Goal: Task Accomplishment & Management: Complete application form

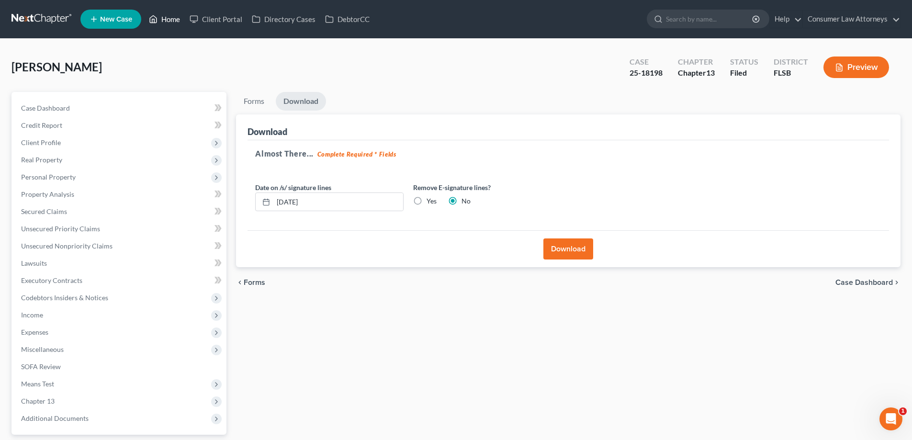
click at [171, 19] on link "Home" at bounding box center [164, 19] width 41 height 17
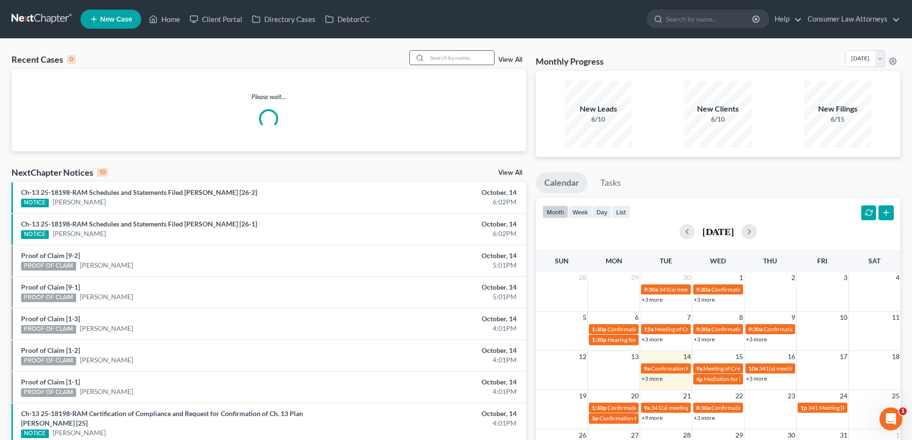
click at [456, 56] on input "search" at bounding box center [460, 58] width 67 height 14
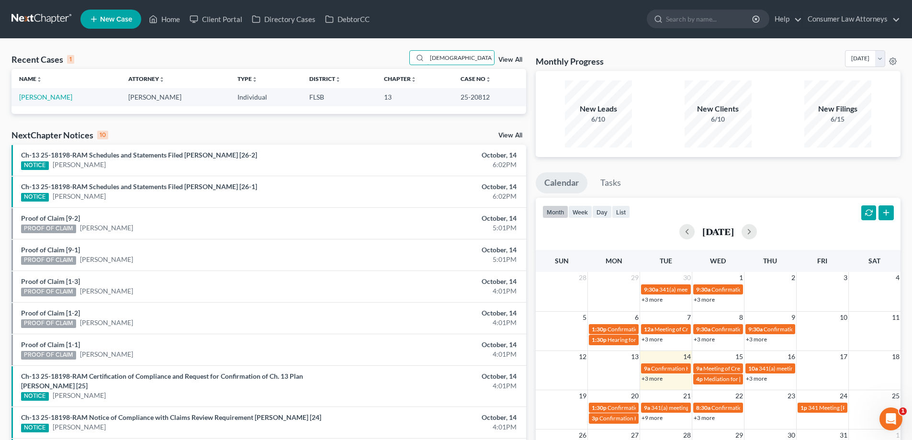
type input "[DEMOGRAPHIC_DATA]"
click at [45, 96] on link "[PERSON_NAME]" at bounding box center [45, 97] width 53 height 8
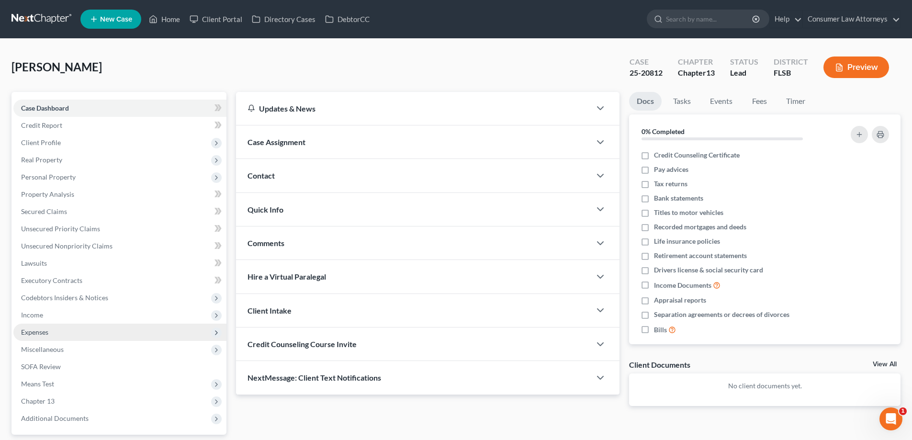
click at [35, 330] on span "Expenses" at bounding box center [34, 332] width 27 height 8
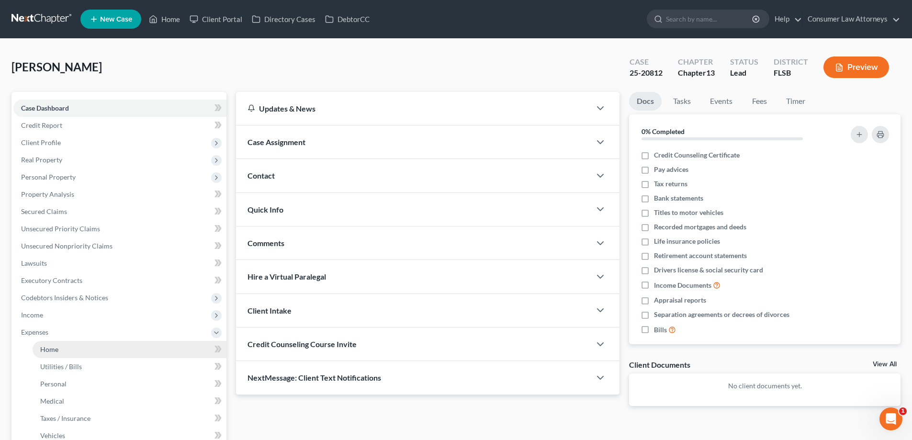
click at [46, 348] on span "Home" at bounding box center [49, 349] width 18 height 8
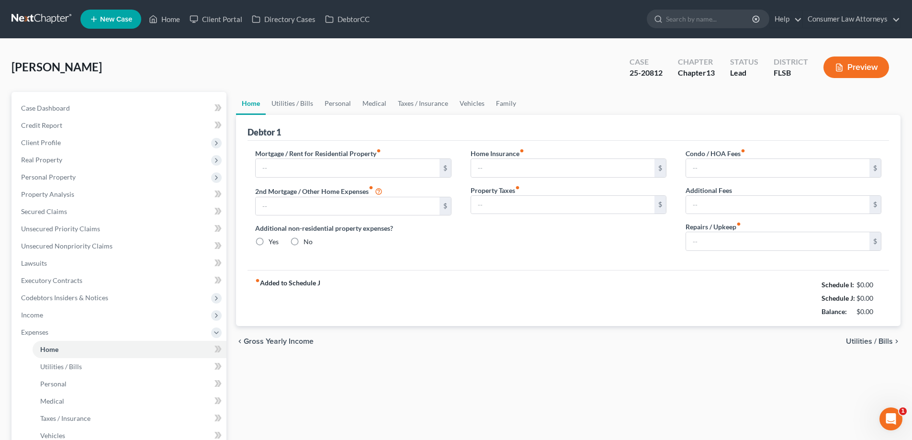
type input "2,300.00"
type input "0.00"
radio input "true"
type input "0.00"
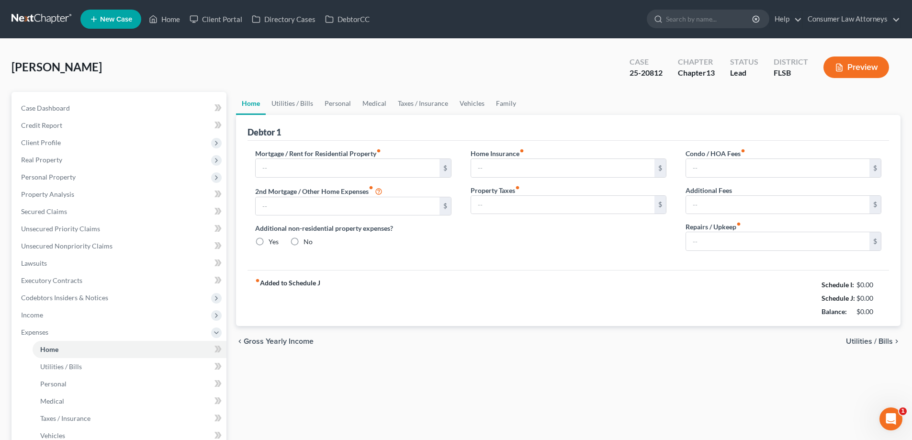
type input "125.00"
type input "0.00"
click at [308, 108] on link "Utilities / Bills" at bounding box center [292, 103] width 53 height 23
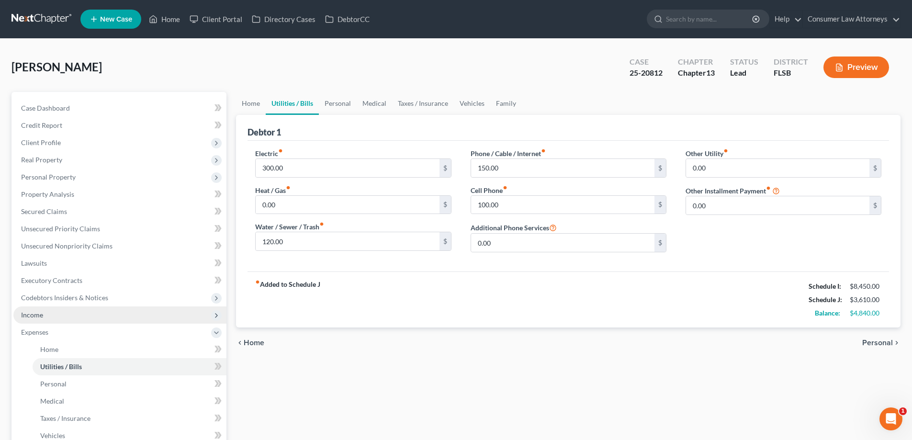
click at [39, 318] on span "Income" at bounding box center [32, 315] width 22 height 8
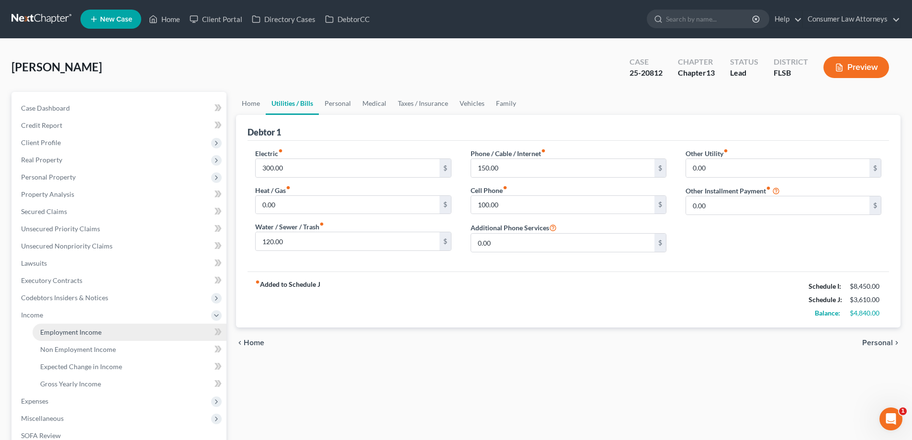
click at [41, 336] on span "Employment Income" at bounding box center [70, 332] width 61 height 8
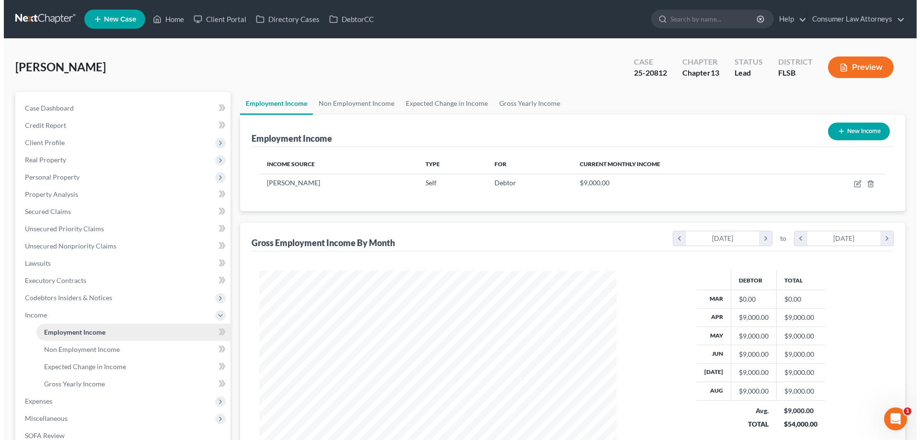
scroll to position [179, 376]
click at [365, 103] on link "Non Employment Income" at bounding box center [352, 103] width 87 height 23
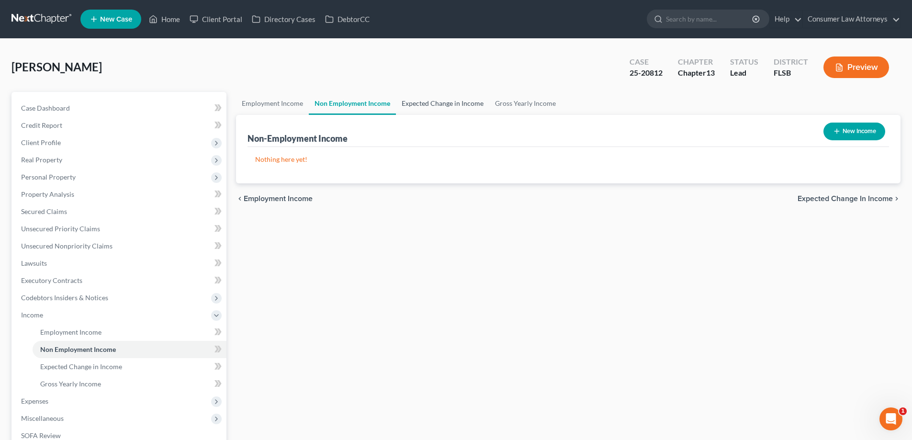
click at [466, 105] on link "Expected Change in Income" at bounding box center [442, 103] width 93 height 23
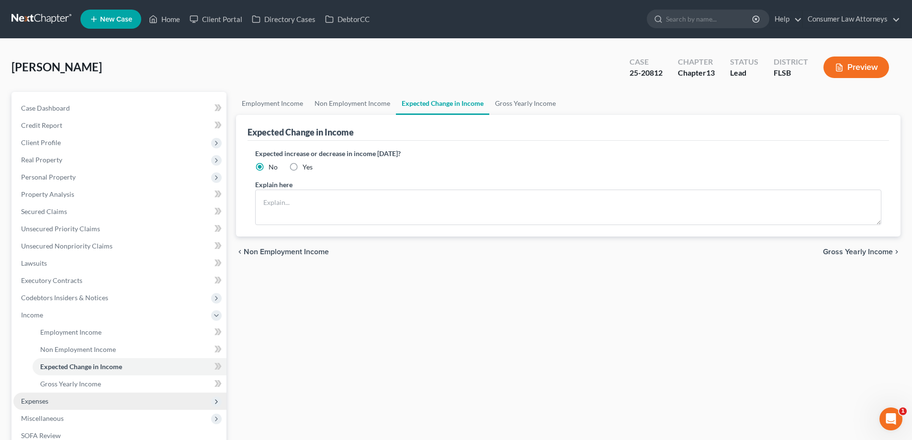
click at [35, 401] on span "Expenses" at bounding box center [34, 401] width 27 height 8
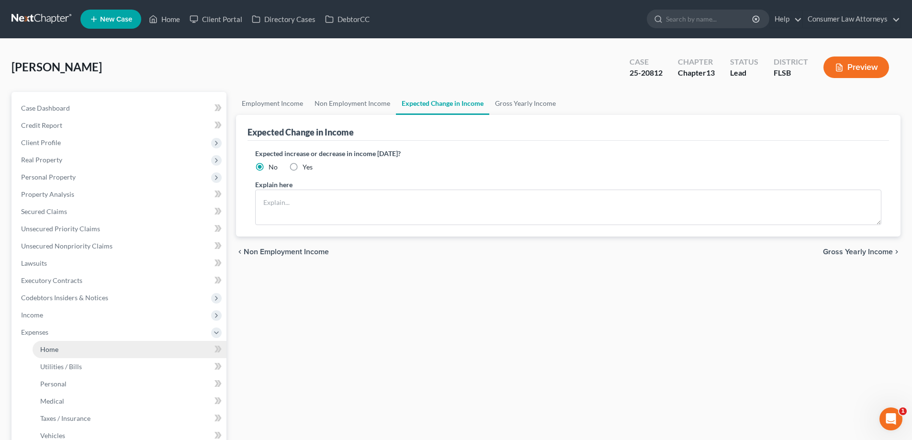
click at [53, 354] on link "Home" at bounding box center [130, 349] width 194 height 17
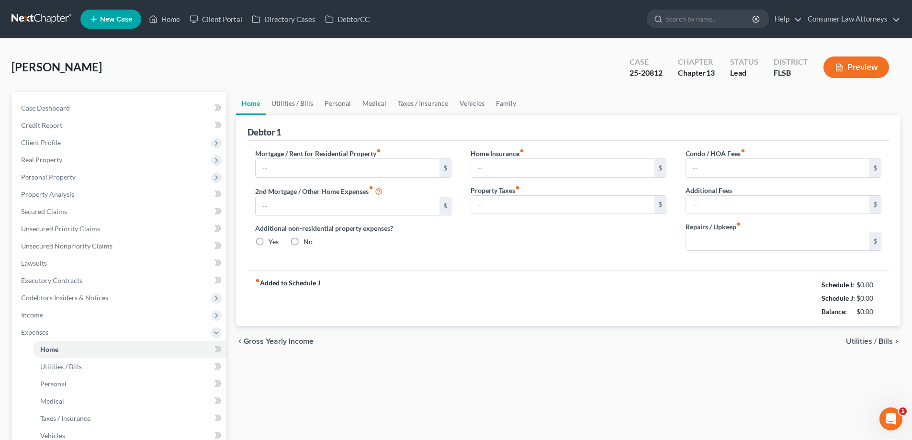
type input "2,300.00"
type input "0.00"
radio input "true"
type input "0.00"
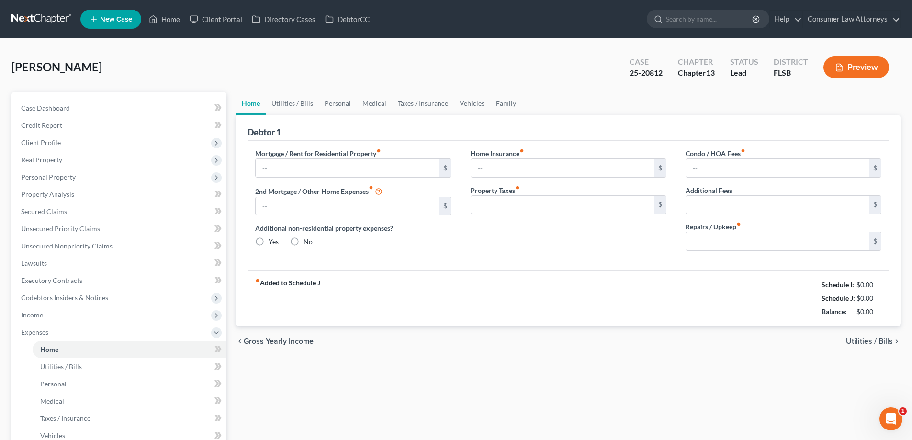
type input "125.00"
type input "0.00"
click at [302, 98] on link "Utilities / Bills" at bounding box center [292, 103] width 53 height 23
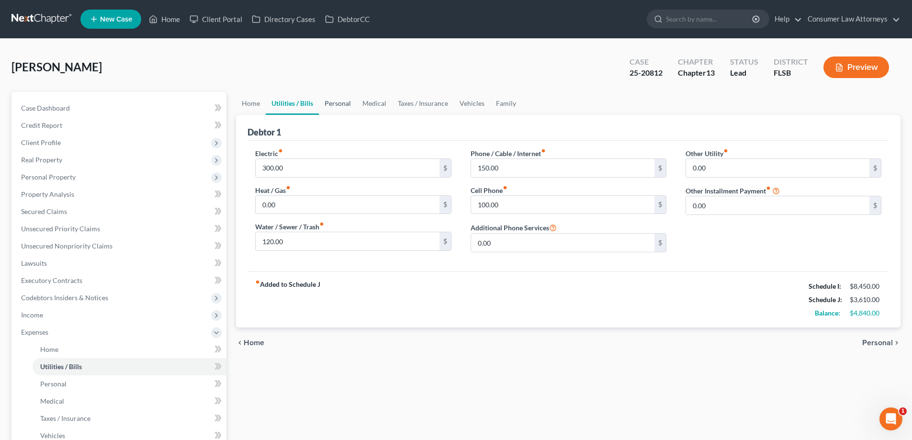
click at [342, 107] on link "Personal" at bounding box center [338, 103] width 38 height 23
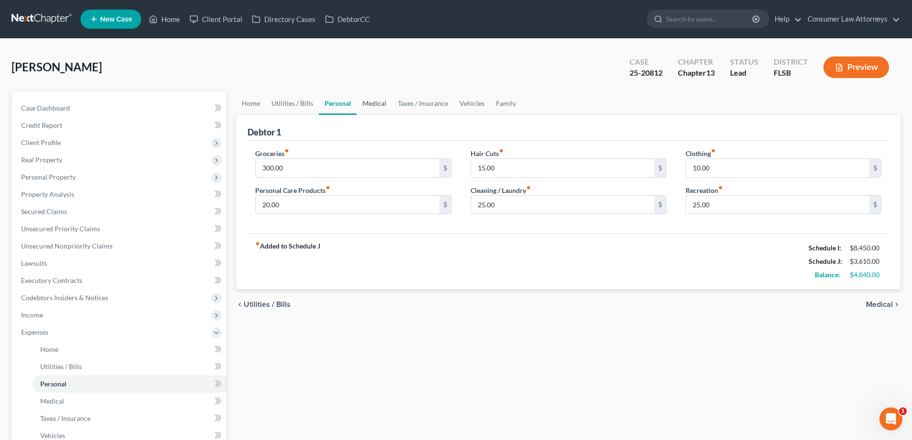
click at [385, 107] on link "Medical" at bounding box center [374, 103] width 35 height 23
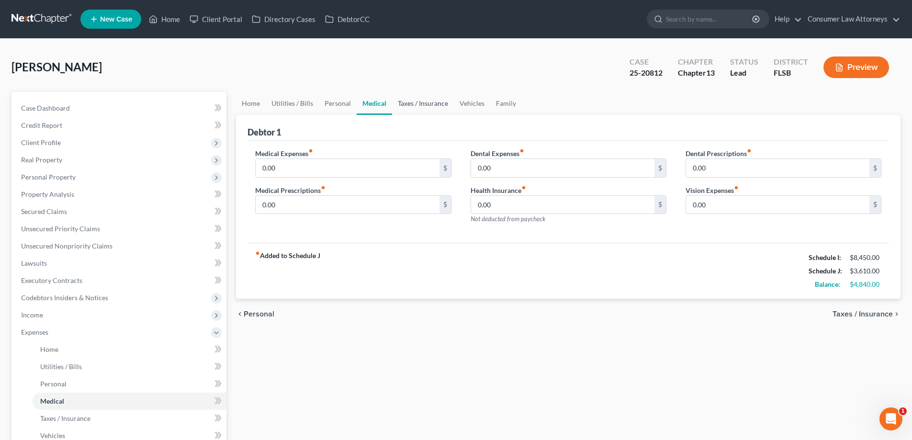
click at [412, 105] on link "Taxes / Insurance" at bounding box center [423, 103] width 62 height 23
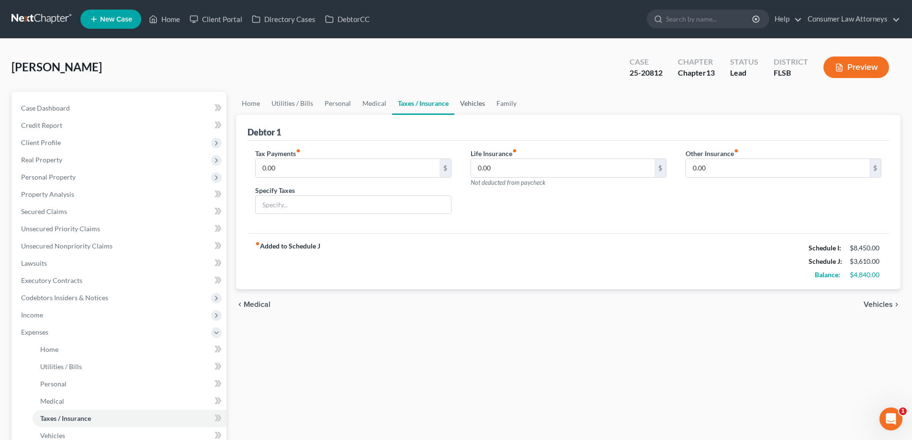
click at [485, 109] on link "Vehicles" at bounding box center [472, 103] width 36 height 23
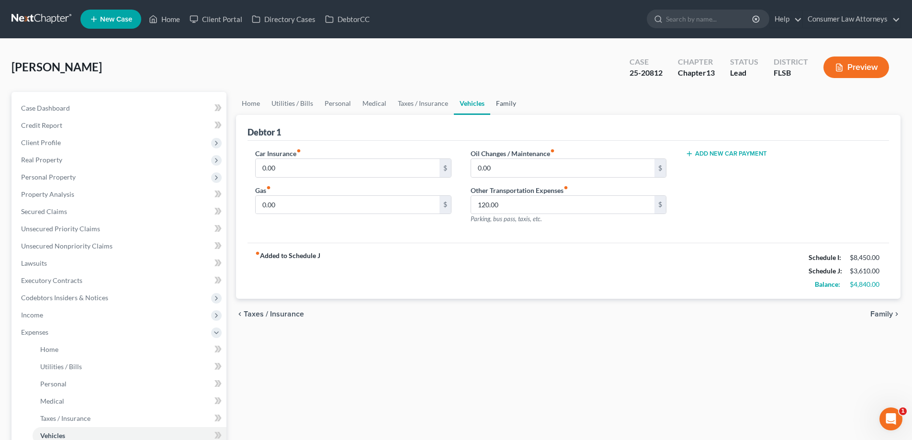
click at [507, 108] on link "Family" at bounding box center [506, 103] width 32 height 23
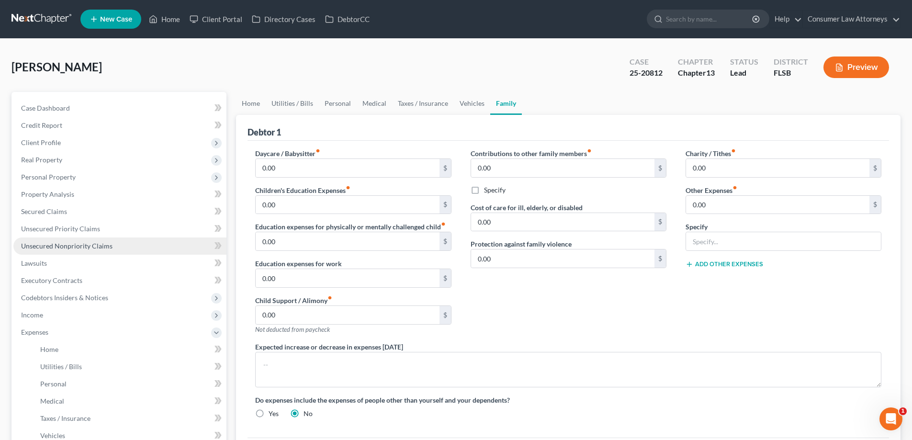
click at [85, 249] on span "Unsecured Nonpriority Claims" at bounding box center [66, 246] width 91 height 8
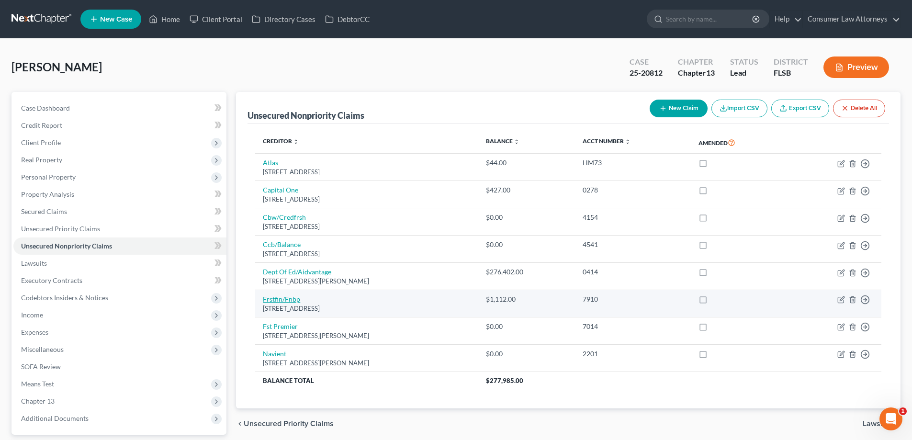
click at [282, 302] on link "Frstfin/Fnbp" at bounding box center [281, 299] width 37 height 8
select select "36"
select select "2"
select select "0"
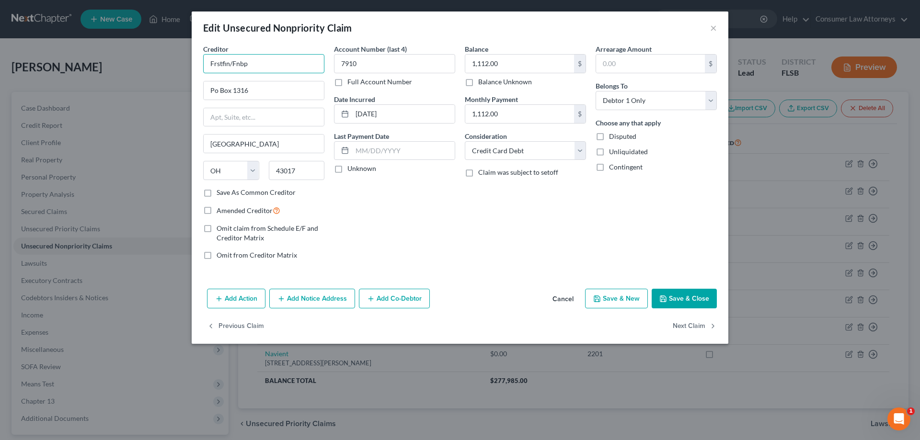
click at [192, 67] on div "Creditor * Frstfin/Fnbp Po Box [GEOGRAPHIC_DATA] [US_STATE] AK AR AZ CA CO [GEO…" at bounding box center [460, 164] width 536 height 241
drag, startPoint x: 251, startPoint y: 64, endPoint x: 178, endPoint y: 70, distance: 73.5
click at [185, 68] on div "Edit Unsecured Nonpriority Claim × Creditor * Frstfin/Fnbp Po Box [GEOGRAPHIC_D…" at bounding box center [460, 220] width 920 height 440
paste input "irst Financial Bank"
type input "First Financial Bank"
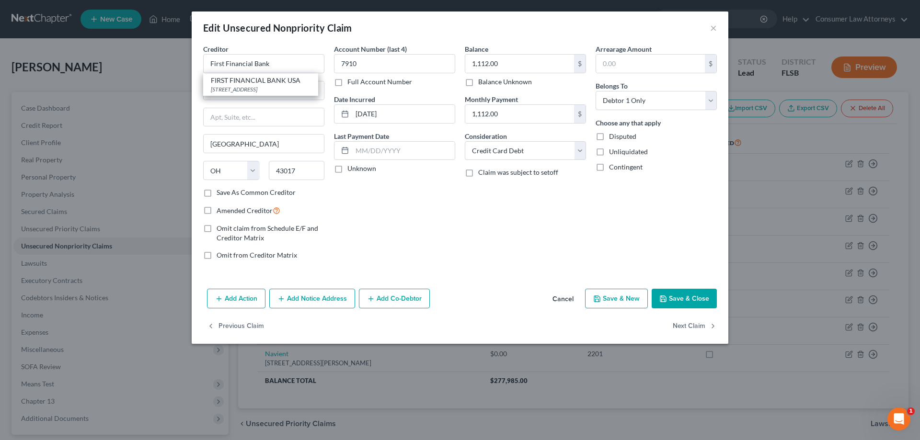
click at [327, 155] on div "Creditor * First Financial Bank FIRST FINANCIAL BANK [GEOGRAPHIC_DATA] [STREET_…" at bounding box center [263, 156] width 131 height 224
click at [219, 91] on input "Po Box 1316" at bounding box center [264, 90] width 120 height 18
type input "PO Box 1316"
click at [650, 294] on div "Add Action Add Notice Address Add Co-Debtor Cancel Save & New Save & Close" at bounding box center [460, 301] width 536 height 32
click at [659, 295] on button "Save & Close" at bounding box center [683, 299] width 65 height 20
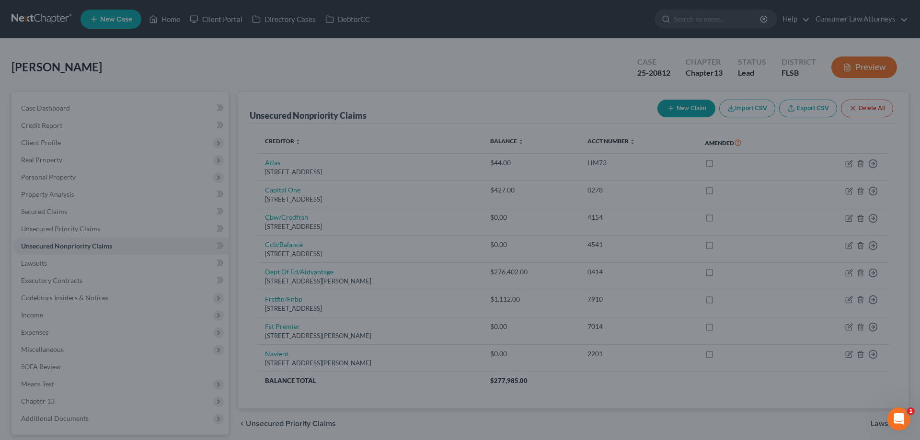
type input "0"
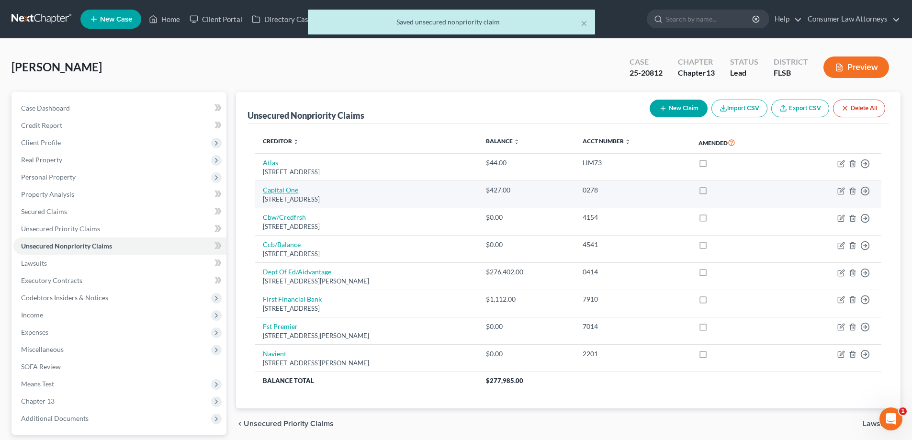
click at [287, 192] on link "Capital One" at bounding box center [280, 190] width 35 height 8
select select "46"
select select "2"
select select "0"
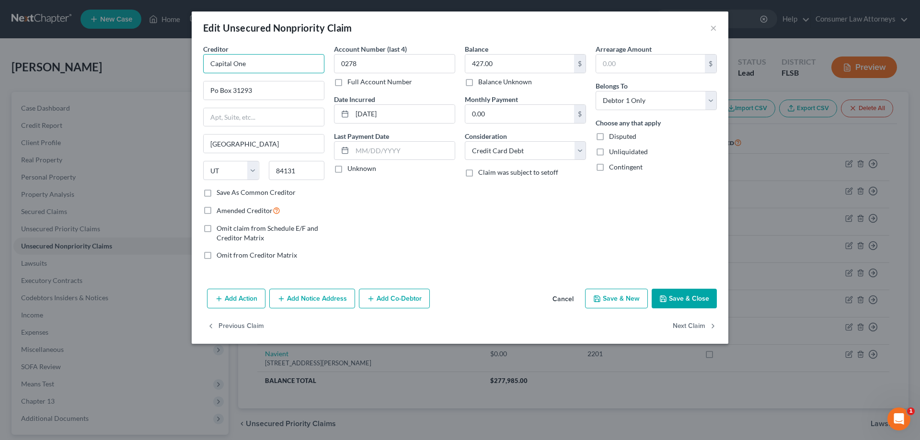
click at [265, 67] on input "Capital One" at bounding box center [263, 63] width 121 height 19
click at [264, 86] on input "Po Box 31293" at bounding box center [264, 90] width 120 height 18
type input "PO Box 31293"
click at [316, 303] on button "Add Notice Address" at bounding box center [312, 299] width 86 height 20
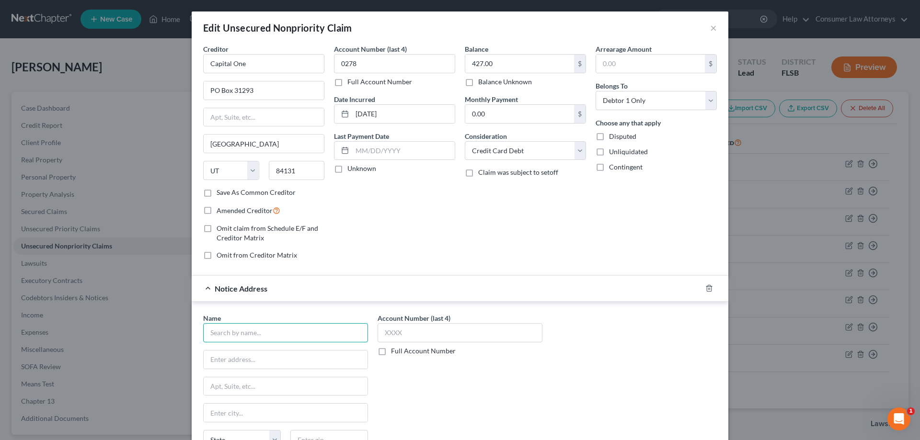
drag, startPoint x: 328, startPoint y: 332, endPoint x: 320, endPoint y: 330, distance: 7.8
click at [328, 332] on input "text" at bounding box center [285, 332] width 165 height 19
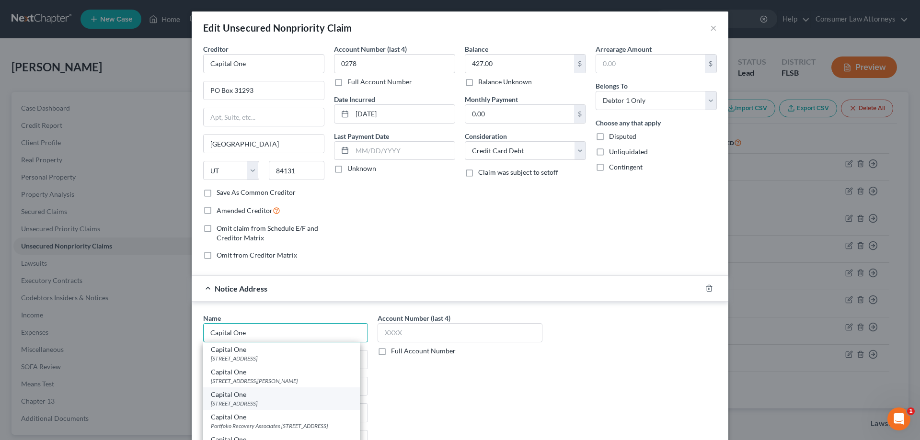
type input "Capital One"
click at [249, 397] on div "Capital One" at bounding box center [281, 395] width 141 height 10
type input "PO Box 30285"
type input "[GEOGRAPHIC_DATA]"
select select "46"
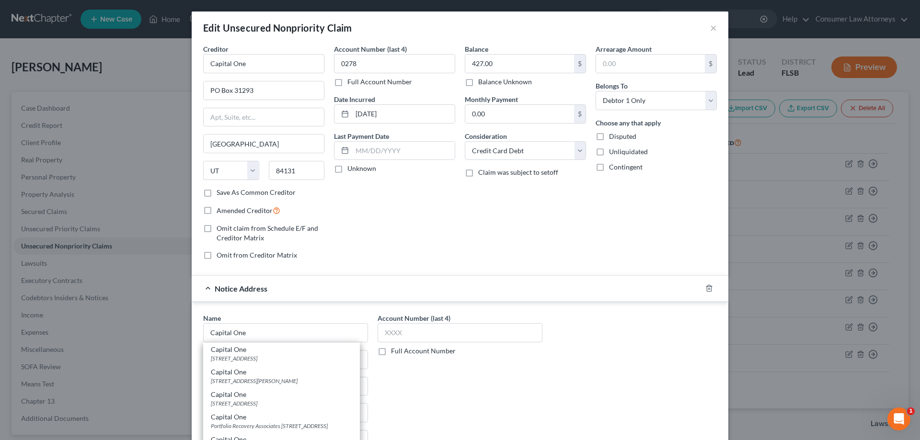
type input "84130-0285"
click at [388, 339] on input "text" at bounding box center [459, 332] width 165 height 19
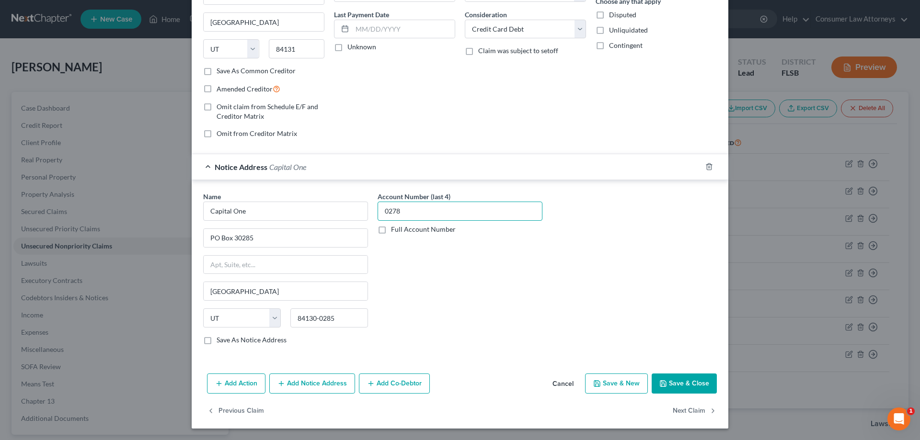
type input "0278"
click at [322, 376] on button "Add Notice Address" at bounding box center [312, 384] width 86 height 20
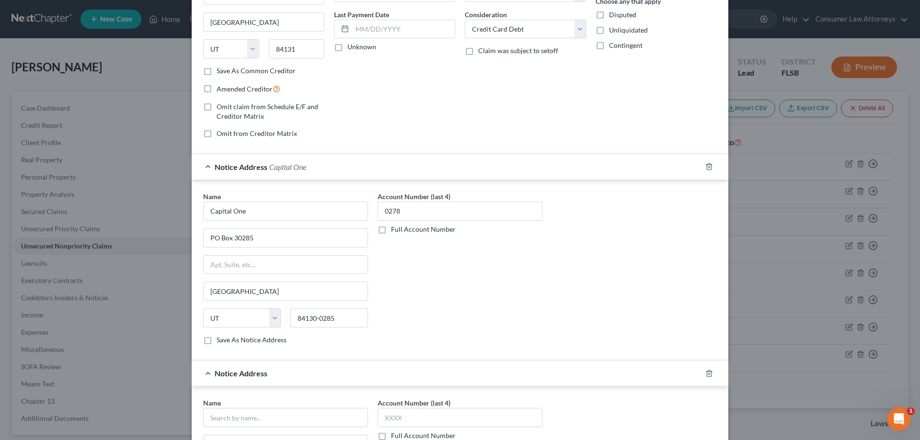
scroll to position [313, 0]
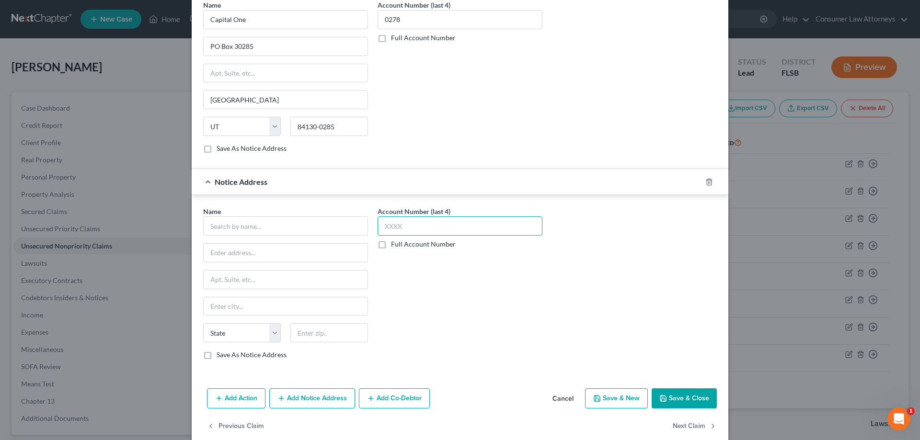
click at [435, 233] on input "text" at bounding box center [459, 225] width 165 height 19
type input "0278"
drag, startPoint x: 373, startPoint y: 222, endPoint x: 284, endPoint y: 226, distance: 89.6
click at [351, 222] on div "Name * State [US_STATE] AK AR AZ CA CO CT DE DC [GEOGRAPHIC_DATA] [GEOGRAPHIC_D…" at bounding box center [459, 286] width 523 height 161
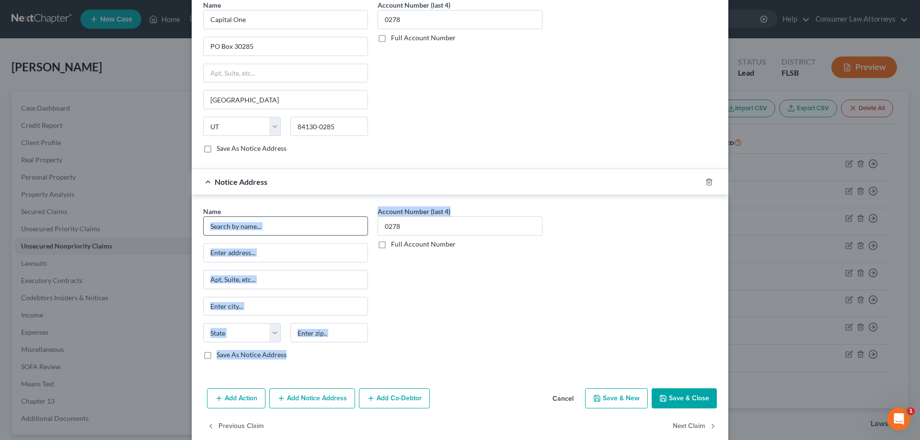
click at [284, 226] on input "text" at bounding box center [285, 225] width 165 height 19
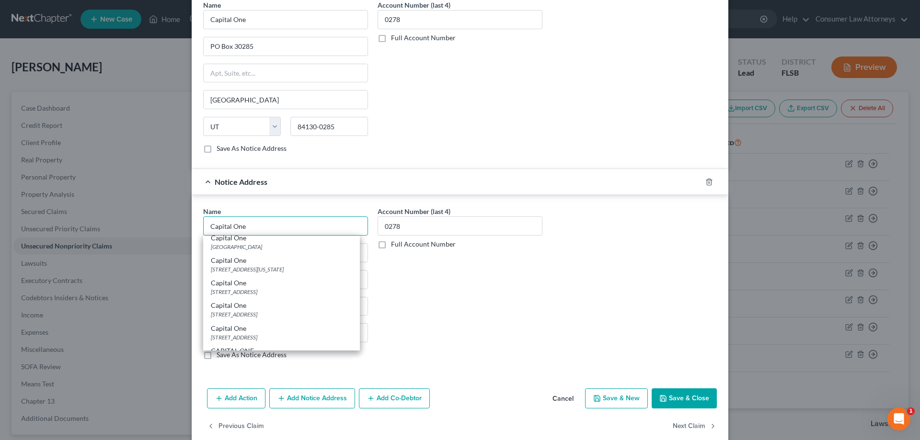
scroll to position [144, 0]
type input "Capital One"
click at [250, 248] on div "[GEOGRAPHIC_DATA]" at bounding box center [281, 243] width 141 height 8
type input "PO Box 71083"
type input "Charlotte"
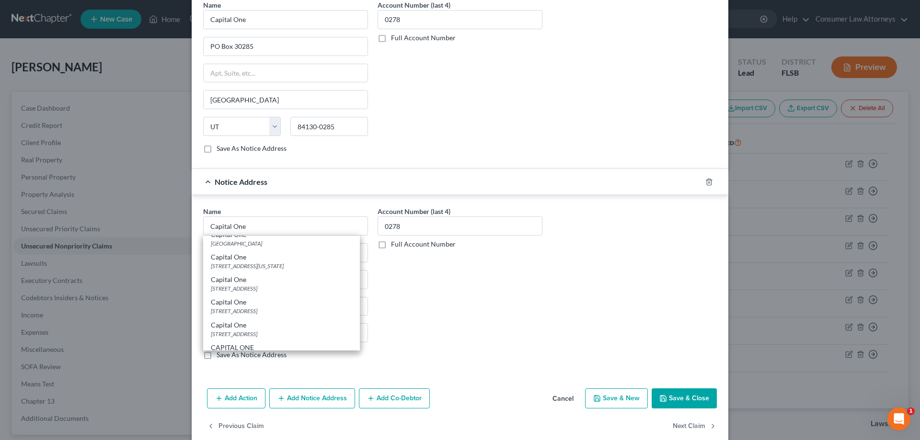
select select "28"
type input "28272"
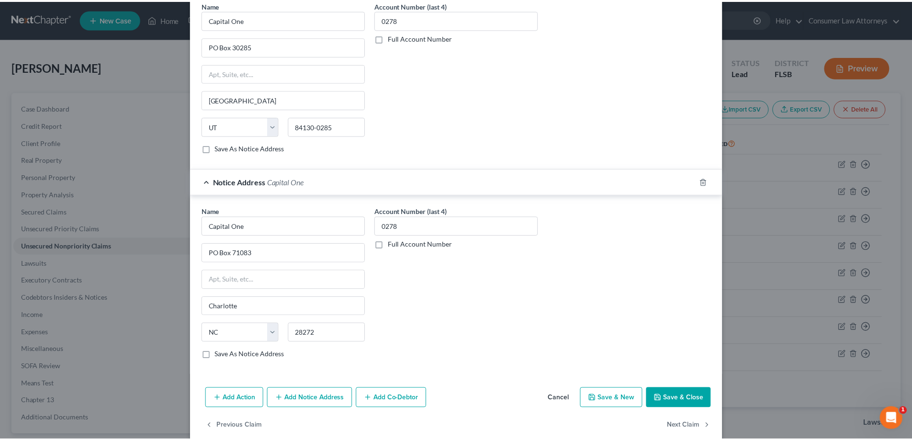
scroll to position [0, 0]
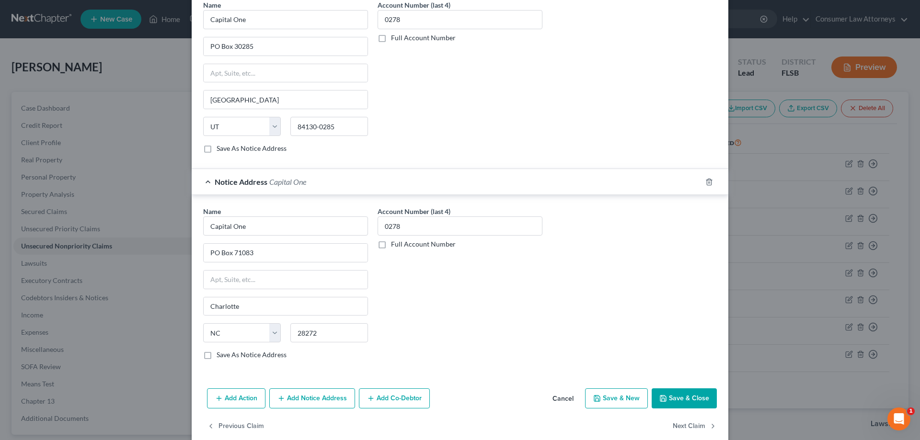
click at [656, 387] on div "Add Action Add Notice Address Add Co-Debtor Cancel Save & New Save & Close" at bounding box center [460, 401] width 536 height 32
drag, startPoint x: 667, startPoint y: 397, endPoint x: 707, endPoint y: 404, distance: 40.4
click at [668, 397] on button "Save & Close" at bounding box center [683, 398] width 65 height 20
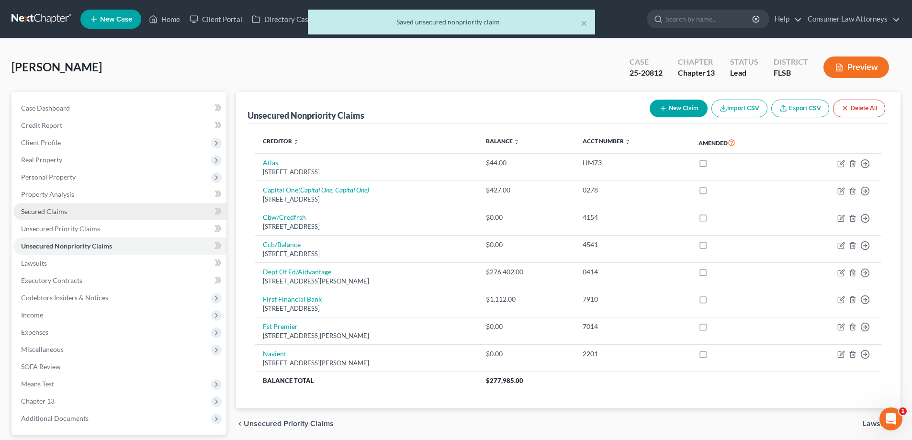
click at [60, 206] on link "Secured Claims" at bounding box center [119, 211] width 213 height 17
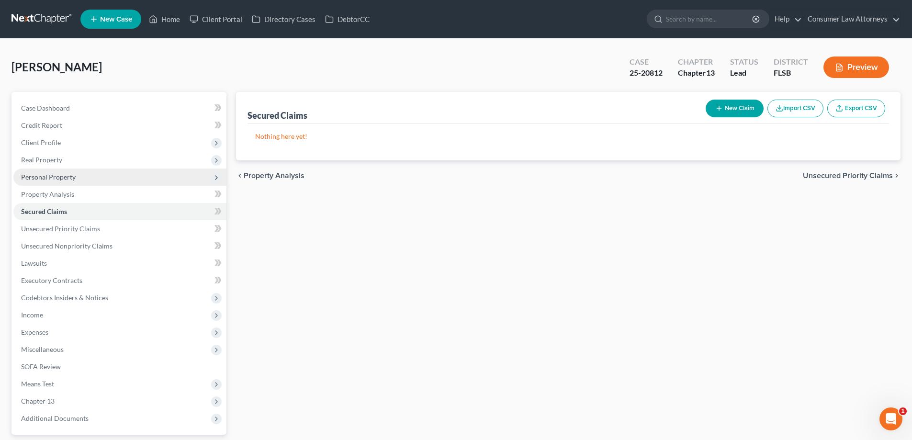
drag, startPoint x: 46, startPoint y: 178, endPoint x: 54, endPoint y: 183, distance: 9.2
click at [46, 178] on span "Personal Property" at bounding box center [48, 177] width 55 height 8
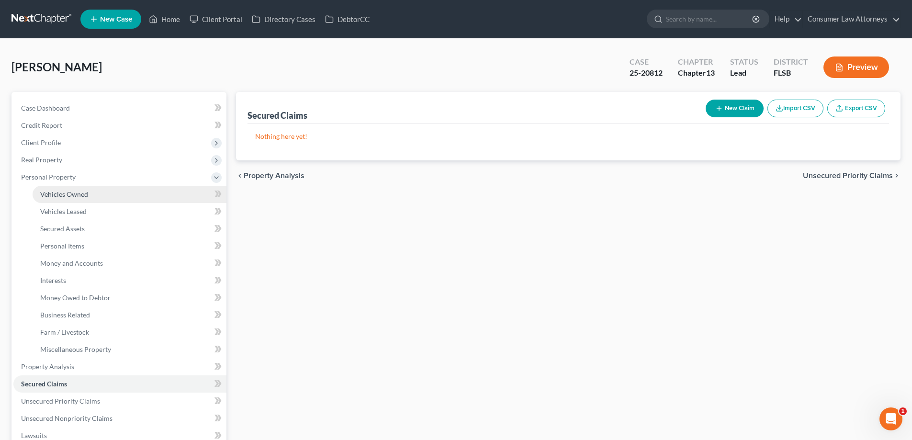
click at [62, 190] on span "Vehicles Owned" at bounding box center [64, 194] width 48 height 8
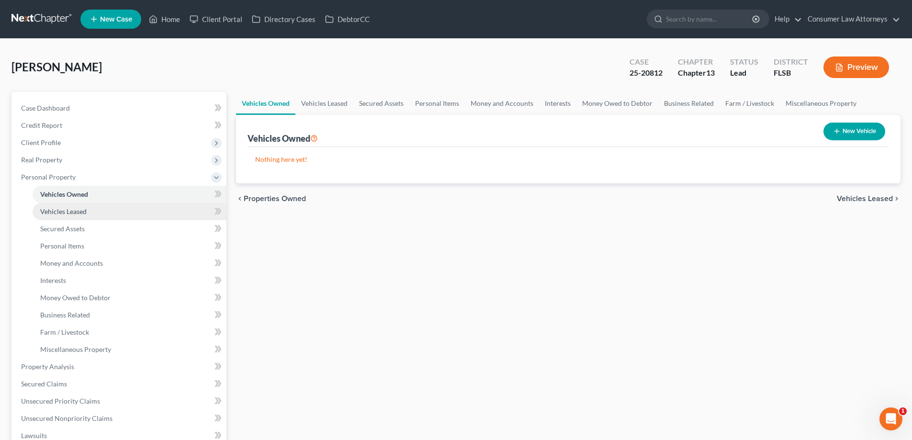
click at [71, 210] on span "Vehicles Leased" at bounding box center [63, 211] width 46 height 8
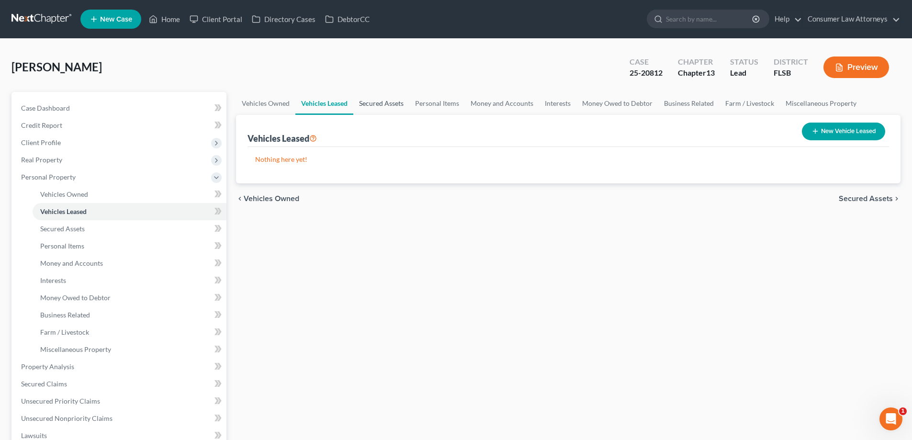
click at [382, 108] on link "Secured Assets" at bounding box center [381, 103] width 56 height 23
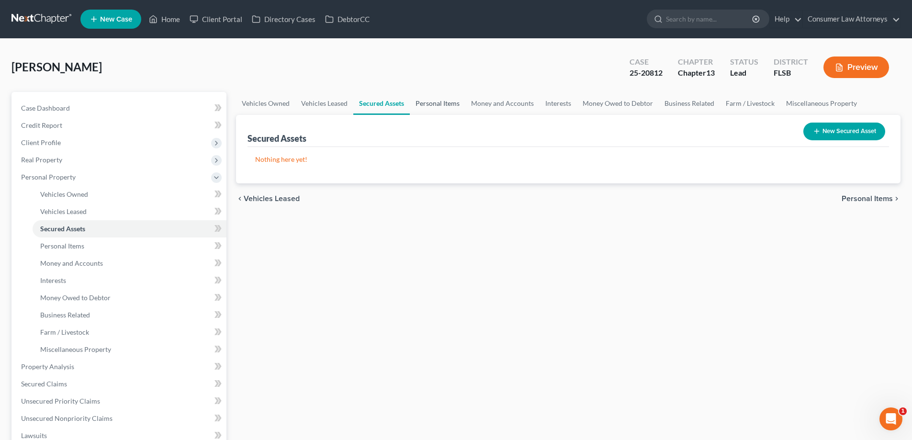
click at [427, 105] on link "Personal Items" at bounding box center [438, 103] width 56 height 23
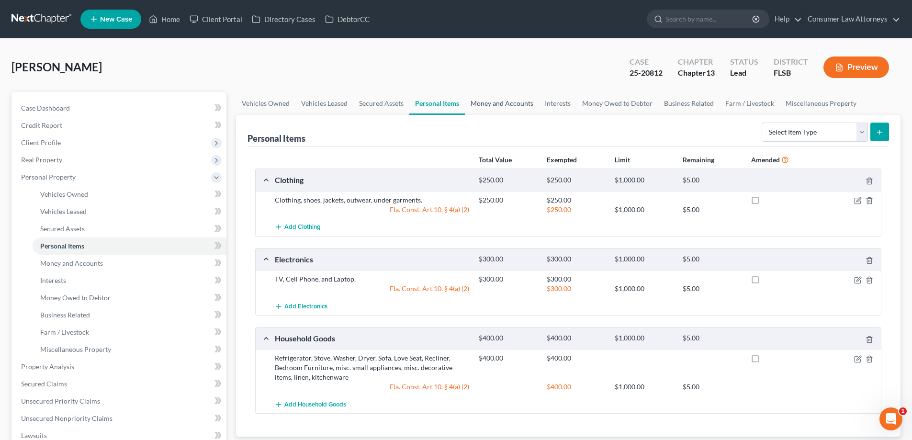
click at [480, 105] on link "Money and Accounts" at bounding box center [502, 103] width 74 height 23
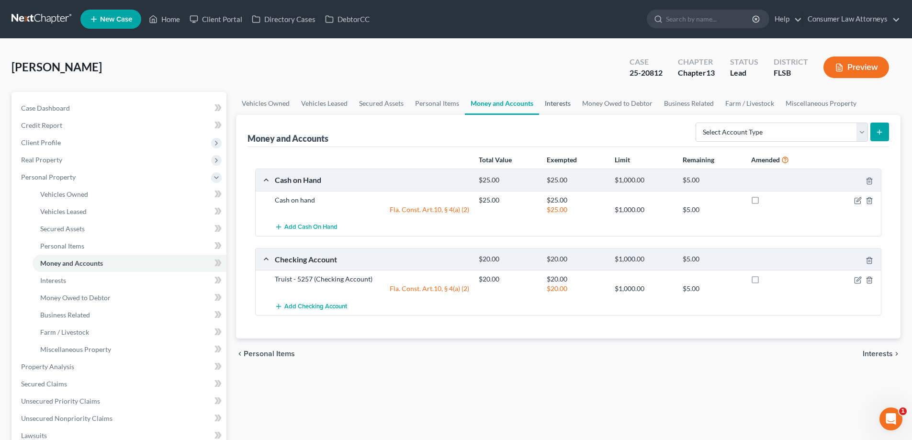
click at [559, 105] on link "Interests" at bounding box center [557, 103] width 37 height 23
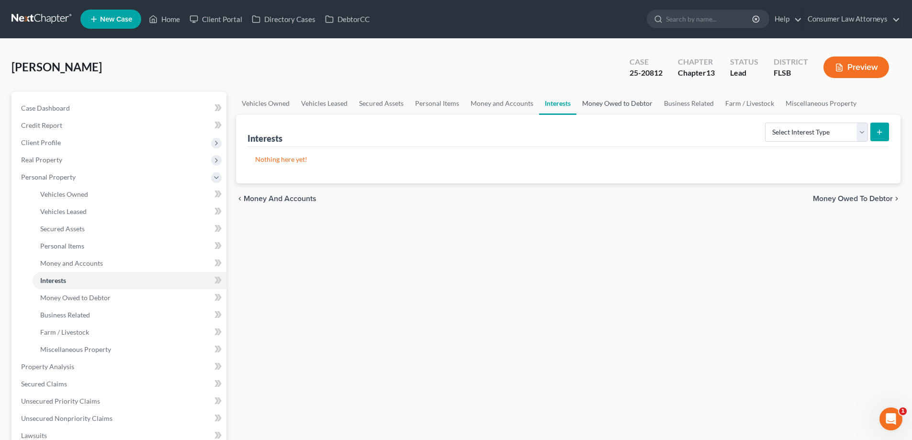
click at [605, 95] on link "Money Owed to Debtor" at bounding box center [618, 103] width 82 height 23
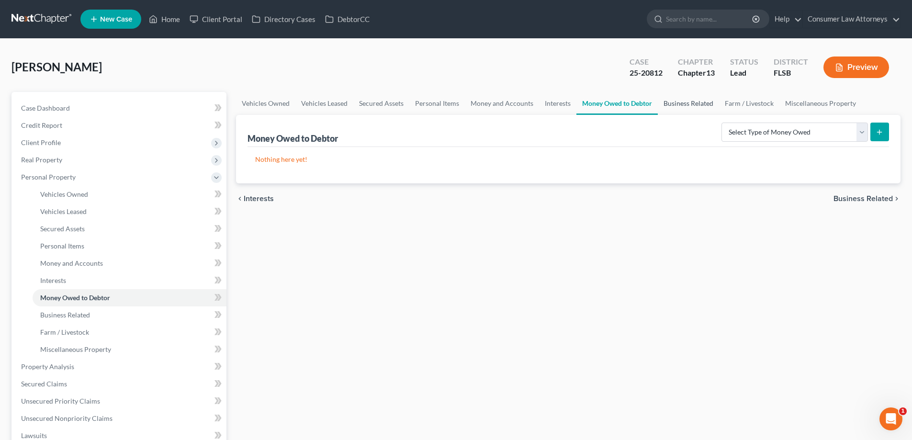
click at [686, 107] on link "Business Related" at bounding box center [688, 103] width 61 height 23
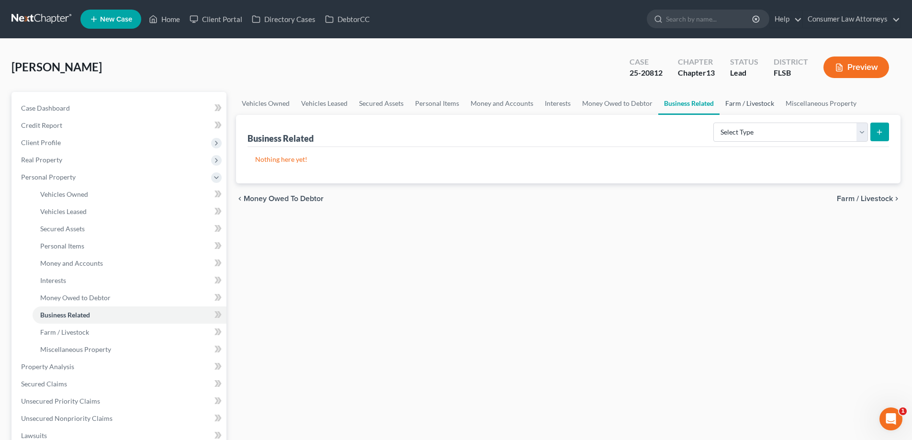
click at [749, 108] on link "Farm / Livestock" at bounding box center [750, 103] width 60 height 23
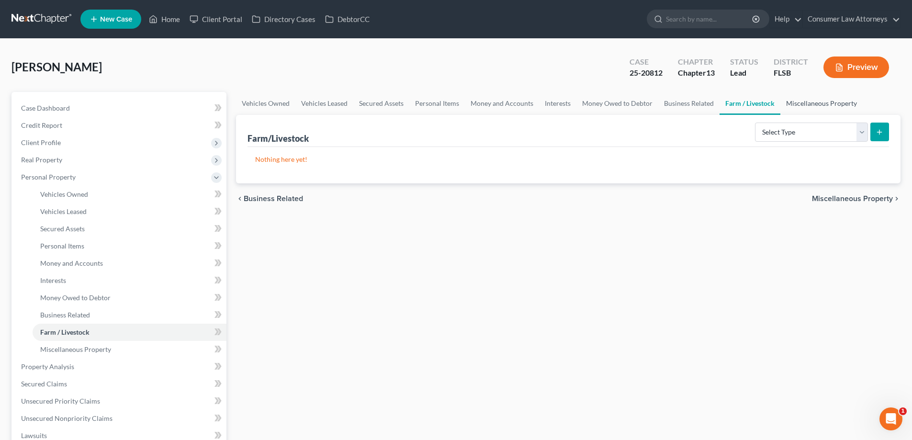
click at [831, 99] on link "Miscellaneous Property" at bounding box center [822, 103] width 82 height 23
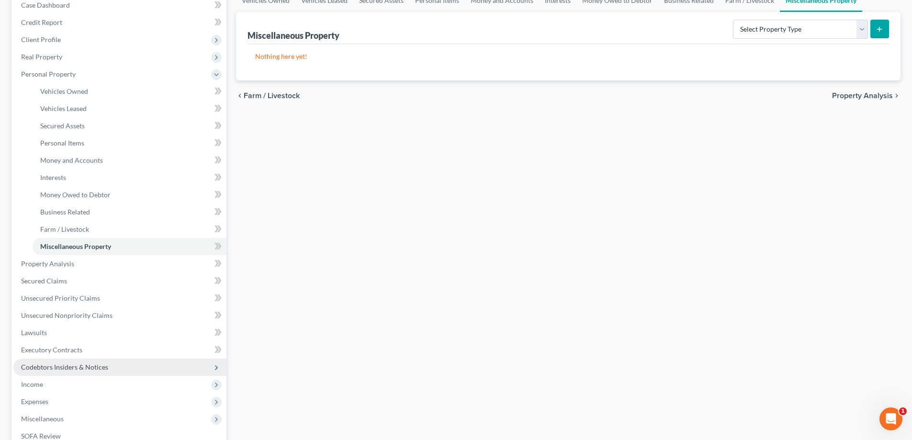
scroll to position [48, 0]
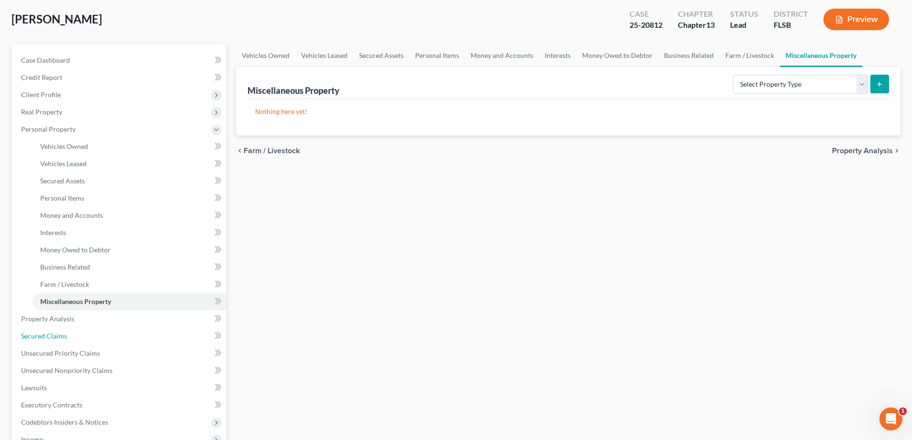
drag, startPoint x: 53, startPoint y: 339, endPoint x: 415, endPoint y: 364, distance: 362.9
click at [53, 339] on span "Secured Claims" at bounding box center [44, 336] width 46 height 8
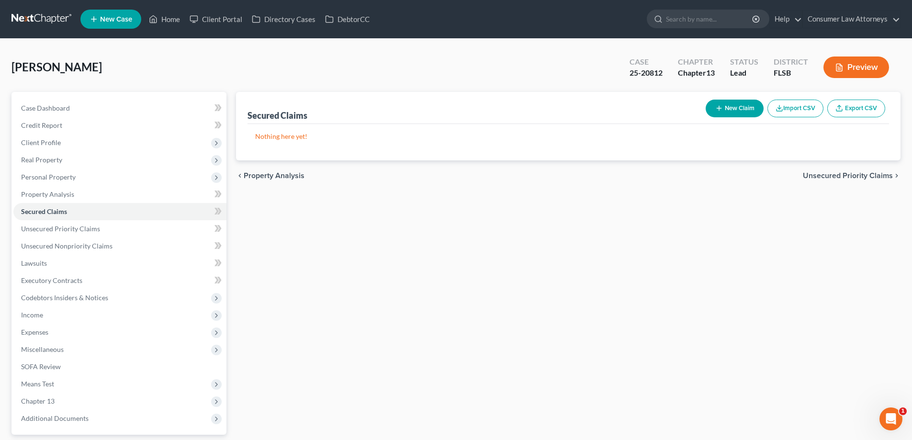
click at [720, 114] on button "New Claim" at bounding box center [735, 109] width 58 height 18
select select "0"
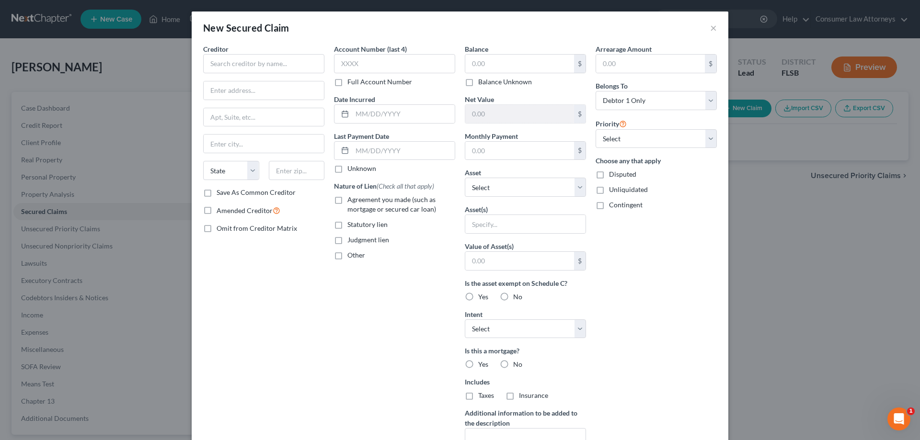
click at [373, 101] on div "Date Incurred" at bounding box center [394, 108] width 121 height 29
click at [373, 122] on input "text" at bounding box center [403, 114] width 102 height 18
type input "[DATE]"
click at [288, 63] on input "text" at bounding box center [263, 63] width 121 height 19
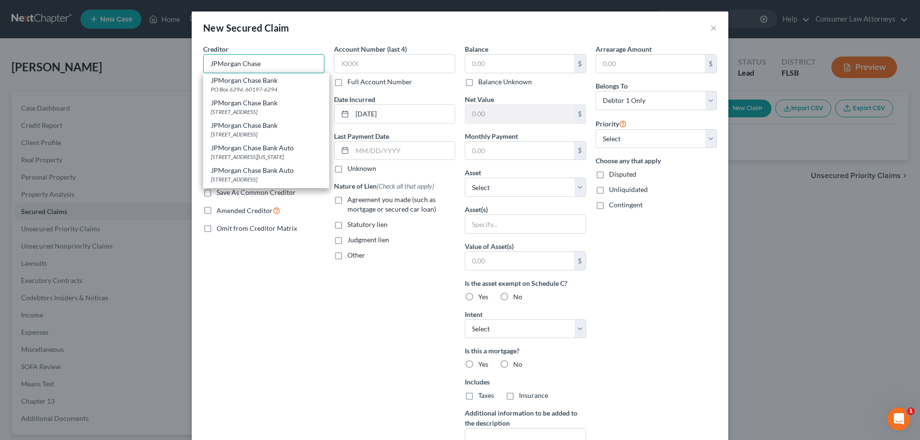
type input "JPMorgan Chase"
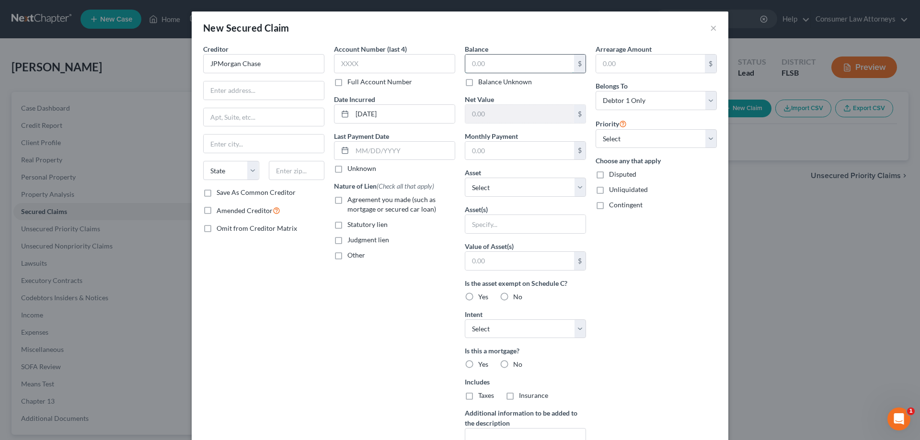
click at [493, 60] on input "text" at bounding box center [519, 64] width 109 height 18
type input "578,539.42"
click at [527, 189] on select "Select Other Multiple Assets Electronics - TV, Cell Phone, and Laptop. - $300.0…" at bounding box center [525, 187] width 121 height 19
select select "7"
click at [465, 178] on select "Select Other Multiple Assets Electronics - TV, Cell Phone, and Laptop. - $300.0…" at bounding box center [525, 187] width 121 height 19
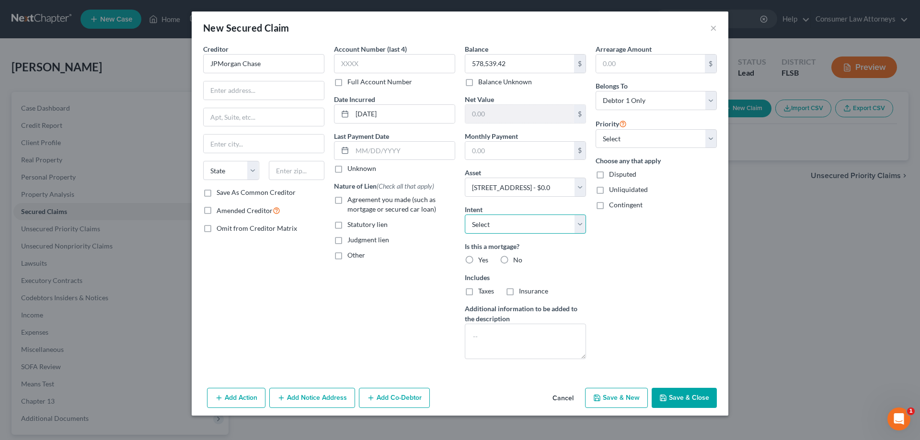
drag, startPoint x: 518, startPoint y: 225, endPoint x: 510, endPoint y: 233, distance: 11.9
click at [517, 227] on select "Select Surrender Redeem Reaffirm Avoid Other" at bounding box center [525, 224] width 121 height 19
click at [465, 215] on select "Select Surrender Redeem Reaffirm Avoid Other" at bounding box center [525, 224] width 121 height 19
drag, startPoint x: 498, startPoint y: 226, endPoint x: 496, endPoint y: 233, distance: 7.9
click at [498, 226] on select "Select Surrender Redeem Reaffirm Avoid Other" at bounding box center [525, 224] width 121 height 19
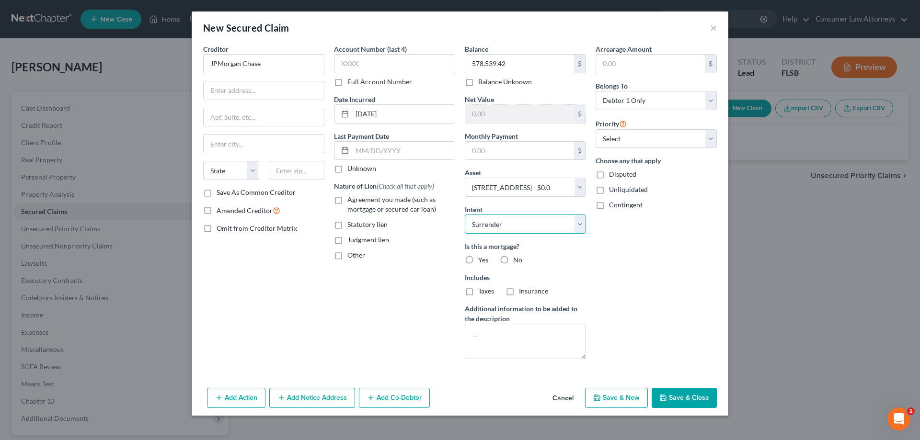
select select "2"
click at [465, 215] on select "Select Surrender Redeem Reaffirm Avoid Other" at bounding box center [525, 224] width 121 height 19
click at [478, 261] on label "Yes" at bounding box center [483, 260] width 10 height 10
click at [482, 261] on input "Yes" at bounding box center [485, 258] width 6 height 6
radio input "true"
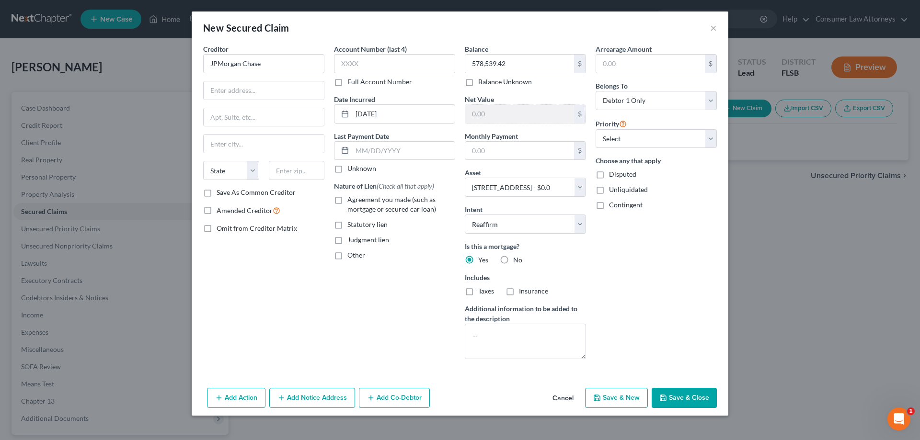
click at [478, 291] on label "Taxes" at bounding box center [486, 291] width 16 height 10
click at [482, 291] on input "Taxes" at bounding box center [485, 289] width 6 height 6
checkbox input "true"
click at [519, 292] on label "Insurance" at bounding box center [533, 291] width 29 height 10
click at [522, 292] on input "Insurance" at bounding box center [525, 289] width 6 height 6
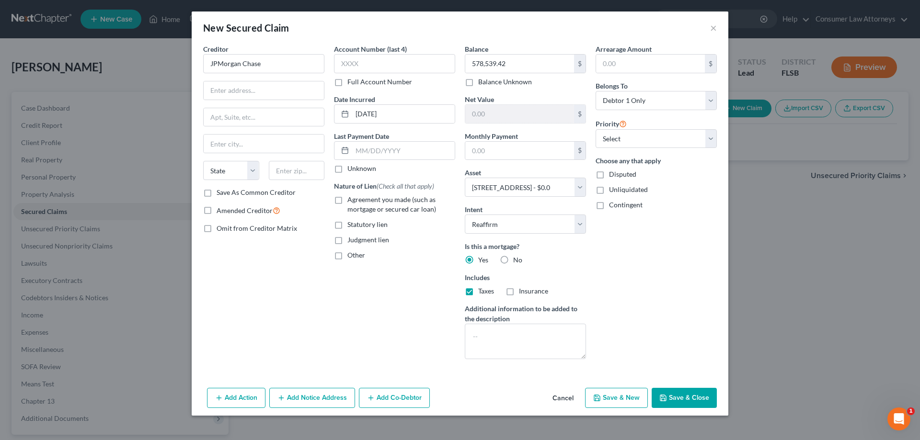
checkbox input "true"
drag, startPoint x: 615, startPoint y: 142, endPoint x: 615, endPoint y: 148, distance: 5.7
click at [615, 142] on select "Select 1st 2nd 3rd 4th 5th 6th 7th 8th 9th 10th 11th 12th 13th 14th 15th 16th 1…" at bounding box center [655, 138] width 121 height 19
select select "0"
click at [595, 129] on select "Select 1st 2nd 3rd 4th 5th 6th 7th 8th 9th 10th 11th 12th 13th 14th 15th 16th 1…" at bounding box center [655, 138] width 121 height 19
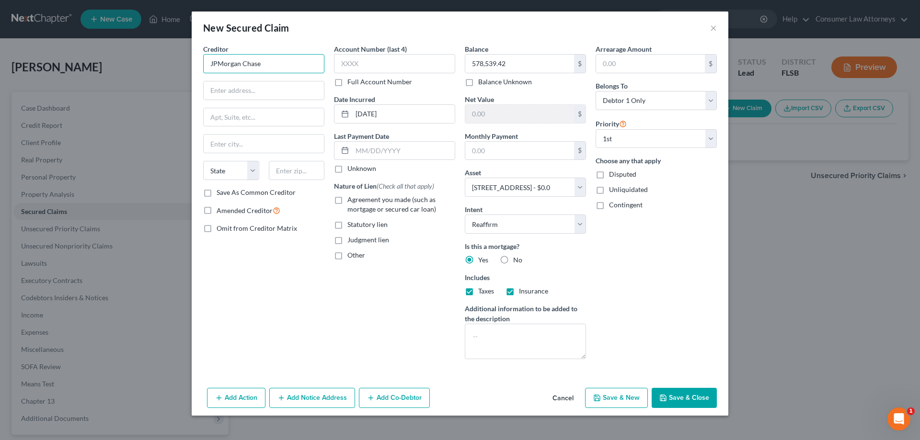
click at [278, 72] on input "JPMorgan Chase" at bounding box center [263, 63] width 121 height 19
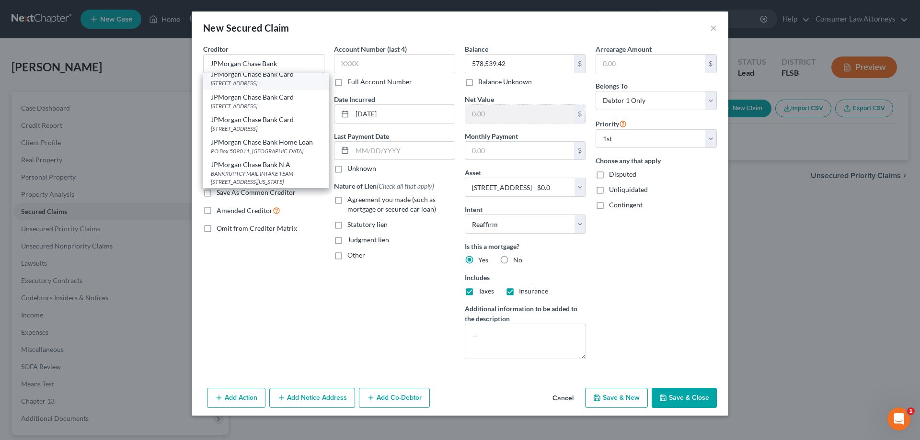
scroll to position [215, 0]
click at [244, 104] on div "JPMorgan Chase Bank, N.A." at bounding box center [266, 100] width 111 height 10
type input "JPMorgan Chase Bank, N.A."
type input "[STREET_ADDRESS]"
type input "Wilmington"
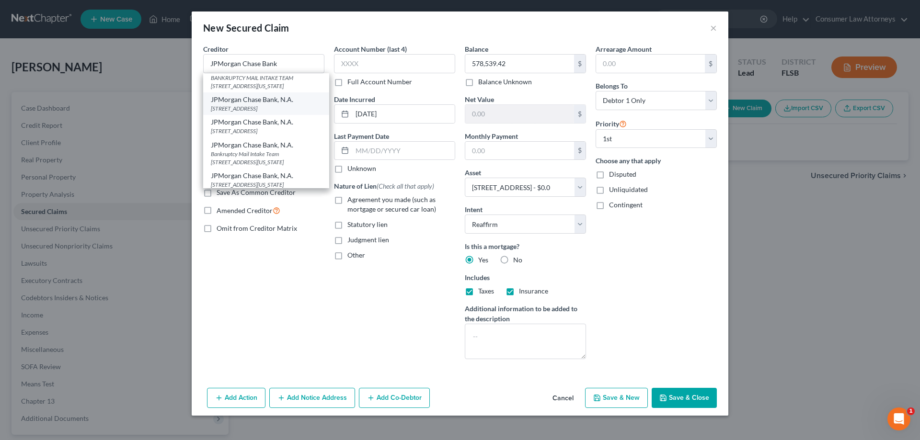
select select "7"
type input "19801"
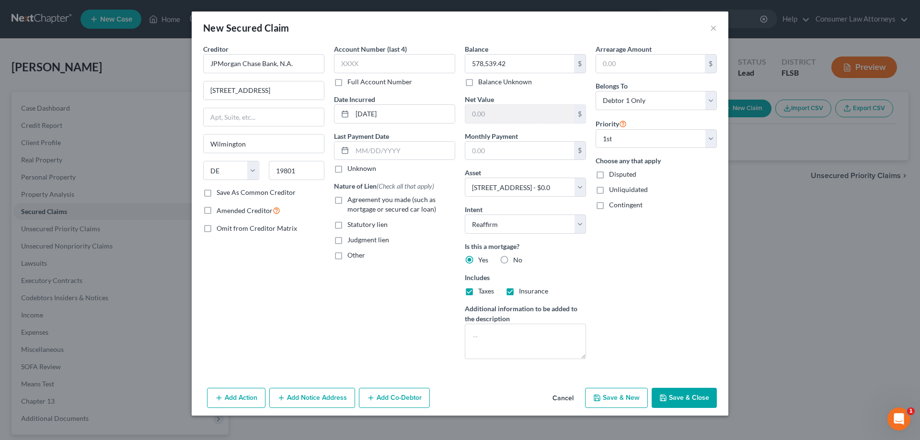
scroll to position [0, 0]
click at [683, 397] on button "Save & Close" at bounding box center [683, 398] width 65 height 20
select select
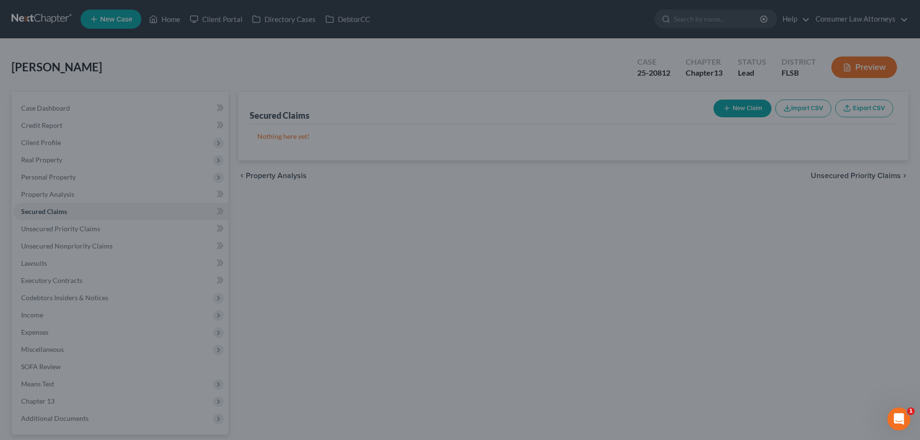
type input "-578,539.42"
type input "0.00"
select select "7"
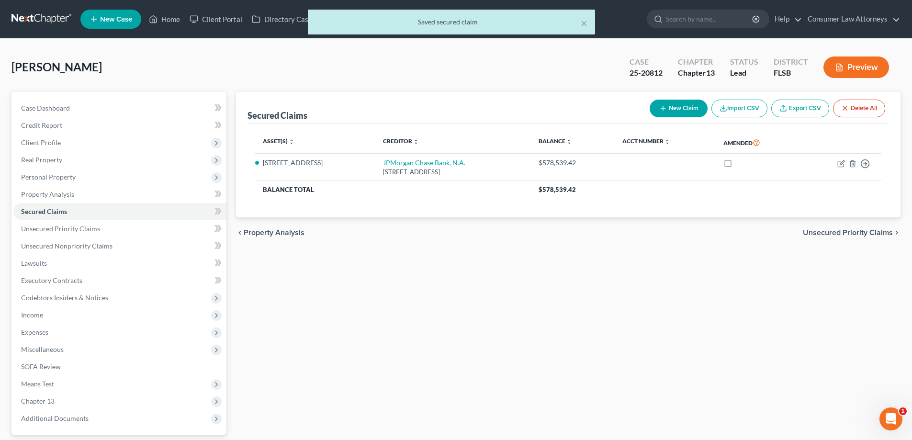
click at [694, 111] on button "New Claim" at bounding box center [679, 109] width 58 height 18
select select "0"
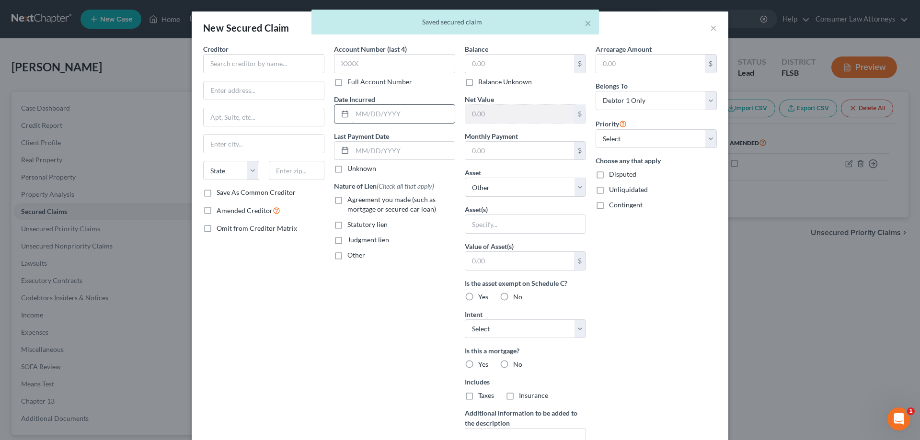
click at [374, 112] on input "text" at bounding box center [403, 114] width 102 height 18
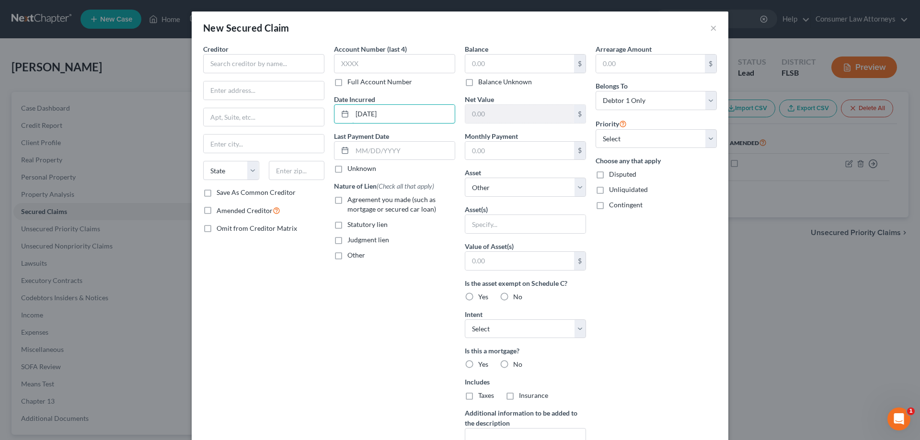
type input "[DATE]"
drag, startPoint x: 276, startPoint y: 76, endPoint x: 275, endPoint y: 63, distance: 13.0
click at [276, 74] on div "Creditor * State [US_STATE] AK AR AZ CA CO [GEOGRAPHIC_DATA] DE DC [GEOGRAPHIC_…" at bounding box center [263, 116] width 121 height 144
click at [275, 63] on input "text" at bounding box center [263, 63] width 121 height 19
type input "Biltmore Estates HOA, Inc"
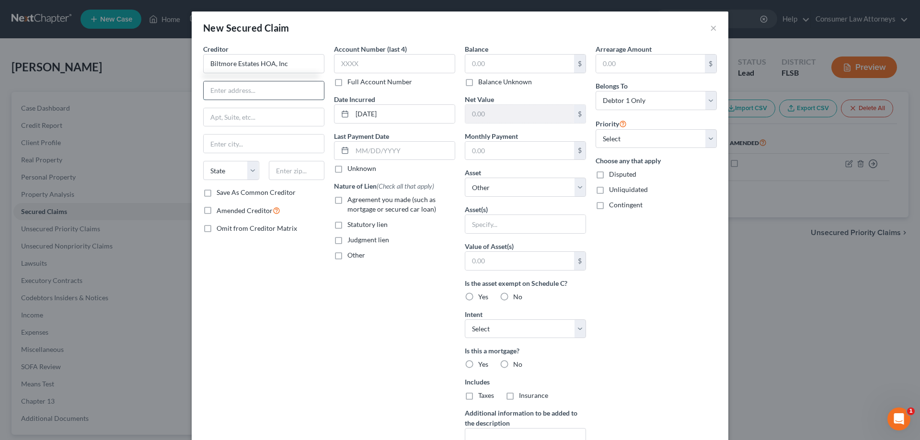
click at [283, 99] on input "text" at bounding box center [264, 90] width 120 height 18
drag, startPoint x: 297, startPoint y: 64, endPoint x: 201, endPoint y: 64, distance: 96.3
click at [203, 64] on input "Biltmore Estates HOA, Inc" at bounding box center [263, 63] width 121 height 19
click at [217, 89] on input "text" at bounding box center [264, 90] width 120 height 18
paste input "[STREET_ADDRESS][DATE]"
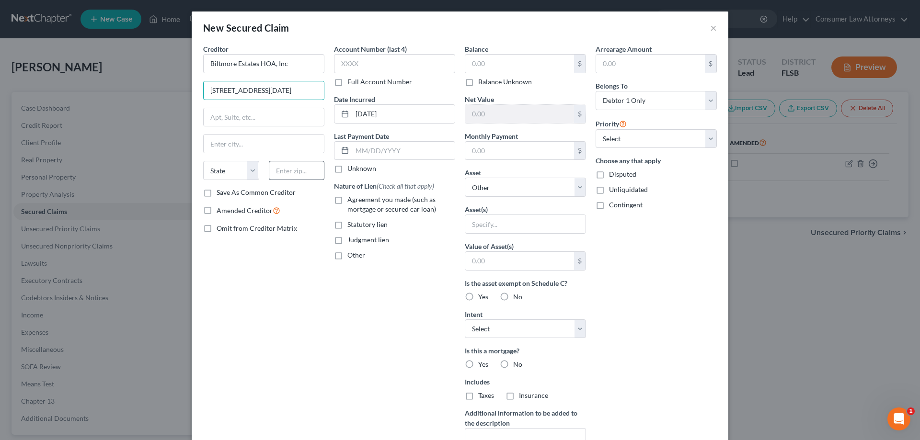
type input "[STREET_ADDRESS][DATE]"
click at [281, 174] on input "text" at bounding box center [297, 170] width 56 height 19
type input "33025"
type input "Hollywood"
select select "9"
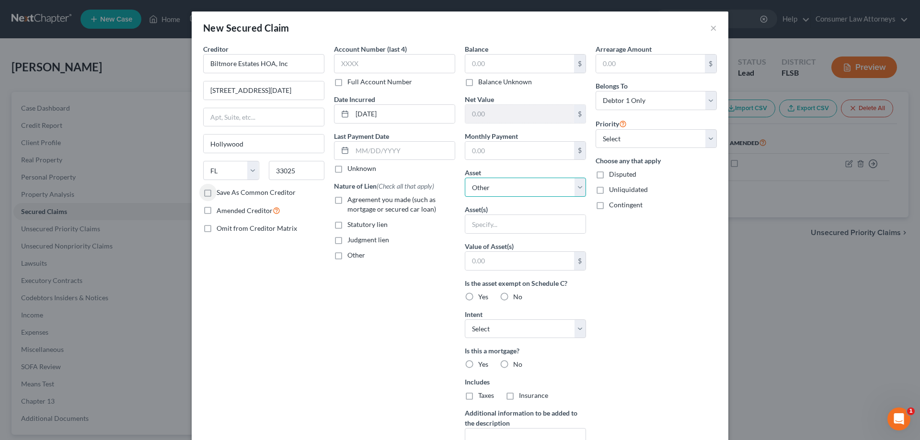
click at [498, 191] on select "Select Other Multiple Assets Electronics - TV, Cell Phone, and Laptop. - $300.0…" at bounding box center [525, 187] width 121 height 19
select select "7"
click at [465, 178] on select "Select Other Multiple Assets Electronics - TV, Cell Phone, and Laptop. - $300.0…" at bounding box center [525, 187] width 121 height 19
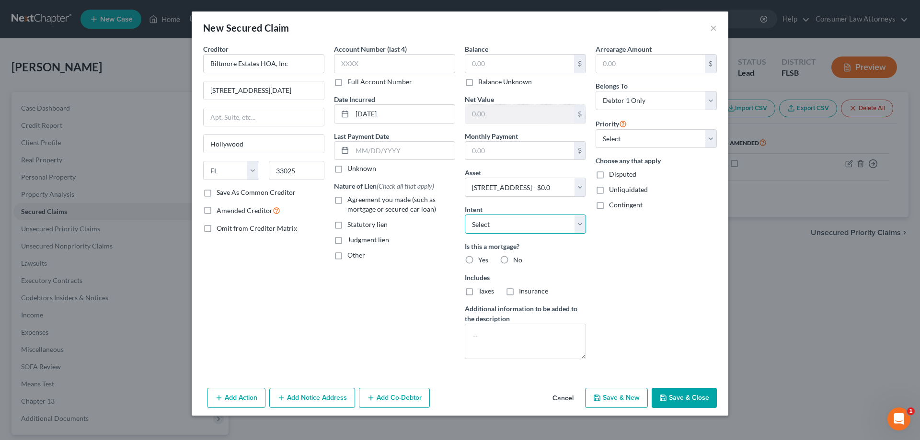
click at [485, 225] on select "Select Surrender Redeem Reaffirm Avoid Other" at bounding box center [525, 224] width 121 height 19
select select "2"
click at [465, 215] on select "Select Surrender Redeem Reaffirm Avoid Other" at bounding box center [525, 224] width 121 height 19
click at [513, 258] on label "No" at bounding box center [517, 260] width 9 height 10
click at [517, 258] on input "No" at bounding box center [520, 258] width 6 height 6
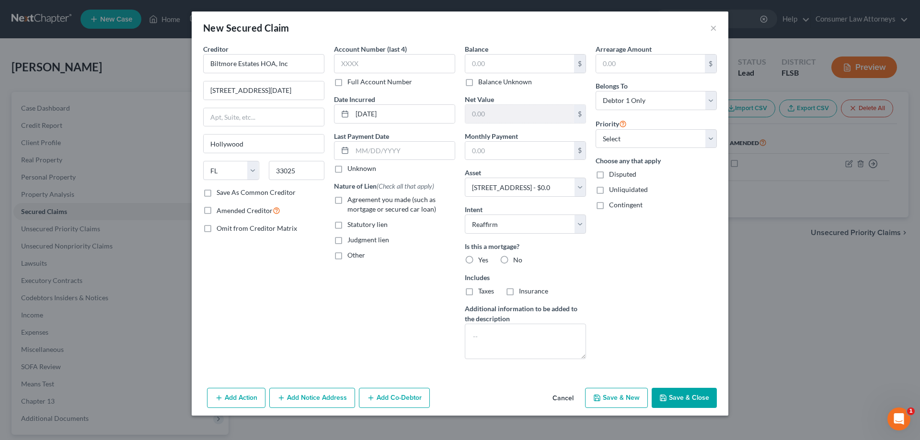
radio input "true"
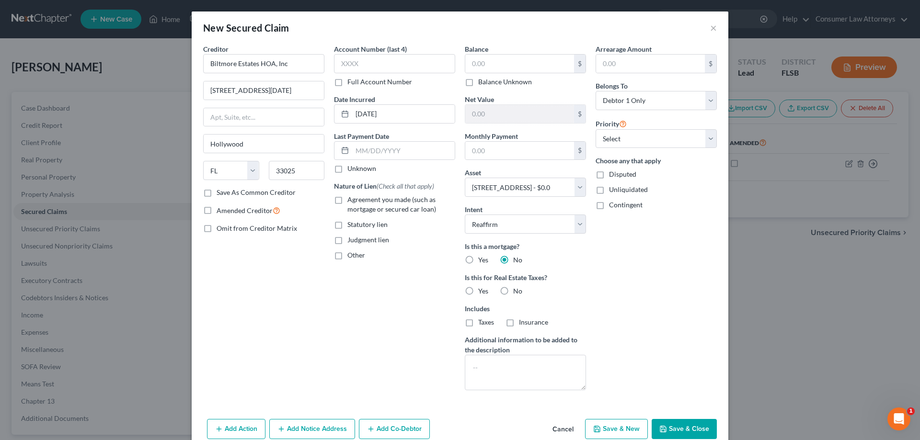
click at [513, 290] on label "No" at bounding box center [517, 291] width 9 height 10
click at [517, 290] on input "No" at bounding box center [520, 289] width 6 height 6
radio input "true"
click at [620, 143] on select "Select 2nd 3rd 4th 5th 6th 7th 8th 9th 10th 11th 12th 13th 14th 15th 16th 17th …" at bounding box center [655, 138] width 121 height 19
select select "0"
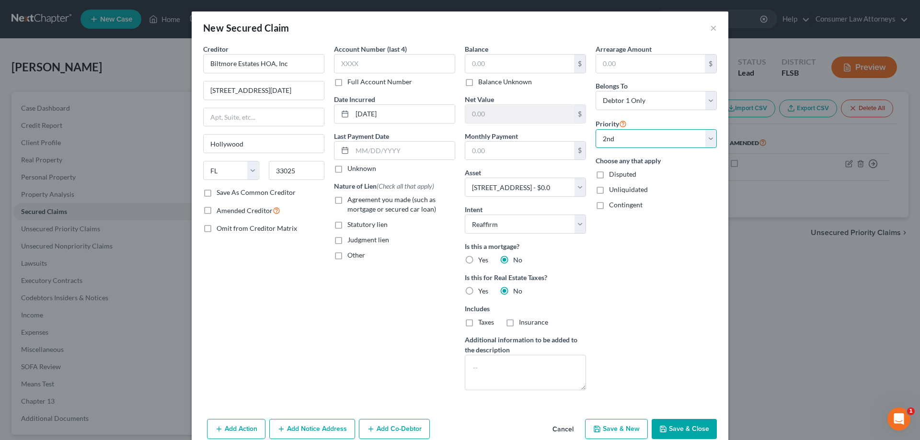
click at [595, 129] on select "Select 2nd 3rd 4th 5th 6th 7th 8th 9th 10th 11th 12th 13th 14th 15th 16th 17th …" at bounding box center [655, 138] width 121 height 19
click at [536, 60] on input "text" at bounding box center [519, 64] width 109 height 18
drag, startPoint x: 514, startPoint y: 67, endPoint x: 427, endPoint y: 73, distance: 87.4
click at [429, 74] on div "Creditor * Biltmore Estates HOA, Inc [GEOGRAPHIC_DATA] [DATE] Way [GEOGRAPHIC_D…" at bounding box center [459, 221] width 523 height 354
type input "0.00"
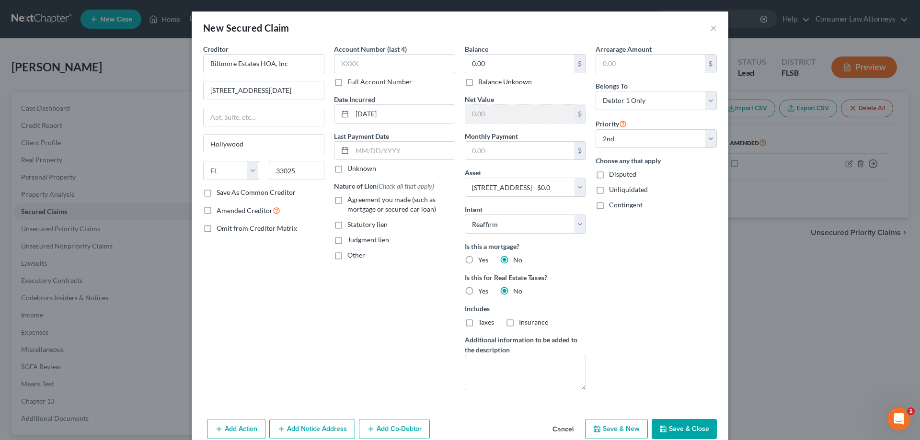
drag, startPoint x: 688, startPoint y: 425, endPoint x: 867, endPoint y: 401, distance: 181.2
click at [688, 425] on button "Save & Close" at bounding box center [683, 429] width 65 height 20
select select
select select "1"
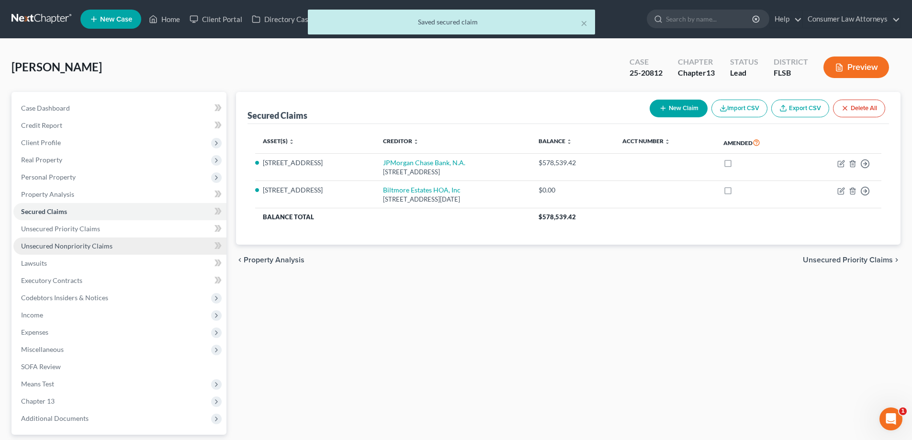
click at [80, 246] on span "Unsecured Nonpriority Claims" at bounding box center [66, 246] width 91 height 8
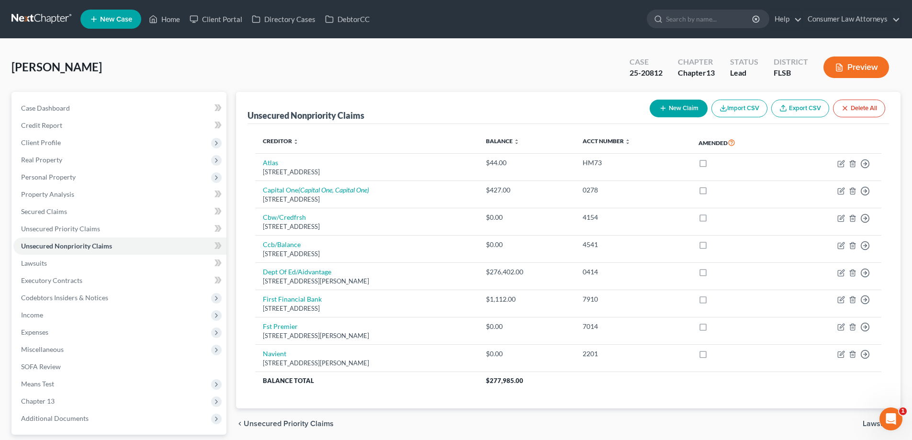
click at [680, 108] on button "New Claim" at bounding box center [679, 109] width 58 height 18
select select "0"
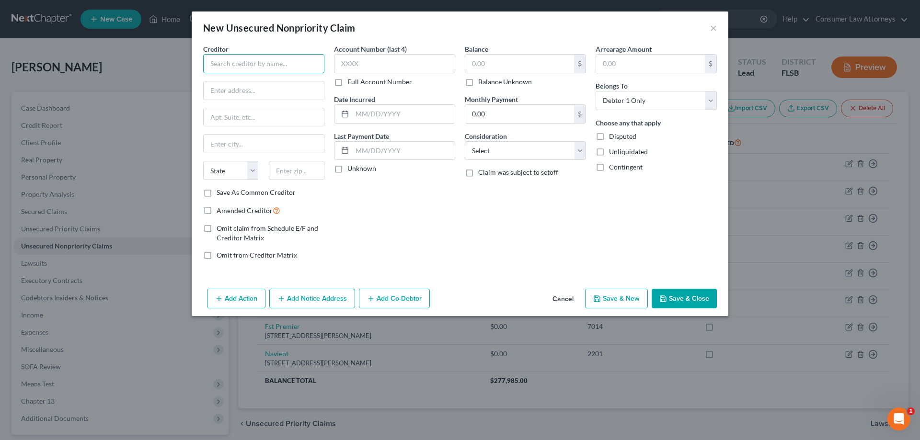
click at [284, 70] on input "text" at bounding box center [263, 63] width 121 height 19
click at [251, 64] on input "Kahana" at bounding box center [263, 63] width 121 height 19
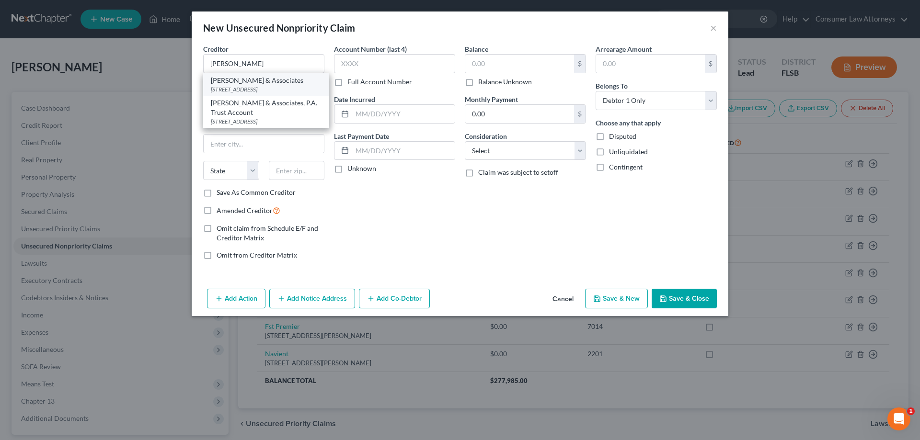
click at [259, 93] on div "[STREET_ADDRESS]" at bounding box center [266, 89] width 111 height 8
type input "[PERSON_NAME] & Associates"
type input "[STREET_ADDRESS]"
type input "Suite D-220"
type input "[GEOGRAPHIC_DATA]"
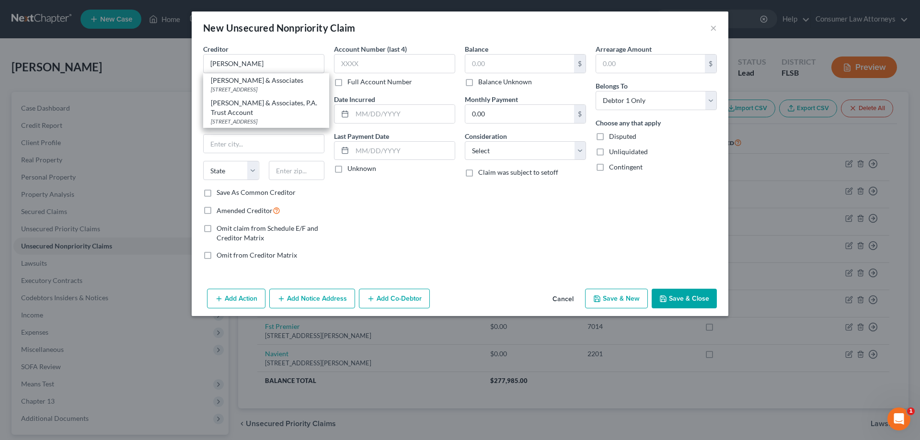
select select "9"
type input "33323"
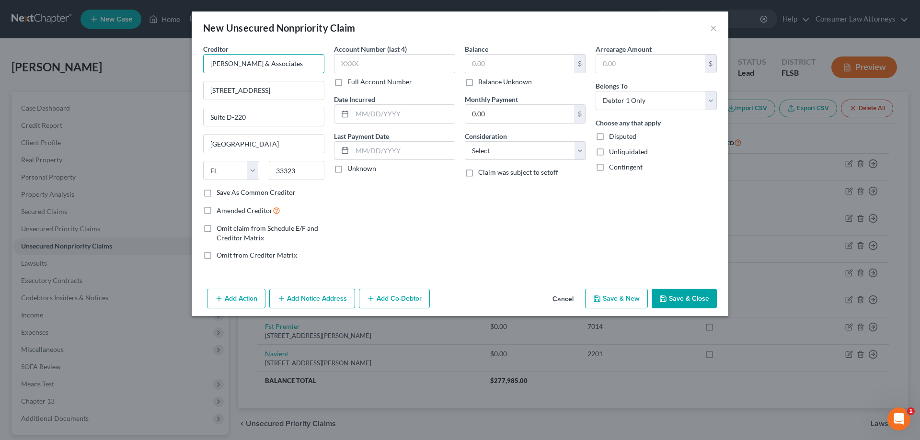
click at [278, 68] on input "[PERSON_NAME] & Associates" at bounding box center [263, 63] width 121 height 19
type input "[PERSON_NAME] & Associates, P.A. Trust Account"
click at [295, 91] on input "[STREET_ADDRESS]" at bounding box center [264, 90] width 120 height 18
click at [301, 90] on input "[STREET_ADDRESS]" at bounding box center [264, 90] width 120 height 18
drag, startPoint x: 296, startPoint y: 90, endPoint x: 209, endPoint y: 95, distance: 87.3
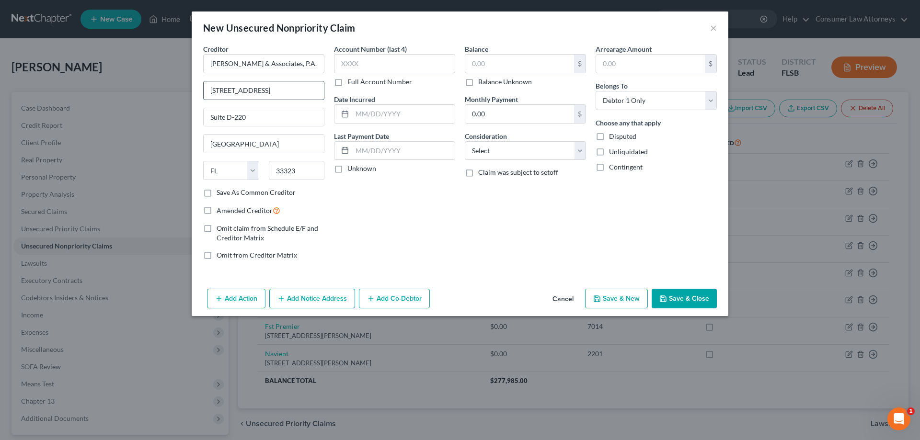
click at [209, 95] on input "[STREET_ADDRESS]" at bounding box center [264, 90] width 120 height 18
type input "[STREET_ADDRESS][PERSON_NAME]"
drag, startPoint x: 276, startPoint y: 122, endPoint x: 182, endPoint y: 128, distance: 93.6
click at [189, 128] on div "New Unsecured Nonpriority Claim × Creditor * [PERSON_NAME] & Associates, P.A. T…" at bounding box center [460, 220] width 920 height 440
drag, startPoint x: 304, startPoint y: 172, endPoint x: 257, endPoint y: 177, distance: 47.7
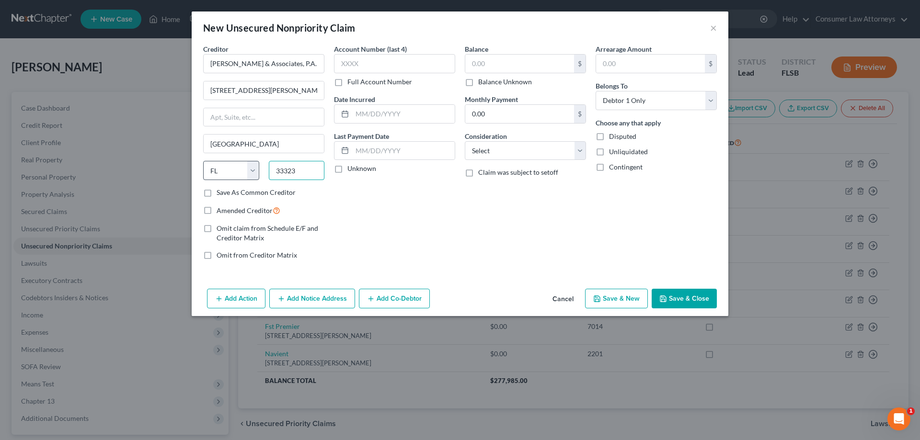
click at [257, 177] on div "State [US_STATE] AK AR AZ CA CO CT DE DC [GEOGRAPHIC_DATA] [GEOGRAPHIC_DATA] GU…" at bounding box center [263, 174] width 131 height 27
type input "33324"
click at [388, 115] on input "text" at bounding box center [403, 114] width 102 height 18
type input "[DATE]"
click at [347, 85] on label "Full Account Number" at bounding box center [379, 82] width 65 height 10
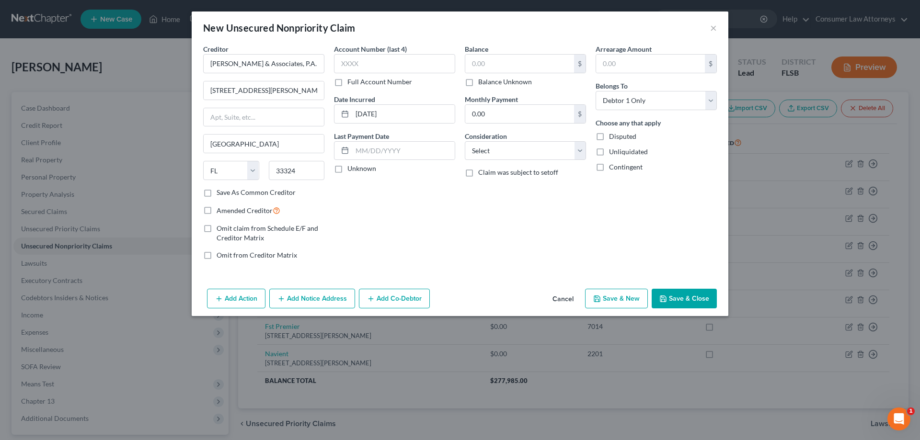
click at [351, 83] on input "Full Account Number" at bounding box center [354, 80] width 6 height 6
click at [352, 66] on input "text" at bounding box center [394, 63] width 121 height 19
type input "21-00718"
click at [479, 66] on input "text" at bounding box center [519, 64] width 109 height 18
type input "1.00"
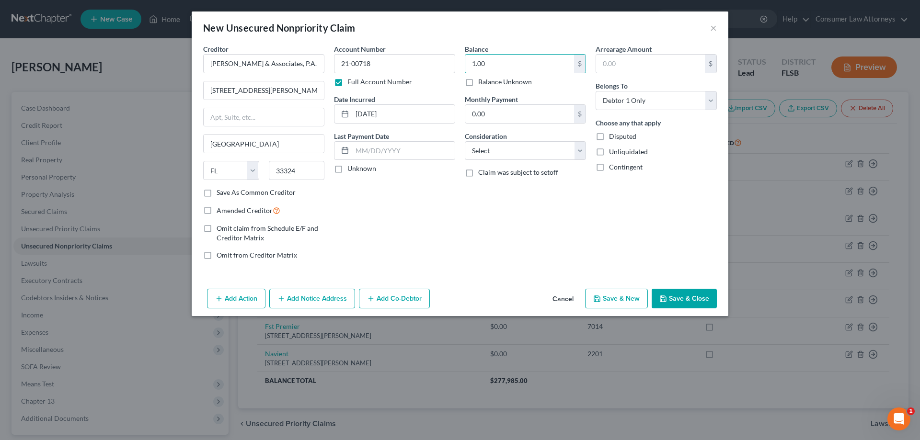
click at [679, 304] on button "Save & Close" at bounding box center [683, 299] width 65 height 20
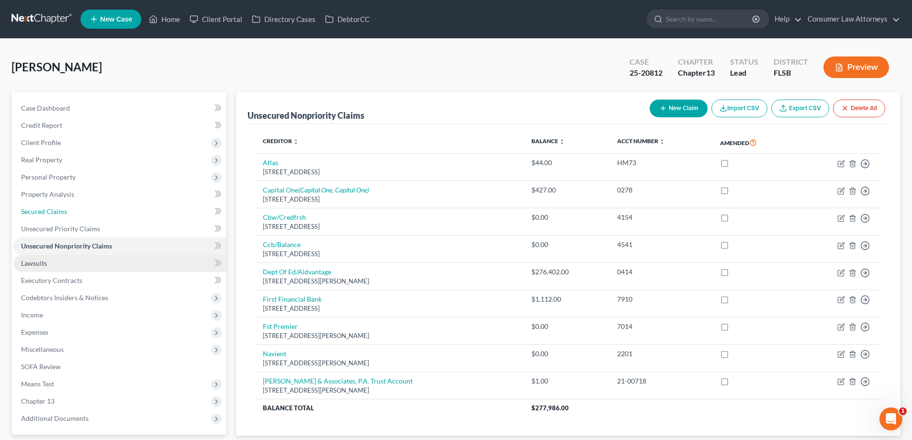
drag, startPoint x: 53, startPoint y: 213, endPoint x: 188, endPoint y: 258, distance: 141.9
click at [53, 213] on span "Secured Claims" at bounding box center [44, 211] width 46 height 8
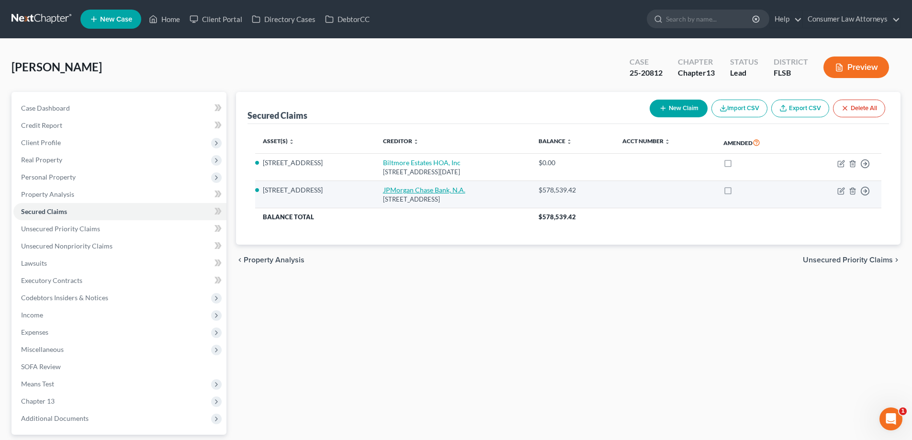
click at [424, 187] on link "JPMorgan Chase Bank, N.A." at bounding box center [424, 190] width 82 height 8
select select "7"
select select "2"
select select "0"
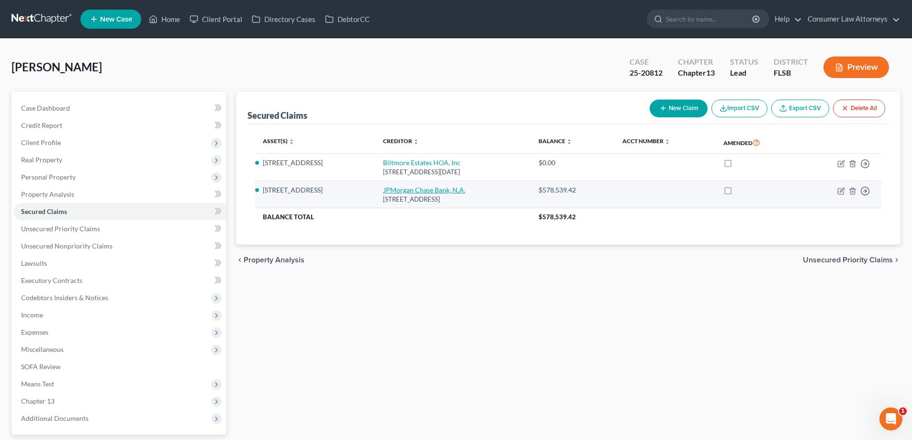
select select "0"
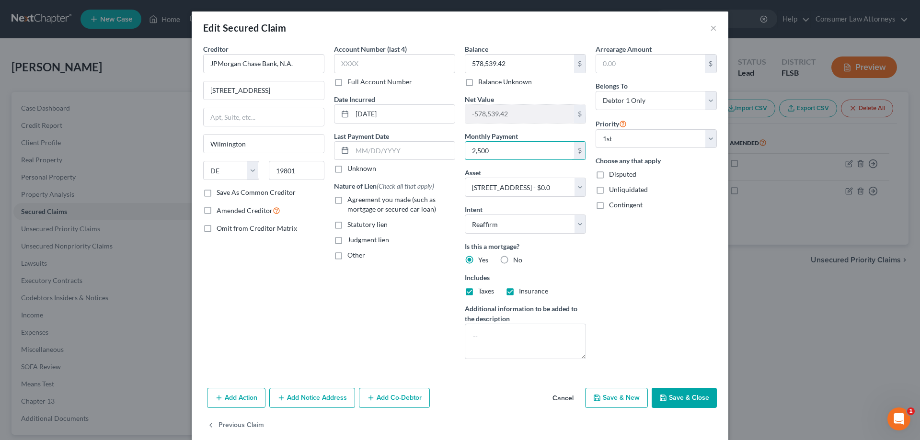
type input "2,500"
click at [677, 399] on button "Save & Close" at bounding box center [683, 398] width 65 height 20
select select
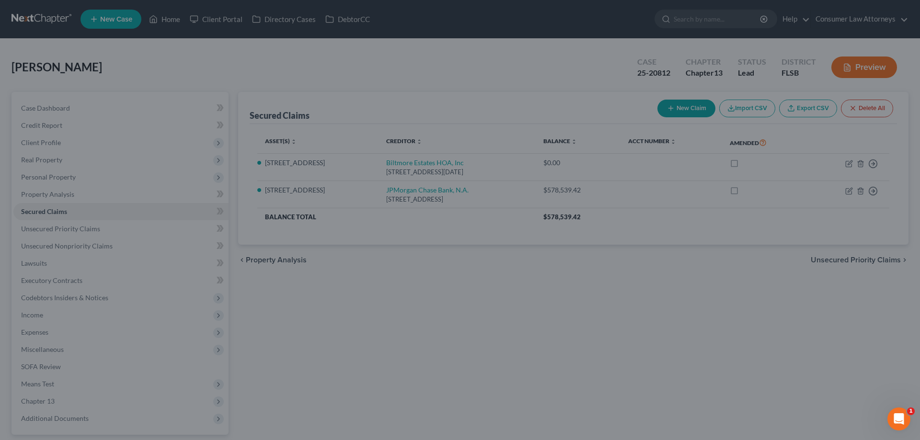
type input "2,500.00"
select select "7"
type input "0"
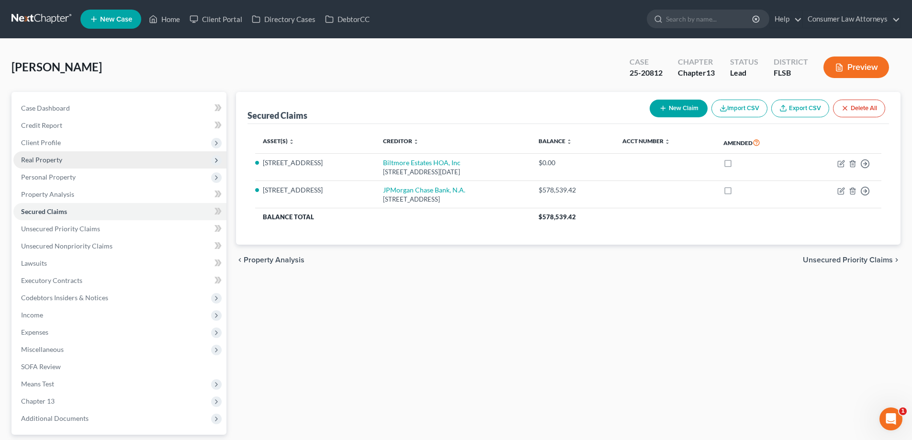
drag, startPoint x: 41, startPoint y: 161, endPoint x: 82, endPoint y: 182, distance: 46.5
click at [41, 161] on span "Real Property" at bounding box center [41, 160] width 41 height 8
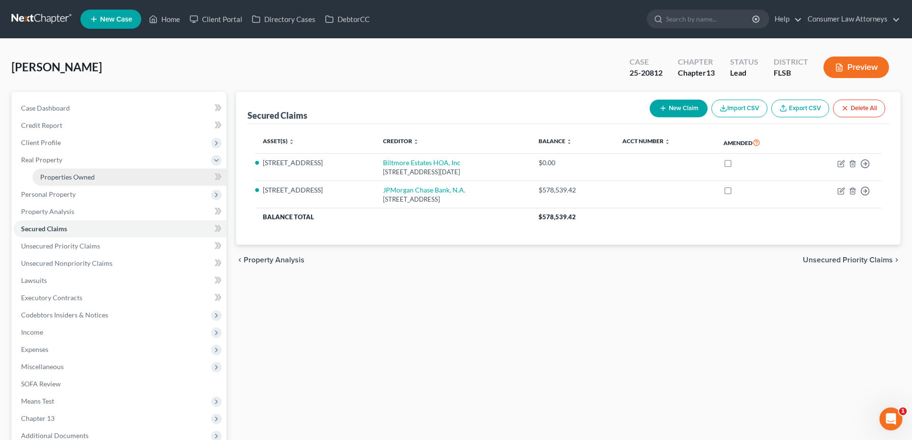
click at [70, 177] on span "Properties Owned" at bounding box center [67, 177] width 55 height 8
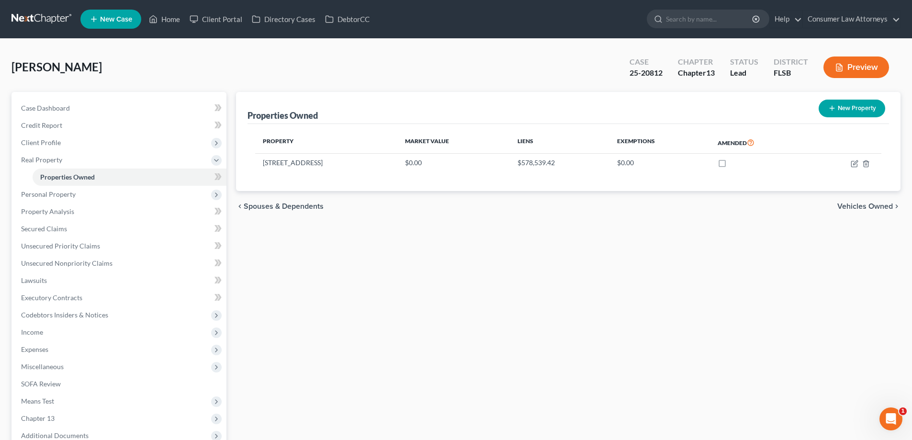
drag, startPoint x: 346, startPoint y: 165, endPoint x: 254, endPoint y: 166, distance: 92.0
click at [254, 166] on div "Property Market Value Liens Exemptions Amended [STREET_ADDRESS] $0.00 $578,539.…" at bounding box center [569, 157] width 642 height 67
click at [272, 164] on td "[STREET_ADDRESS]" at bounding box center [326, 163] width 142 height 18
click at [45, 142] on span "Client Profile" at bounding box center [41, 142] width 40 height 8
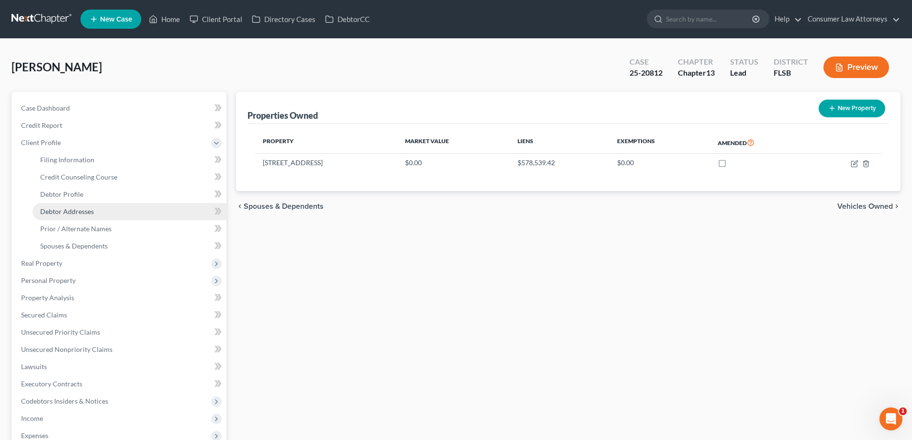
click at [76, 211] on span "Debtor Addresses" at bounding box center [67, 211] width 54 height 8
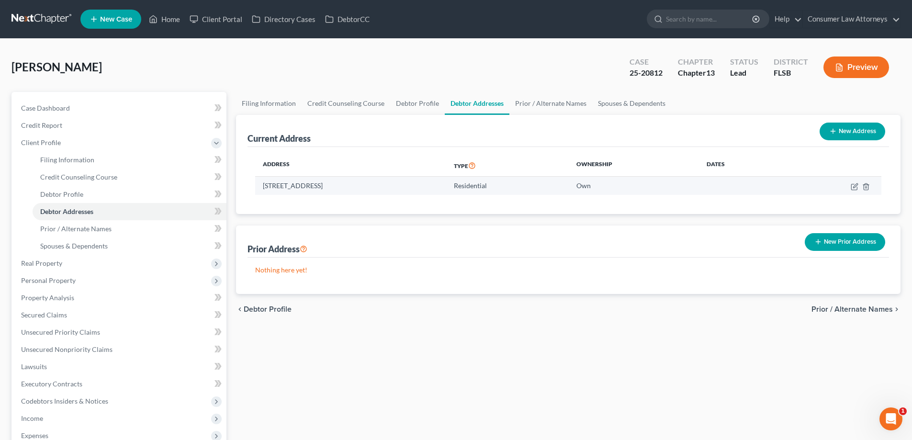
drag, startPoint x: 397, startPoint y: 185, endPoint x: 261, endPoint y: 186, distance: 136.0
click at [261, 186] on td "[STREET_ADDRESS]" at bounding box center [350, 186] width 191 height 18
click at [854, 187] on icon "button" at bounding box center [855, 185] width 4 height 4
select select "9"
select select "0"
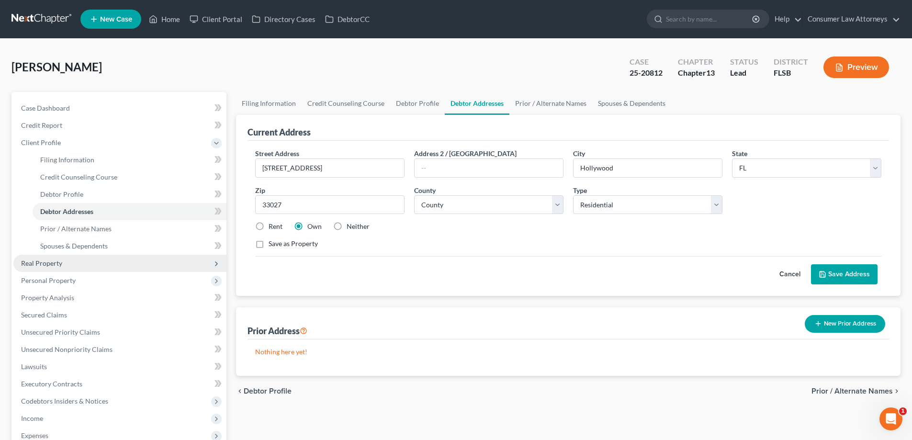
click at [43, 261] on span "Real Property" at bounding box center [41, 263] width 41 height 8
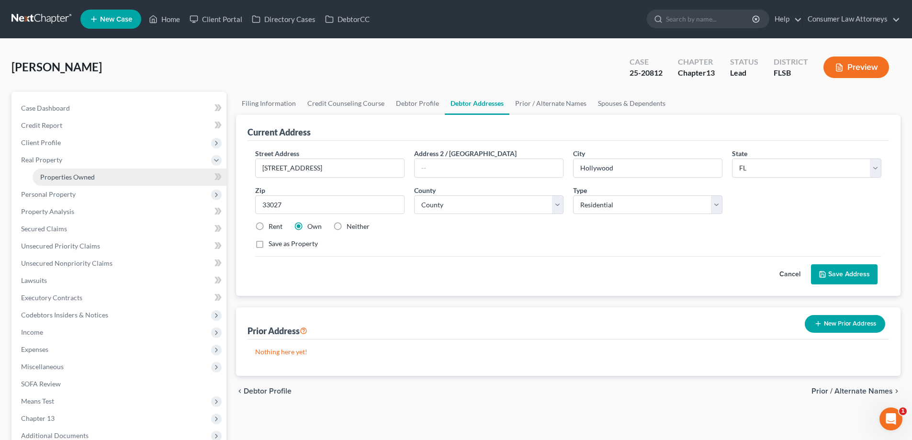
click at [62, 181] on link "Properties Owned" at bounding box center [130, 177] width 194 height 17
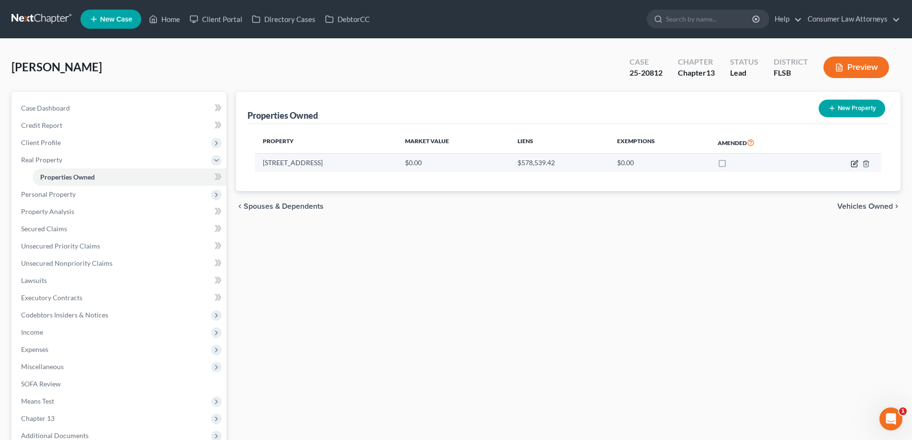
click at [853, 164] on icon "button" at bounding box center [855, 164] width 8 height 8
select select "9"
select select "5"
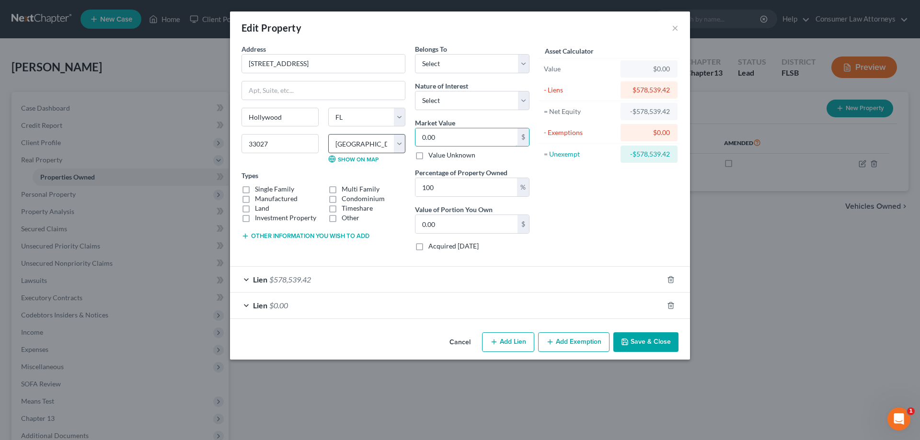
type input "7"
type input "7.00"
type input "77"
type input "77.00"
type input "779"
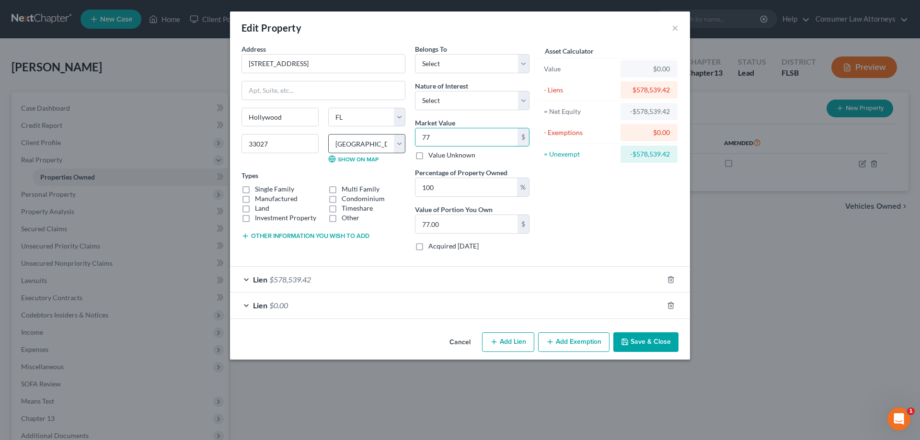
type input "779.00"
type input "7792"
type input "7,792.00"
type input "7,7920"
type input "77,920.00"
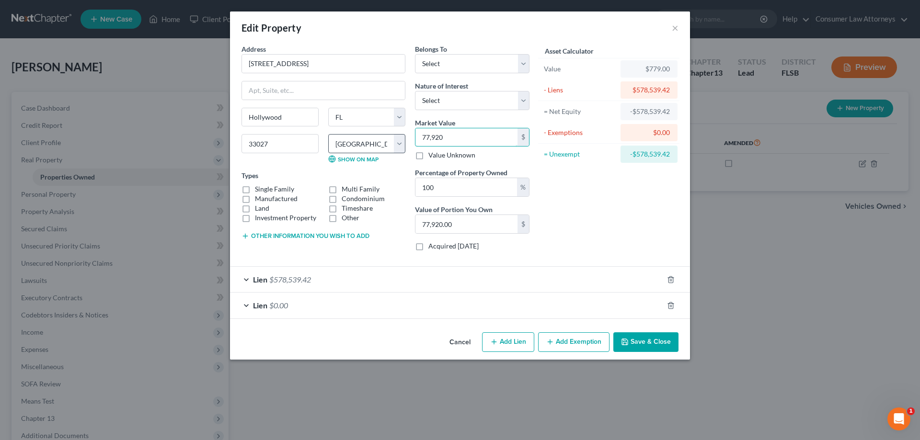
type input "77,9200"
type input "779,200.00"
drag, startPoint x: 669, startPoint y: 153, endPoint x: 636, endPoint y: 154, distance: 32.1
click at [636, 154] on div "$200,660.58" at bounding box center [649, 154] width 42 height 10
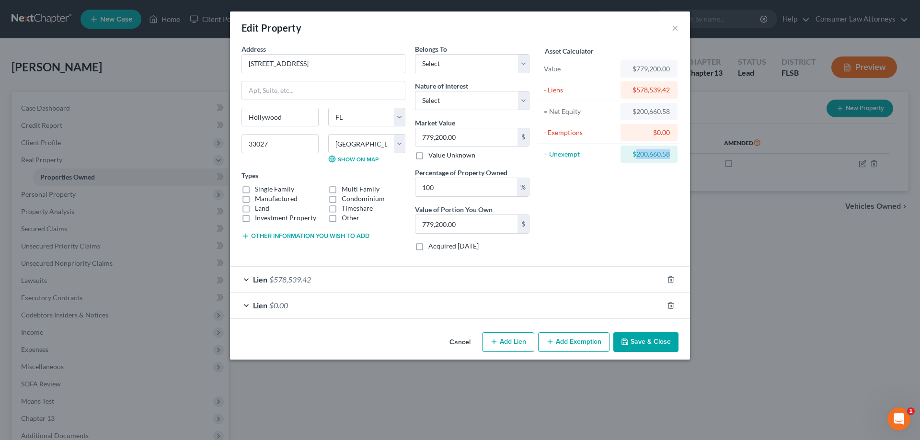
copy div "200,660.58"
click at [565, 348] on button "Add Exemption" at bounding box center [573, 342] width 71 height 20
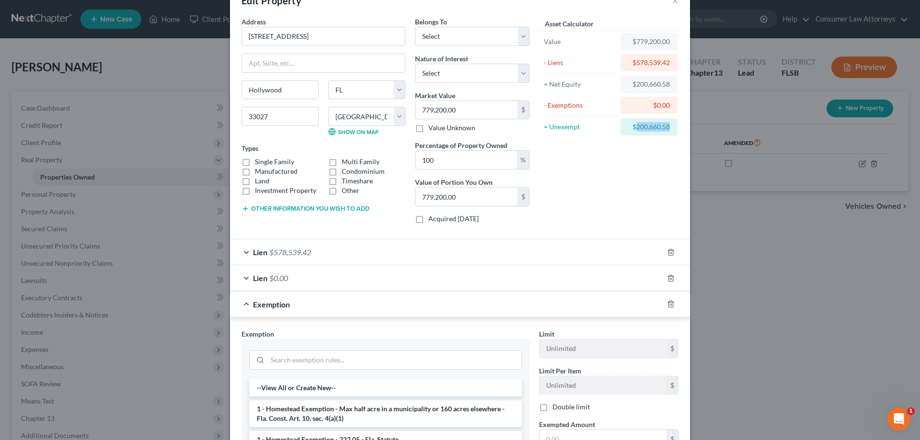
scroll to position [48, 0]
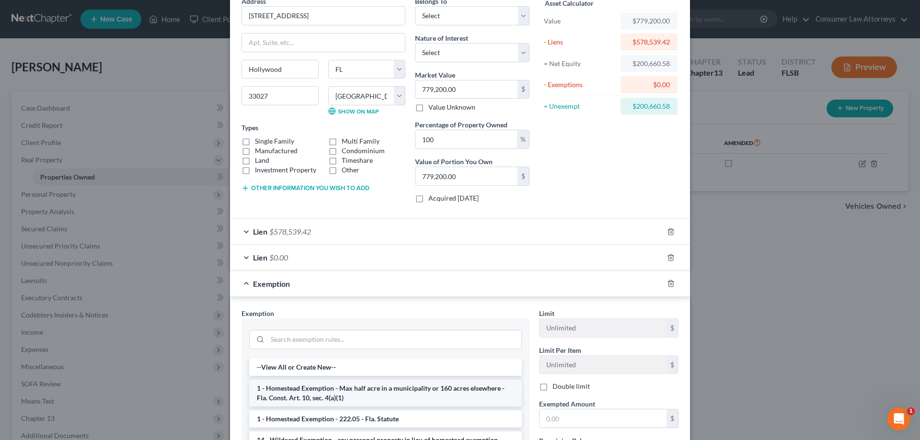
click at [351, 397] on li "1 - Homestead Exemption - Max half acre in a municipality or 160 acres elsewher…" at bounding box center [385, 393] width 273 height 27
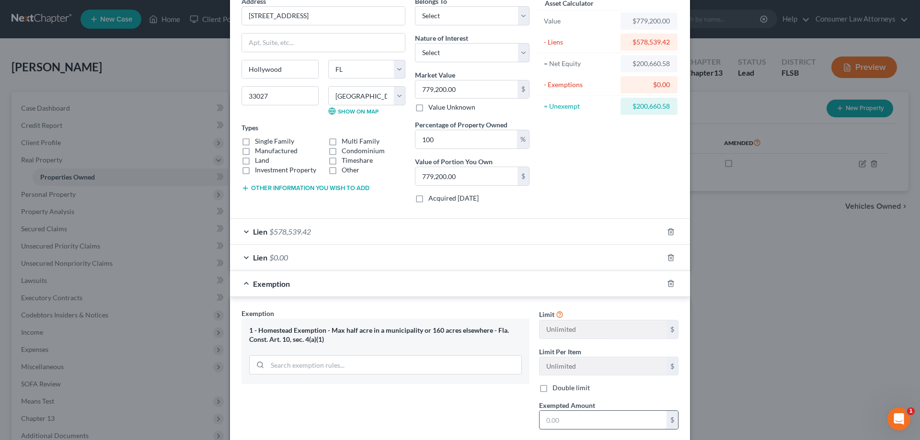
click at [588, 416] on input "text" at bounding box center [602, 420] width 127 height 18
paste input "200,660.58"
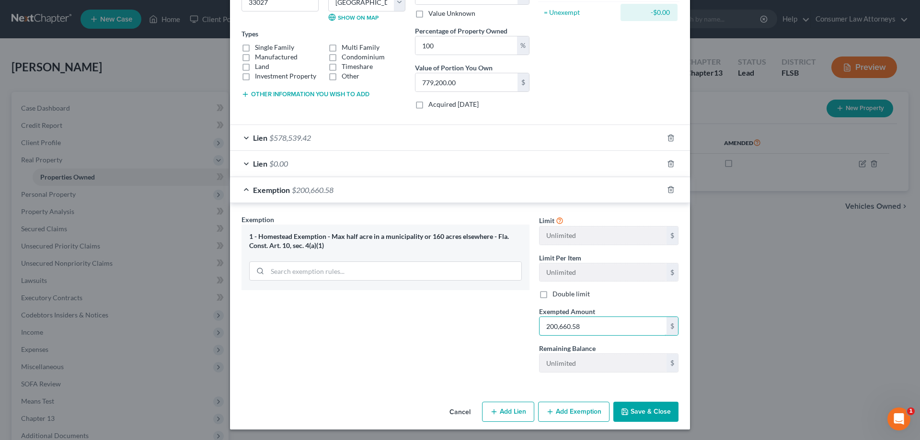
scroll to position [143, 0]
type input "200,660.58"
click at [632, 412] on button "Save & Close" at bounding box center [645, 411] width 65 height 20
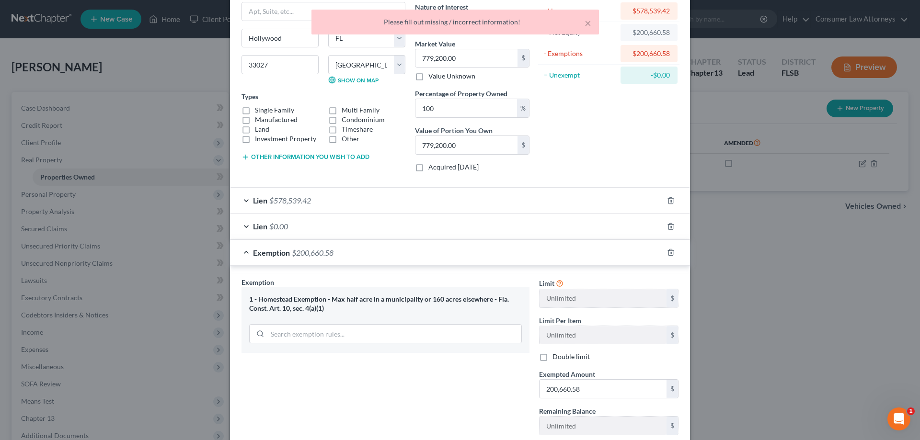
scroll to position [0, 0]
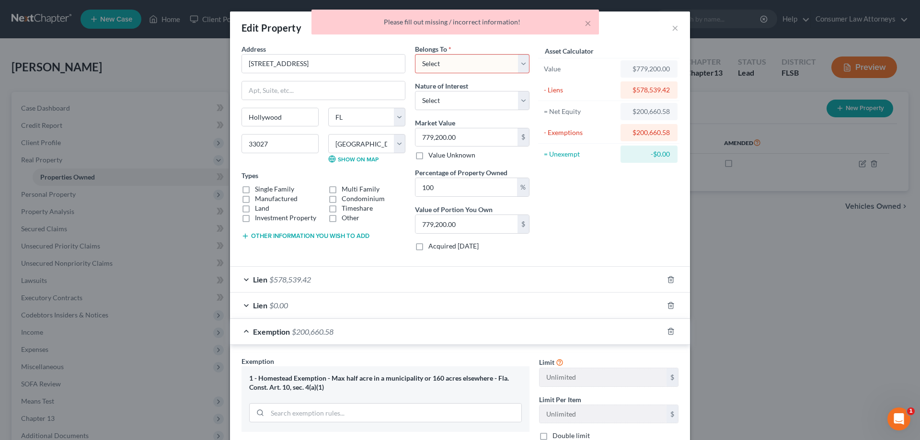
drag, startPoint x: 494, startPoint y: 69, endPoint x: 481, endPoint y: 71, distance: 12.5
click at [494, 69] on select "Select Debtor 1 Only Debtor 2 Only Debtor 1 And Debtor 2 Only At Least One Of T…" at bounding box center [472, 63] width 114 height 19
select select "0"
click at [415, 54] on select "Select Debtor 1 Only Debtor 2 Only Debtor 1 And Debtor 2 Only At Least One Of T…" at bounding box center [472, 63] width 114 height 19
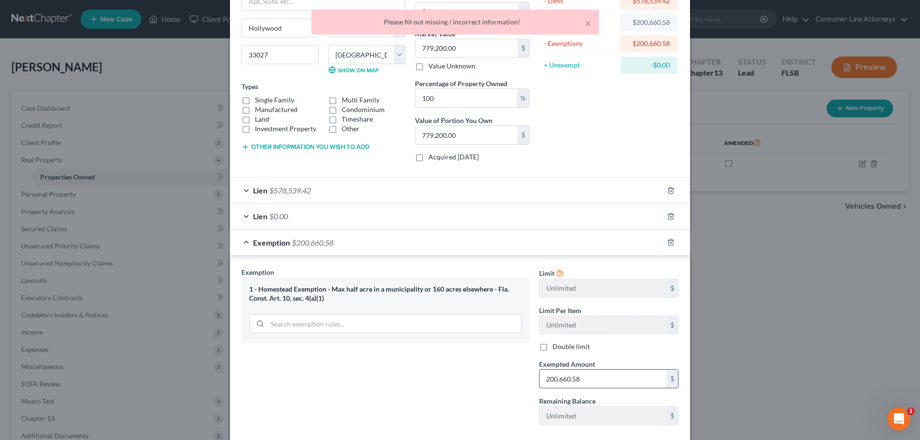
scroll to position [143, 0]
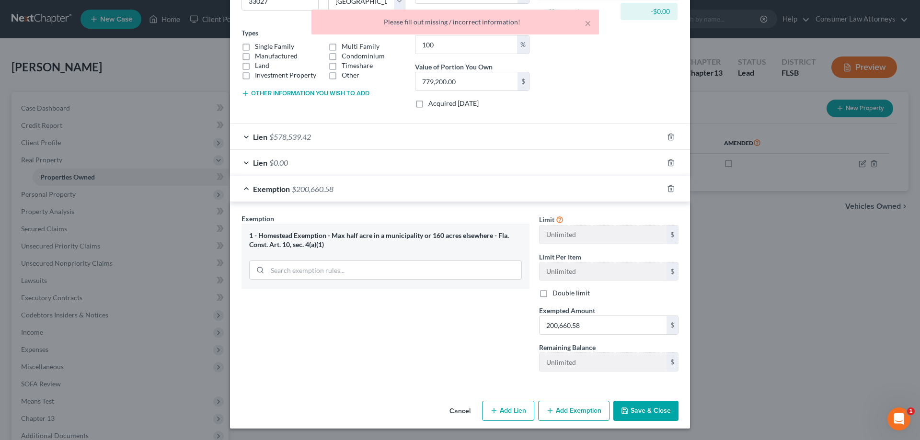
drag, startPoint x: 632, startPoint y: 416, endPoint x: 645, endPoint y: 426, distance: 16.3
click at [632, 418] on button "Save & Close" at bounding box center [645, 411] width 65 height 20
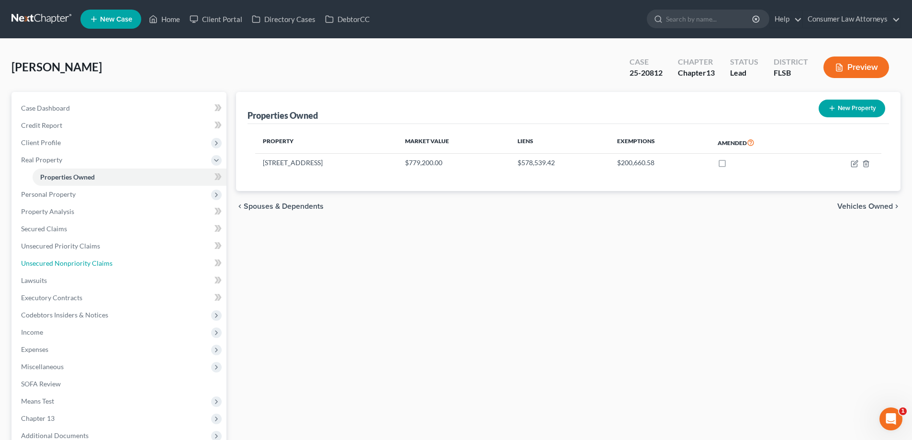
drag, startPoint x: 89, startPoint y: 264, endPoint x: 456, endPoint y: 287, distance: 367.6
click at [89, 264] on span "Unsecured Nonpriority Claims" at bounding box center [66, 263] width 91 height 8
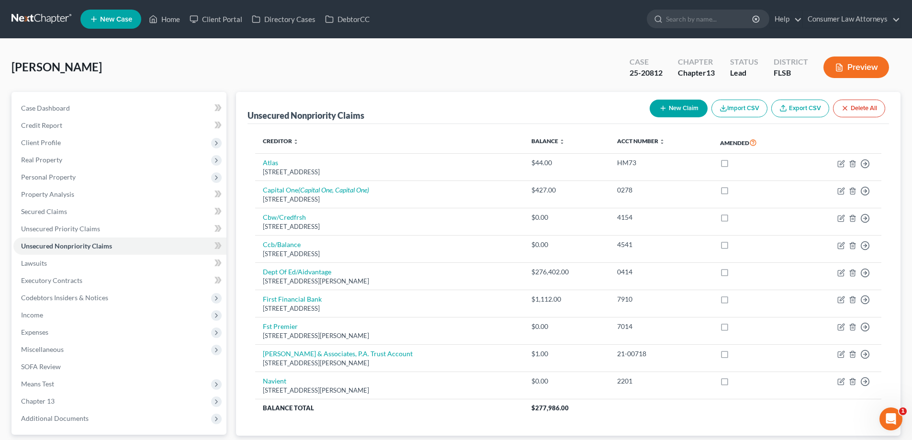
click at [670, 107] on button "New Claim" at bounding box center [679, 109] width 58 height 18
select select "0"
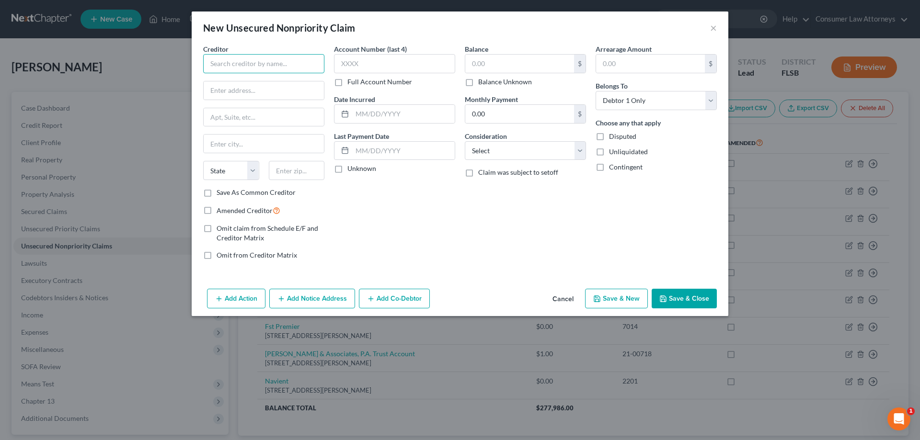
click at [296, 66] on input "text" at bounding box center [263, 63] width 121 height 19
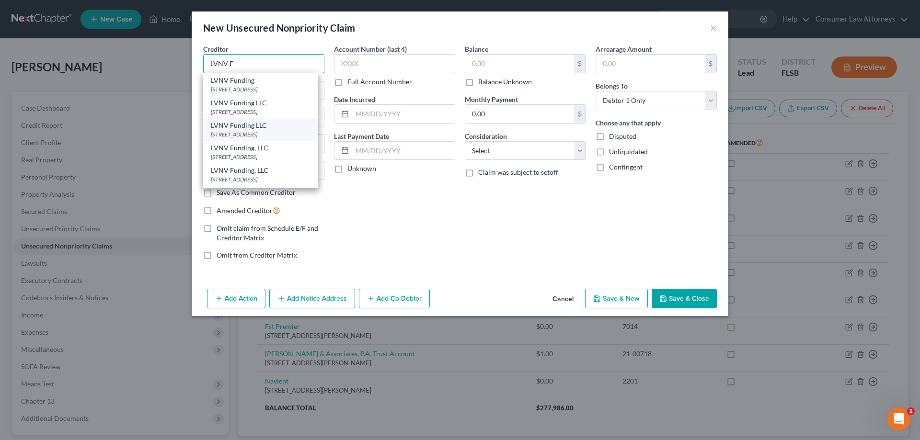
scroll to position [43, 0]
click at [259, 114] on div "[STREET_ADDRESS]" at bounding box center [261, 114] width 100 height 8
type input "LVNV Funding, LLC"
type input "PO Box 10587"
type input "[GEOGRAPHIC_DATA]"
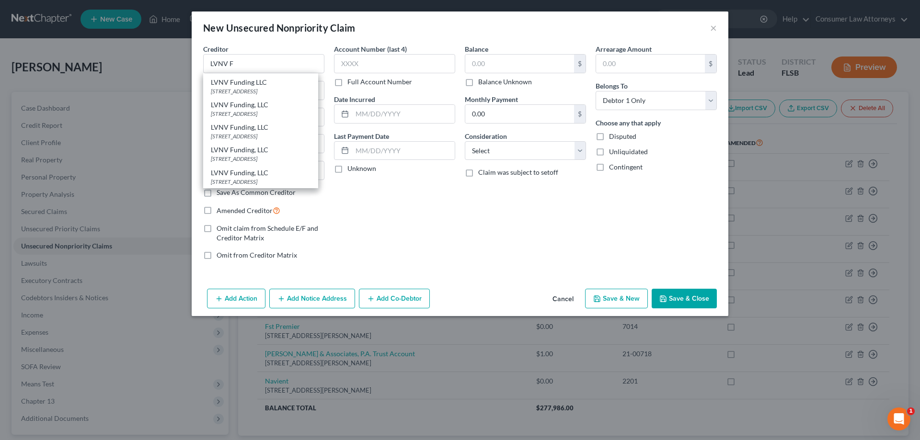
select select "42"
type input "29603"
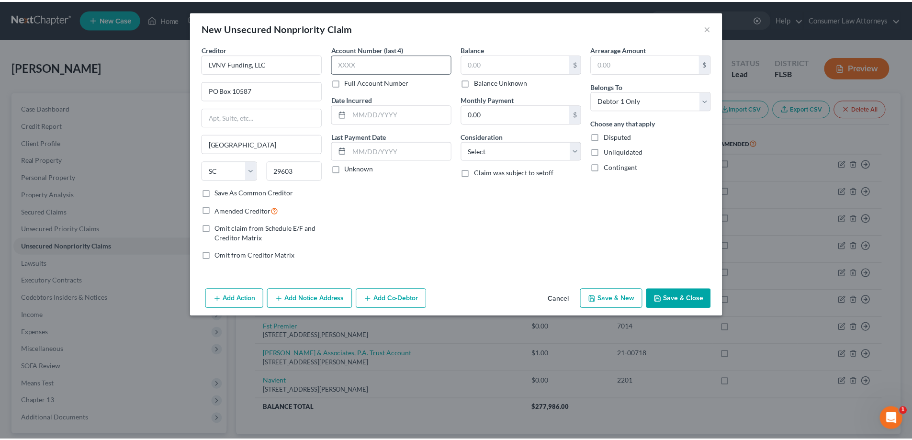
scroll to position [0, 0]
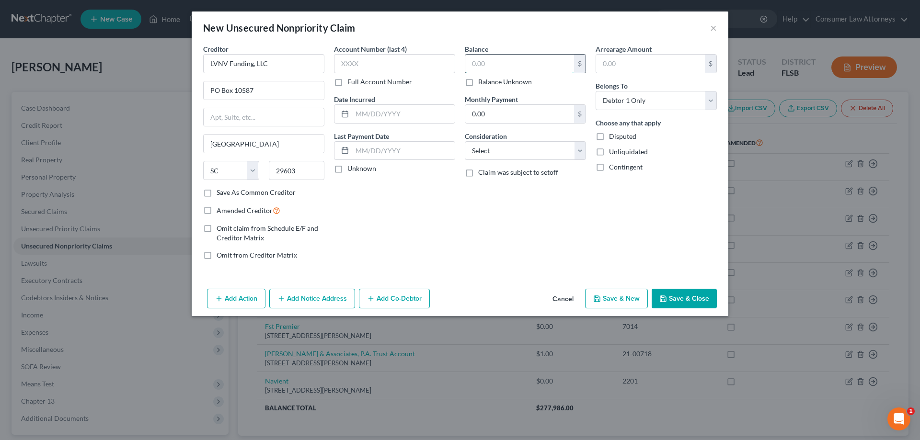
click at [470, 63] on input "text" at bounding box center [519, 64] width 109 height 18
type input "578.57"
click at [531, 151] on select "Select Cable / Satellite Services Collection Agency Credit Card Debt Debt Couns…" at bounding box center [525, 150] width 121 height 19
select select "1"
click at [465, 141] on select "Select Cable / Satellite Services Collection Agency Credit Card Debt Debt Couns…" at bounding box center [525, 150] width 121 height 19
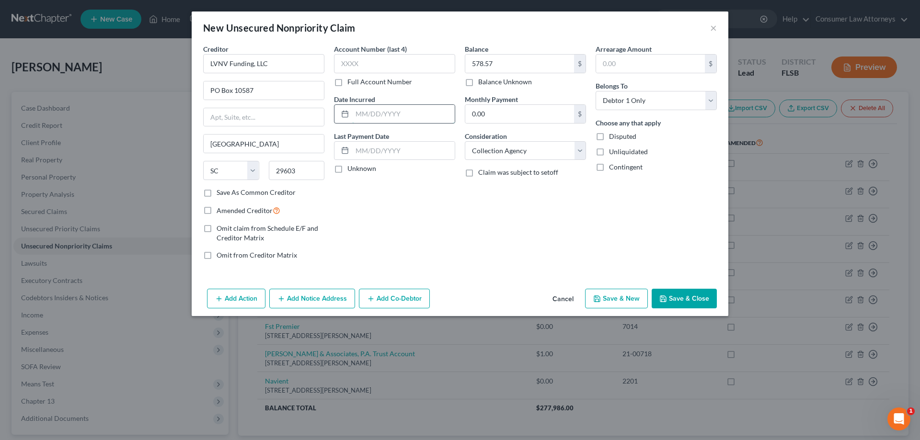
click at [397, 112] on input "text" at bounding box center [403, 114] width 102 height 18
type input "[DATE]"
click at [341, 61] on input "text" at bounding box center [394, 63] width 121 height 19
type input "9893"
click at [693, 294] on button "Save & Close" at bounding box center [683, 299] width 65 height 20
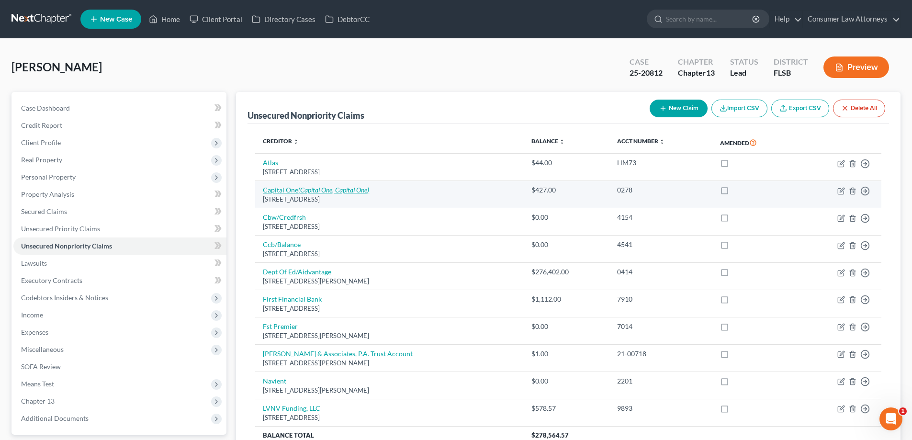
click at [292, 192] on link "Capital One (Capital One, Capital One)" at bounding box center [316, 190] width 106 height 8
select select "46"
select select "2"
select select "0"
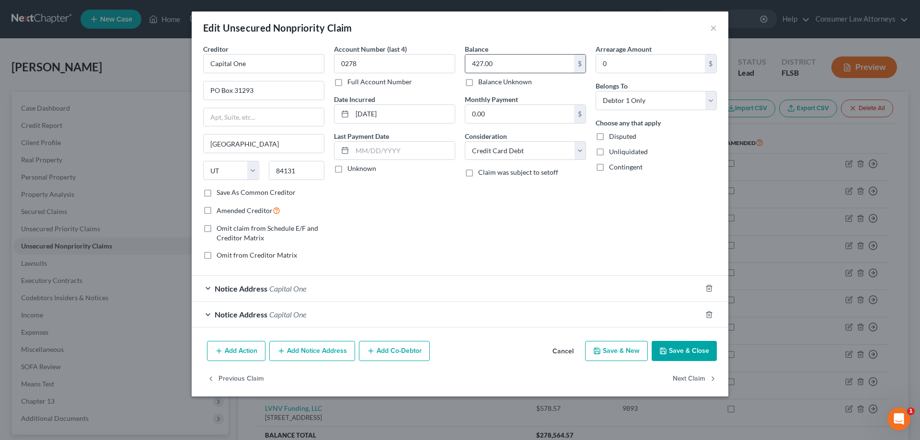
click at [509, 60] on input "427.00" at bounding box center [519, 64] width 109 height 18
type input "427.44"
click at [699, 355] on button "Save & Close" at bounding box center [683, 351] width 65 height 20
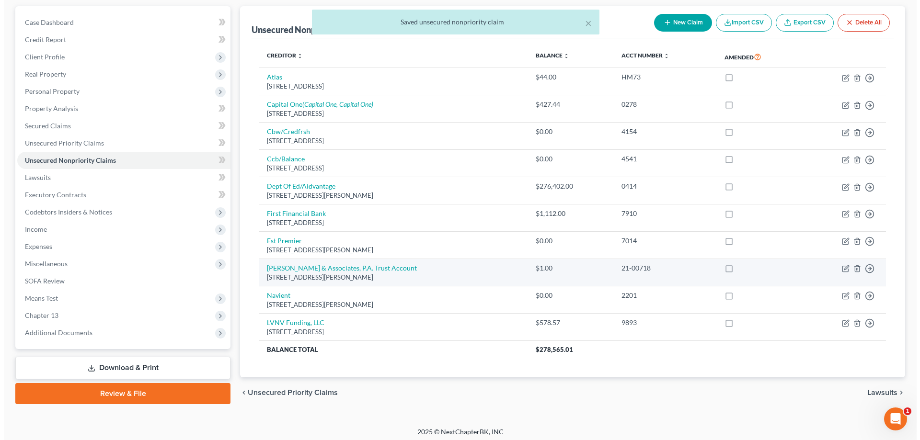
scroll to position [90, 0]
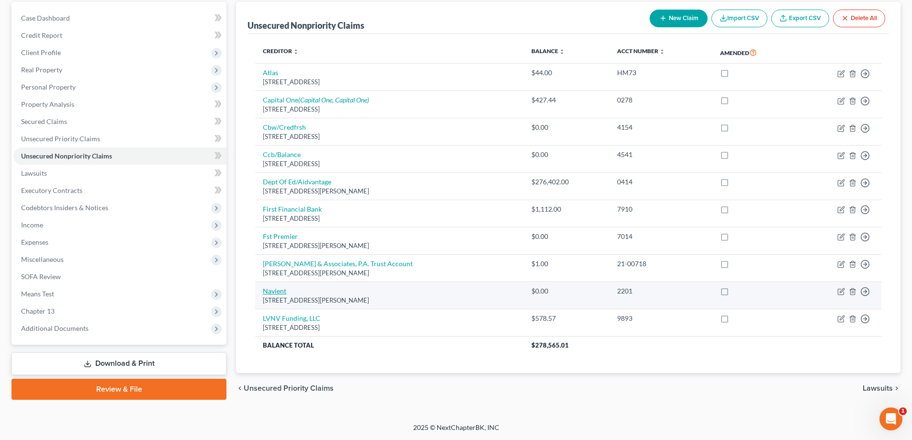
click at [283, 294] on link "Navient" at bounding box center [274, 291] width 23 height 8
select select "39"
select select "17"
select select "0"
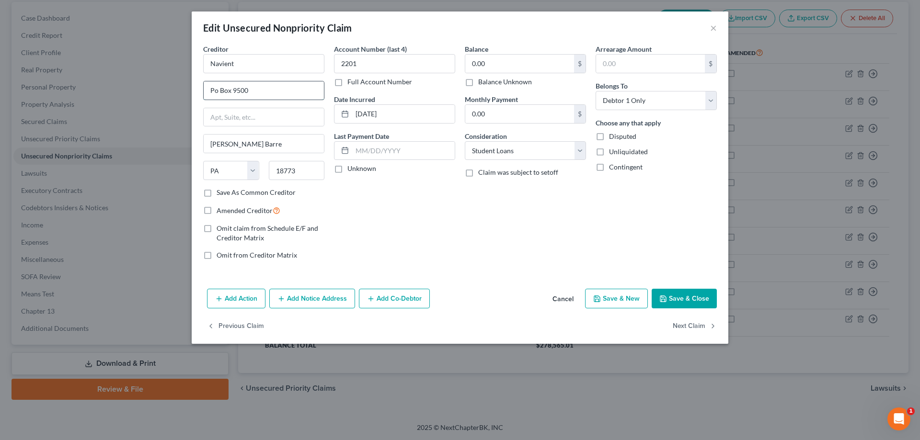
click at [275, 88] on input "Po Box 9500" at bounding box center [264, 90] width 120 height 18
click at [218, 90] on input "Po Box 9500" at bounding box center [264, 90] width 120 height 18
type input "PO Box 9500"
click at [678, 302] on button "Save & Close" at bounding box center [683, 299] width 65 height 20
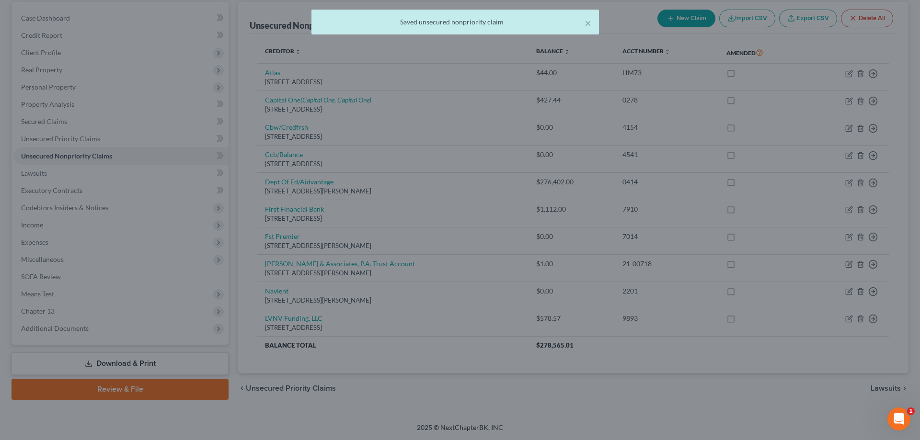
type input "0"
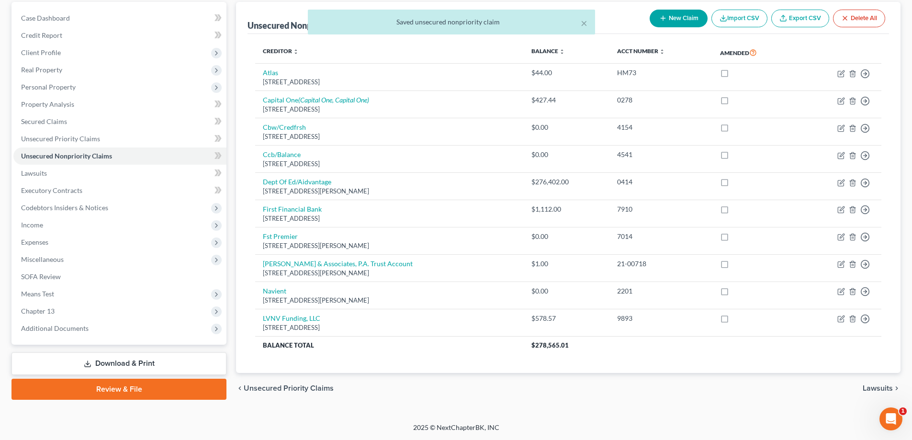
click at [665, 23] on div "× Saved unsecured nonpriority claim" at bounding box center [451, 25] width 912 height 30
click at [678, 22] on div "× Saved unsecured nonpriority claim" at bounding box center [451, 25] width 912 height 30
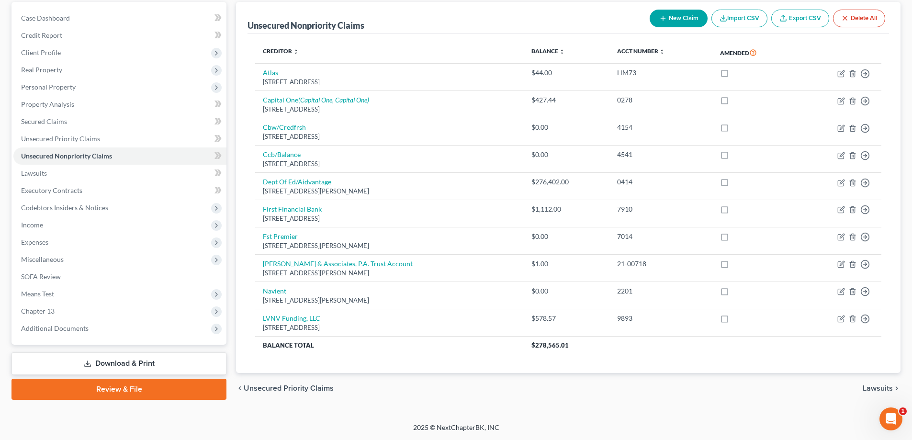
click at [651, 17] on button "New Claim" at bounding box center [679, 19] width 58 height 18
select select "0"
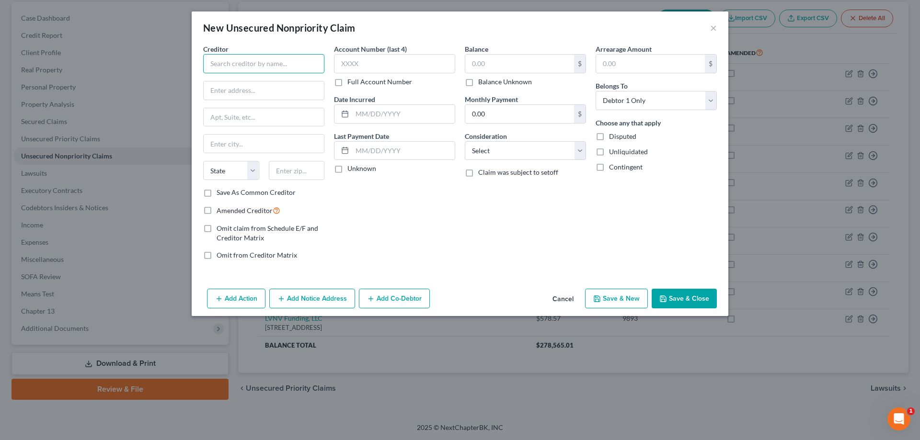
click at [285, 68] on input "text" at bounding box center [263, 63] width 121 height 19
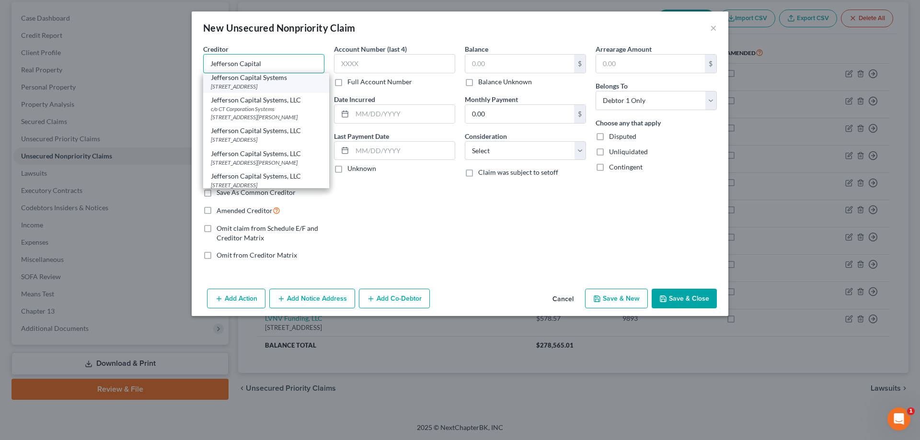
scroll to position [74, 0]
click at [274, 178] on div "[STREET_ADDRESS]" at bounding box center [266, 182] width 111 height 8
type input "Jefferson Capital Systems, LLC"
type input "PO Box 7999"
type input "Saint Cloud"
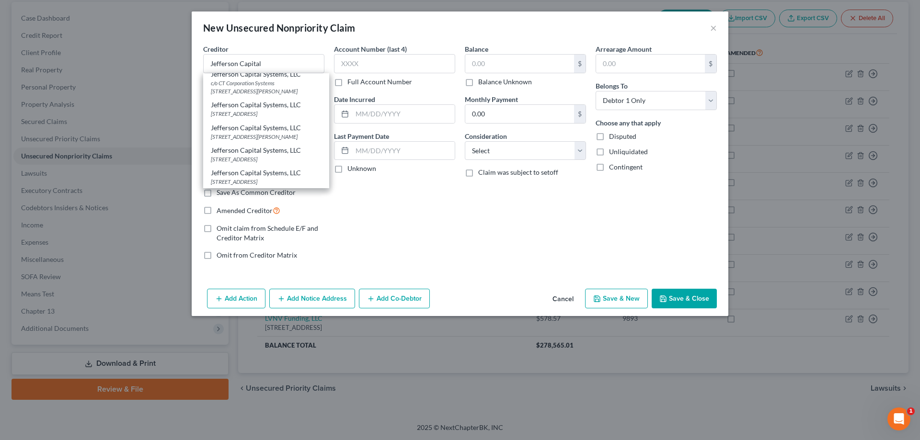
select select "24"
type input "56302"
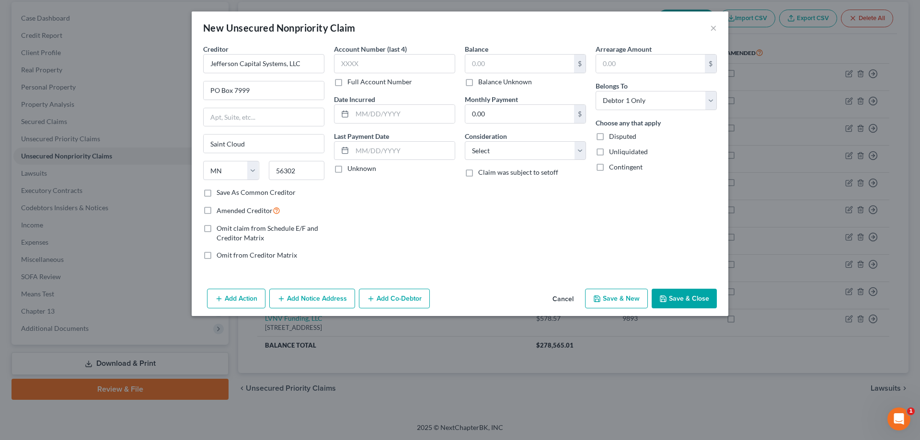
scroll to position [0, 0]
click at [307, 298] on button "Add Notice Address" at bounding box center [312, 299] width 86 height 20
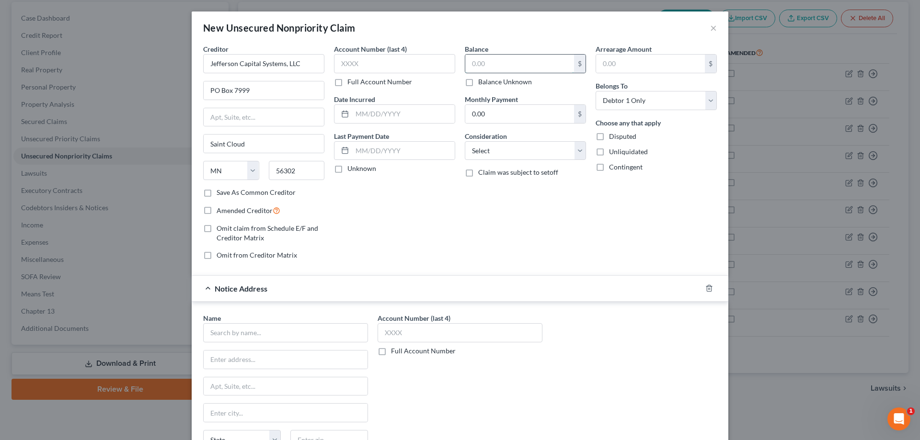
click at [508, 59] on input "text" at bounding box center [519, 64] width 109 height 18
type input "370.72"
click at [286, 341] on input "text" at bounding box center [285, 332] width 165 height 19
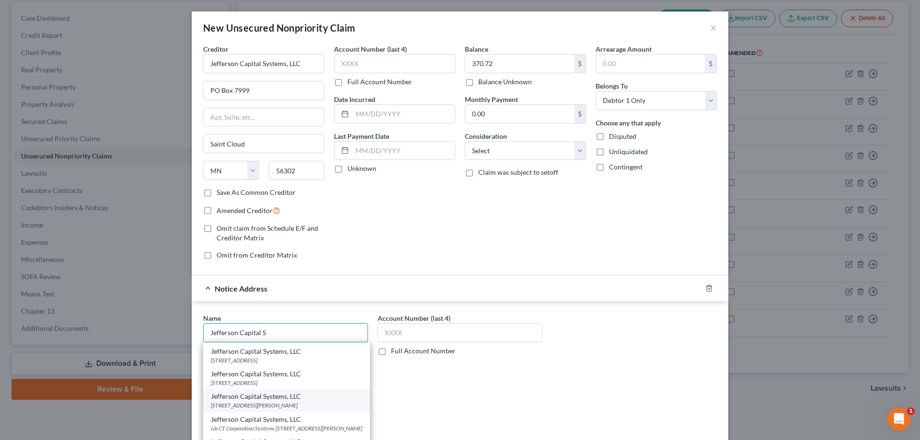
scroll to position [48, 0]
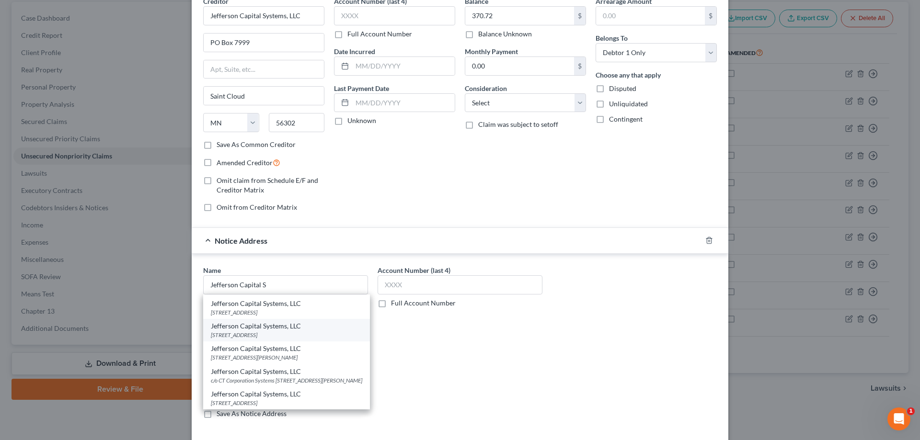
click at [267, 331] on div "[STREET_ADDRESS]" at bounding box center [286, 335] width 151 height 8
type input "Jefferson Capital Systems, LLC"
type input "PO Box 772813"
type input "[GEOGRAPHIC_DATA]"
select select "14"
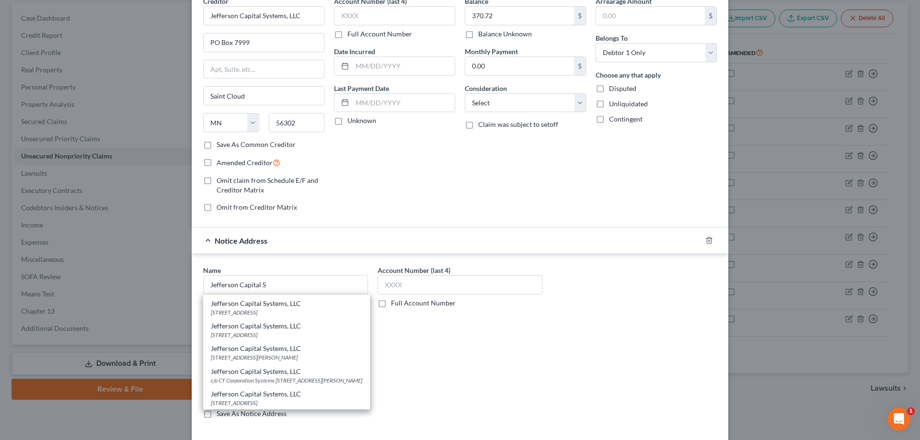
type input "60677"
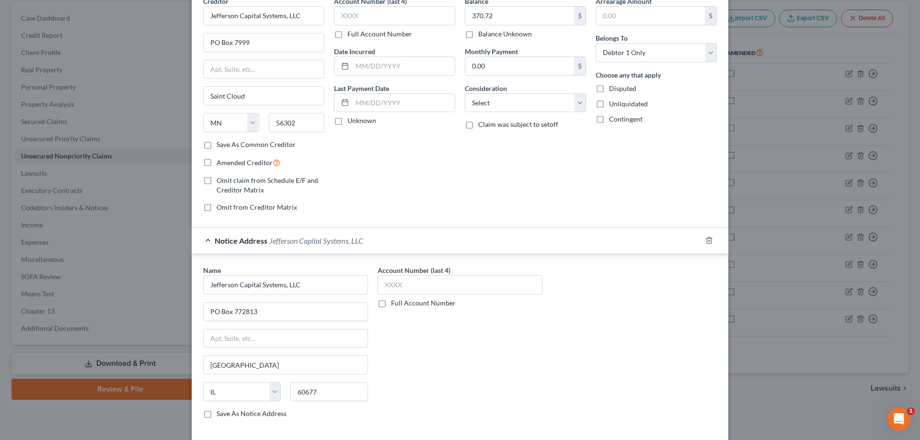
scroll to position [0, 0]
click at [442, 274] on label "Account Number (last 4)" at bounding box center [413, 270] width 73 height 10
click at [441, 284] on input "text" at bounding box center [459, 284] width 165 height 19
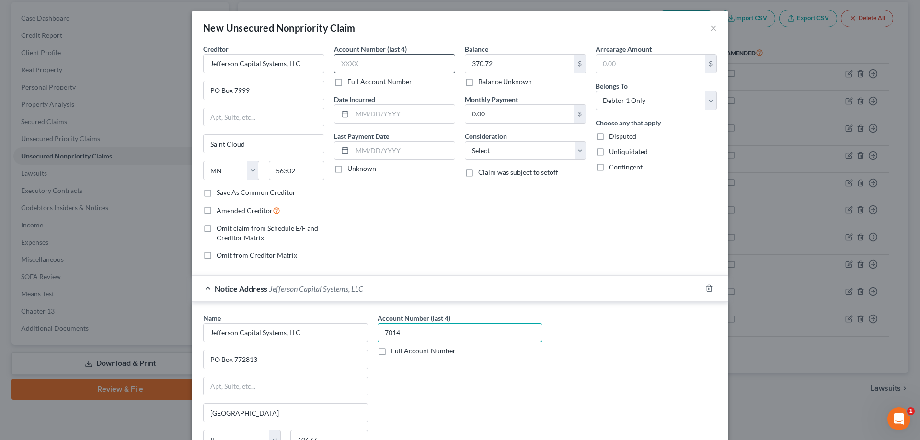
type input "7014"
click at [416, 67] on input "text" at bounding box center [394, 63] width 121 height 19
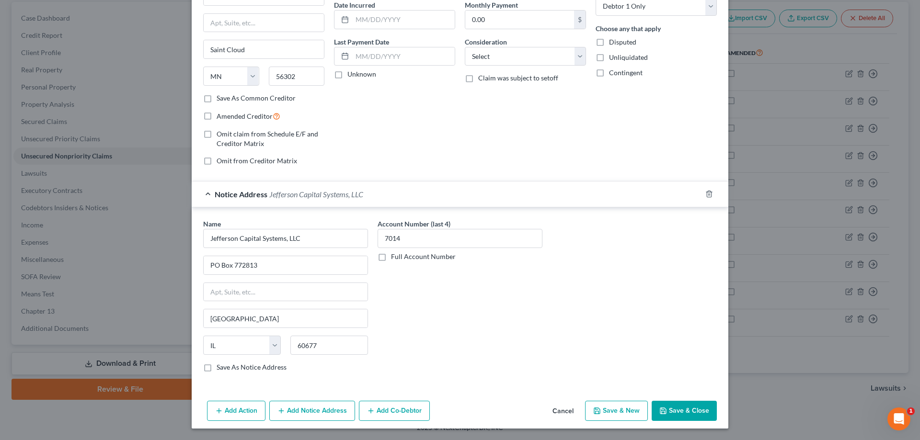
type input "7014"
drag, startPoint x: 314, startPoint y: 407, endPoint x: 377, endPoint y: 382, distance: 67.5
click at [315, 409] on button "Add Notice Address" at bounding box center [312, 411] width 86 height 20
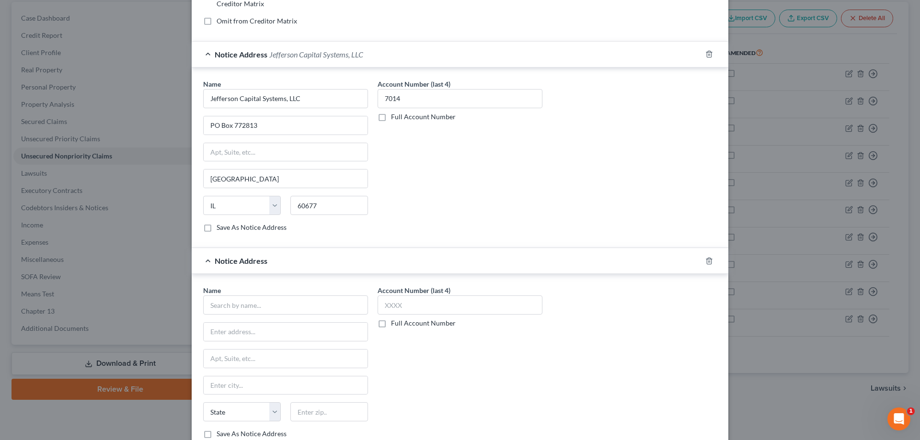
scroll to position [238, 0]
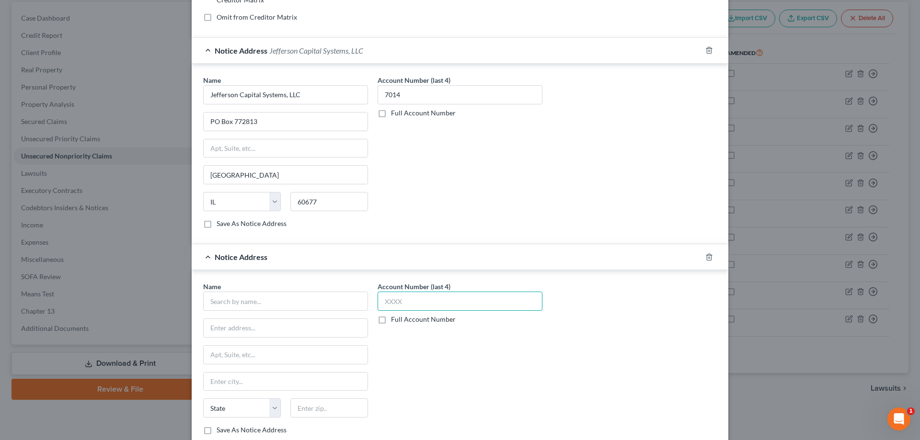
click at [454, 302] on input "text" at bounding box center [459, 301] width 165 height 19
type input "7014"
click at [269, 299] on input "text" at bounding box center [285, 301] width 165 height 19
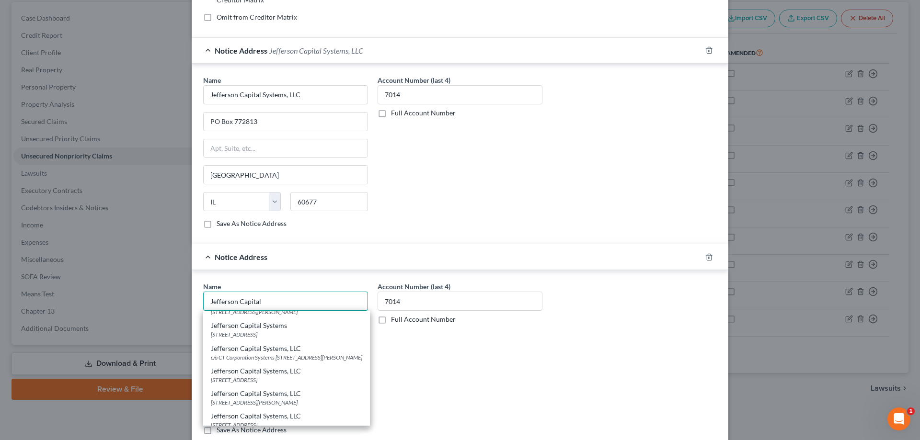
scroll to position [74, 0]
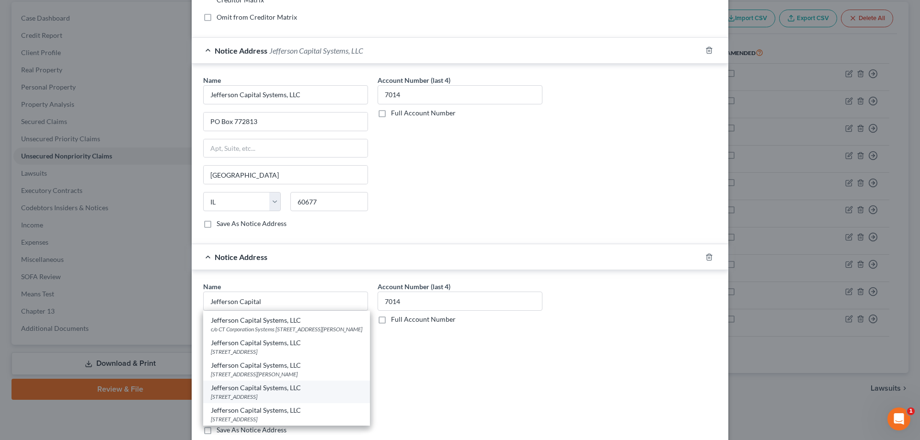
click at [250, 392] on div "Jefferson Capital Systems, LLC" at bounding box center [286, 388] width 151 height 10
type input "Jefferson Capital Systems, LLC"
type input "[STREET_ADDRESS]"
type input "Sartell"
select select "24"
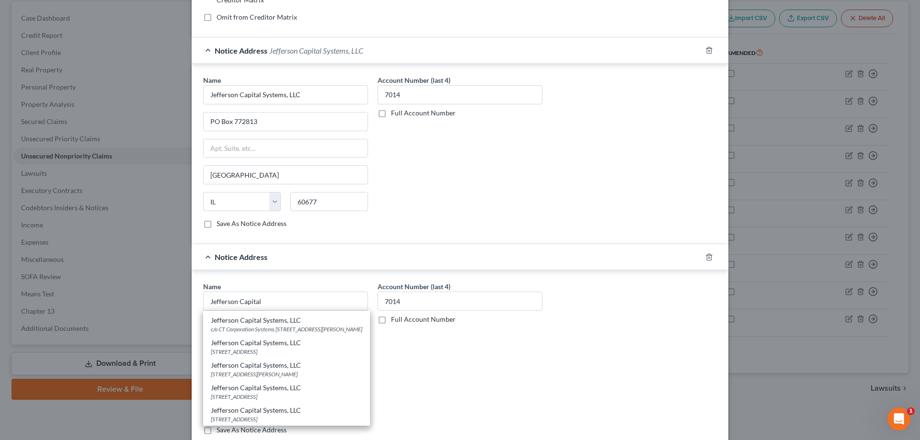
type input "56377"
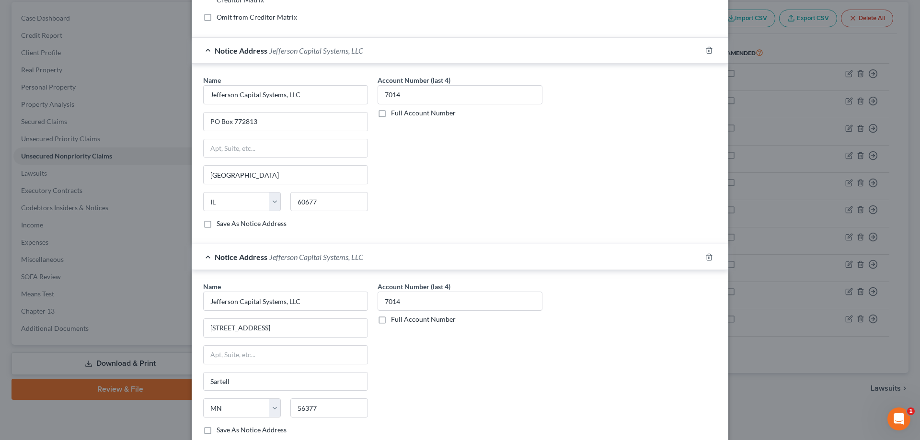
scroll to position [301, 0]
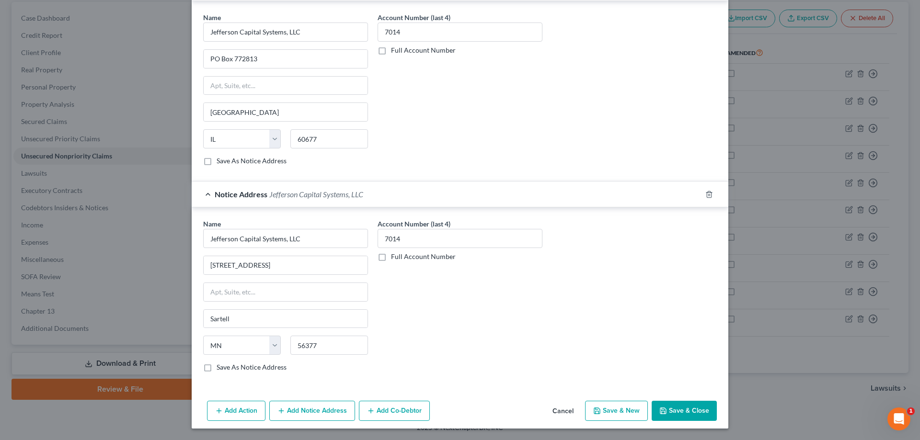
click at [680, 416] on button "Save & Close" at bounding box center [683, 411] width 65 height 20
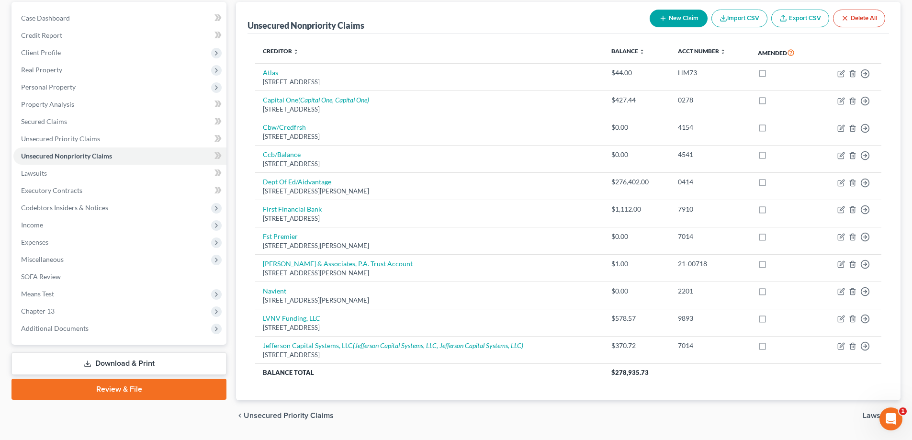
click at [666, 21] on button "New Claim" at bounding box center [679, 19] width 58 height 18
select select "0"
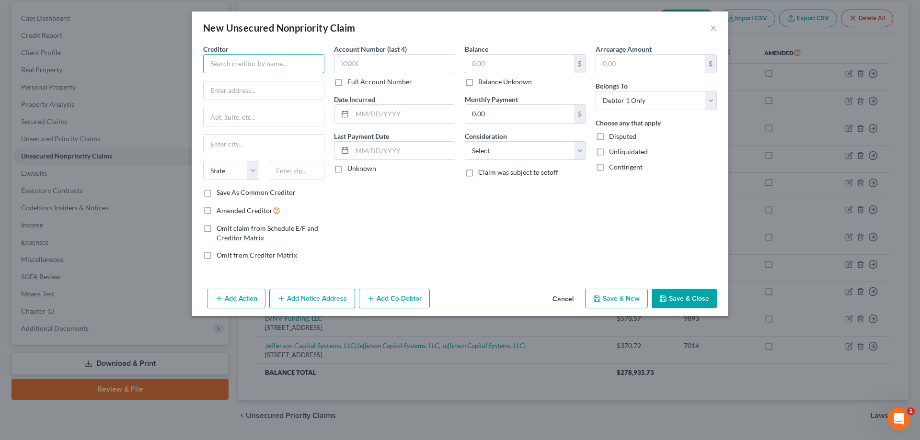
click at [297, 58] on input "text" at bounding box center [263, 63] width 121 height 19
paste input "Nationwide Capital Services"
type input "Nationwide Capital Services"
click at [231, 86] on input "text" at bounding box center [264, 90] width 120 height 18
type input "[STREET_ADDRESS]"
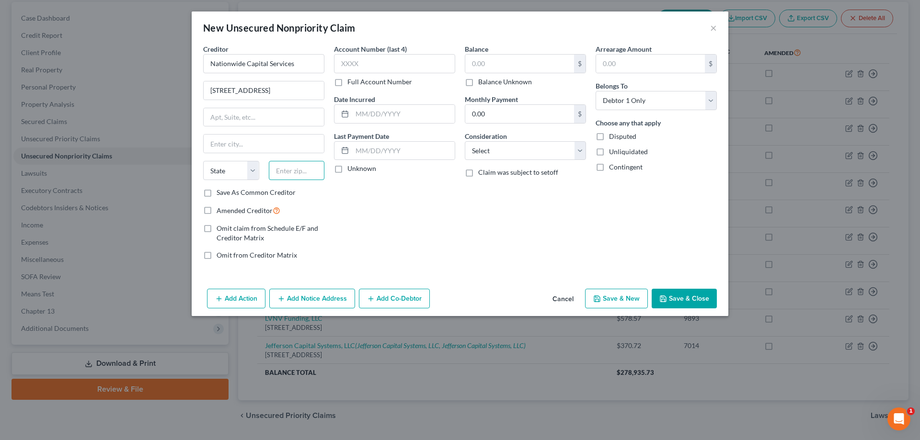
click at [312, 170] on input "text" at bounding box center [297, 170] width 56 height 19
type input "98101"
type input "[GEOGRAPHIC_DATA]"
select select "50"
click at [420, 64] on input "text" at bounding box center [394, 63] width 121 height 19
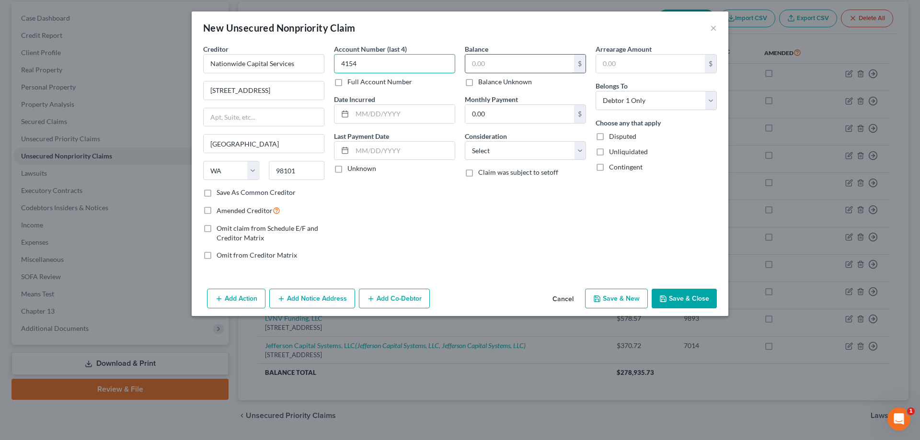
type input "4154"
click at [548, 69] on input "text" at bounding box center [519, 64] width 109 height 18
type input "3,820.52"
click at [695, 299] on button "Save & Close" at bounding box center [683, 299] width 65 height 20
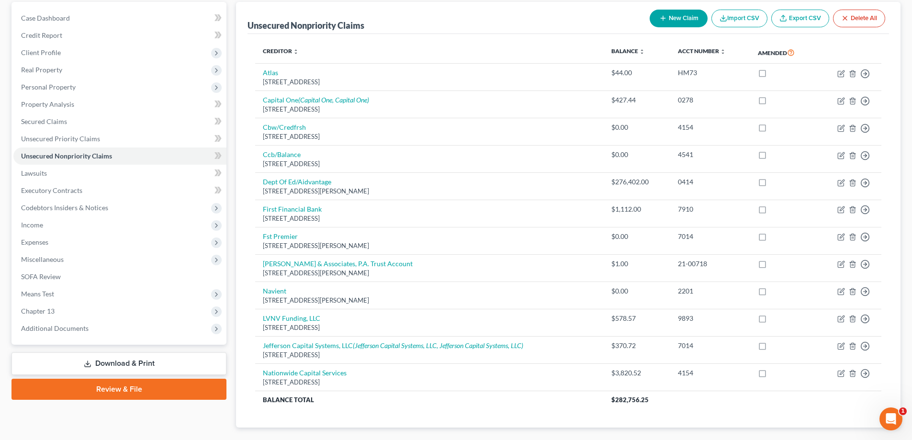
click at [682, 17] on button "New Claim" at bounding box center [679, 19] width 58 height 18
select select "0"
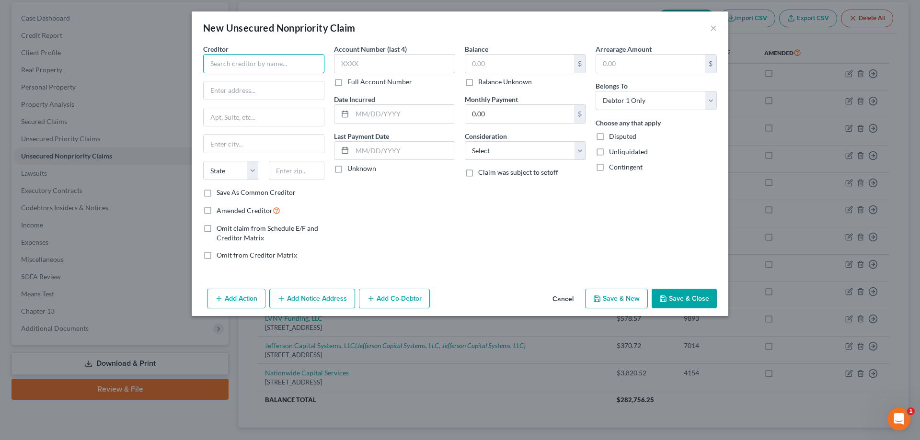
click at [253, 55] on input "text" at bounding box center [263, 63] width 121 height 19
paste input "Cypress Marketing Corp"
type input "Cypress Marketing Corp"
click at [513, 63] on input "text" at bounding box center [519, 64] width 109 height 18
type input "500"
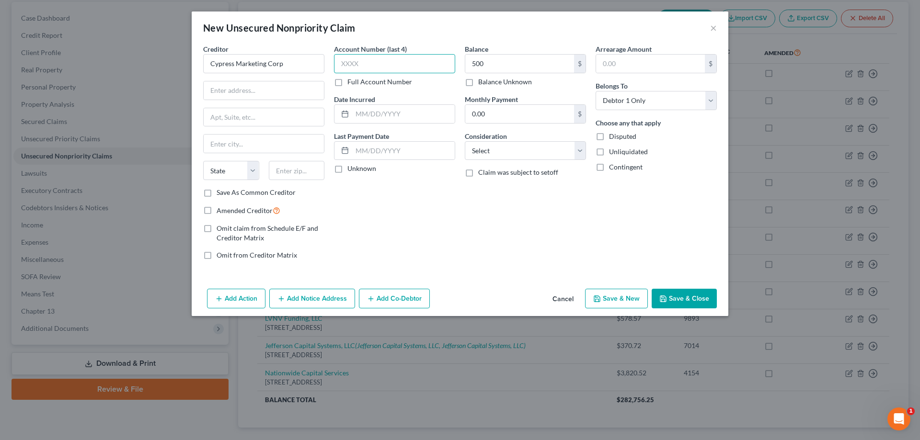
click at [359, 62] on input "text" at bounding box center [394, 63] width 121 height 19
type input "8180"
click at [269, 85] on input "text" at bounding box center [264, 90] width 120 height 18
type input "[STREET_ADDRESS]"
click at [293, 176] on input "text" at bounding box center [297, 170] width 56 height 19
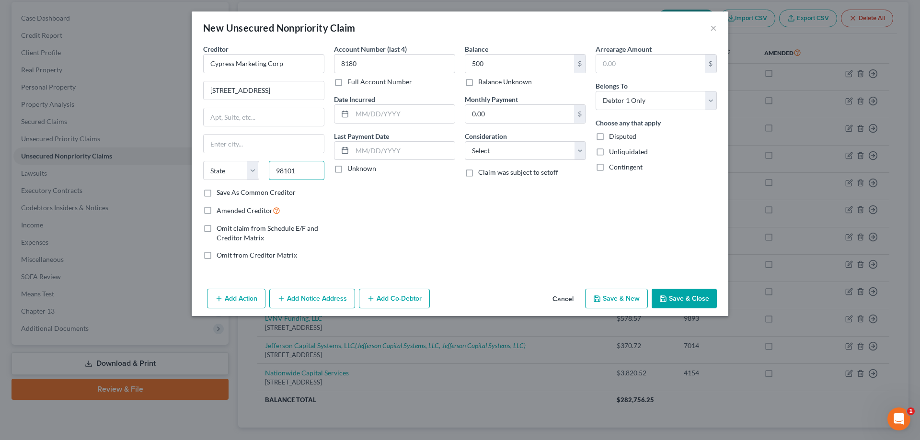
type input "98101"
type input "[GEOGRAPHIC_DATA]"
select select "50"
click at [677, 300] on button "Save & Close" at bounding box center [683, 299] width 65 height 20
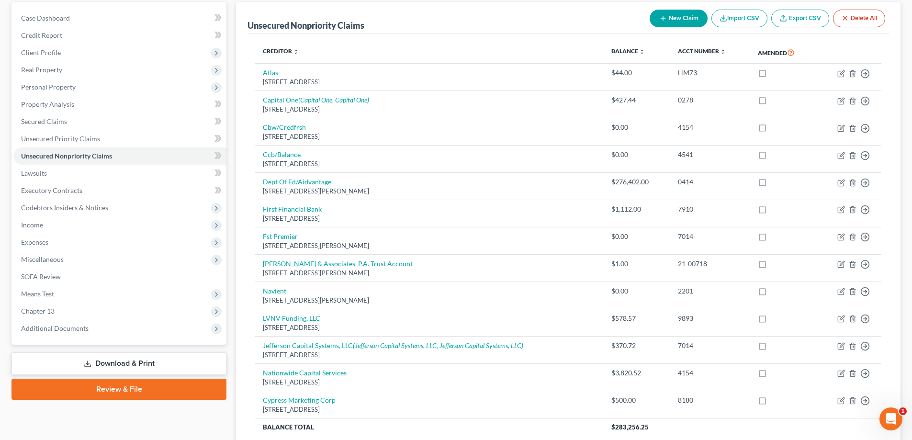
click at [676, 26] on button "New Claim" at bounding box center [679, 19] width 58 height 18
select select "0"
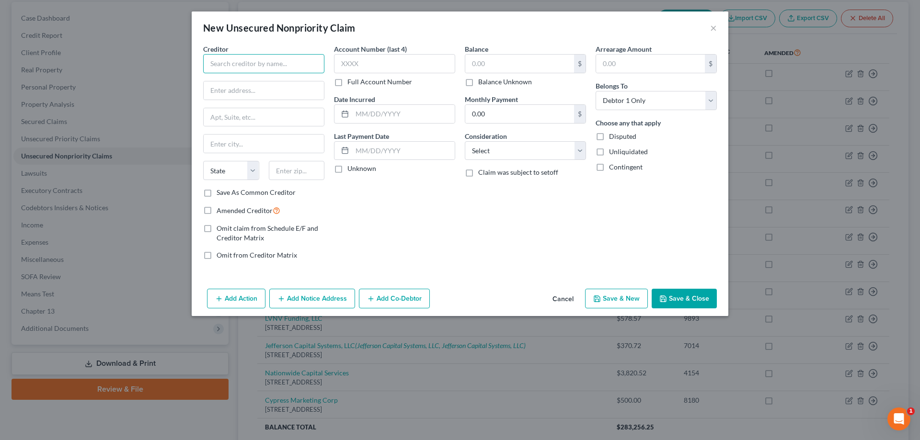
click at [272, 67] on input "text" at bounding box center [263, 63] width 121 height 19
type input "l"
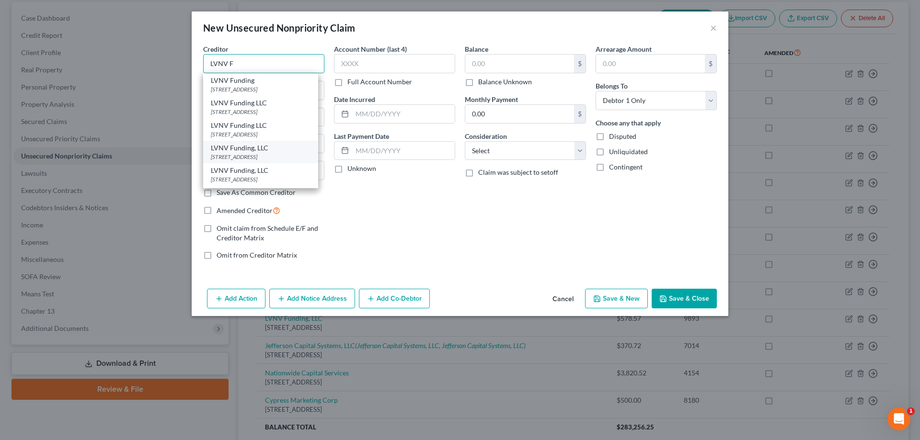
scroll to position [43, 0]
click at [250, 110] on div "[STREET_ADDRESS]" at bounding box center [261, 114] width 100 height 8
type input "LVNV Funding, LLC"
type input "PO Box 10587"
type input "[GEOGRAPHIC_DATA]"
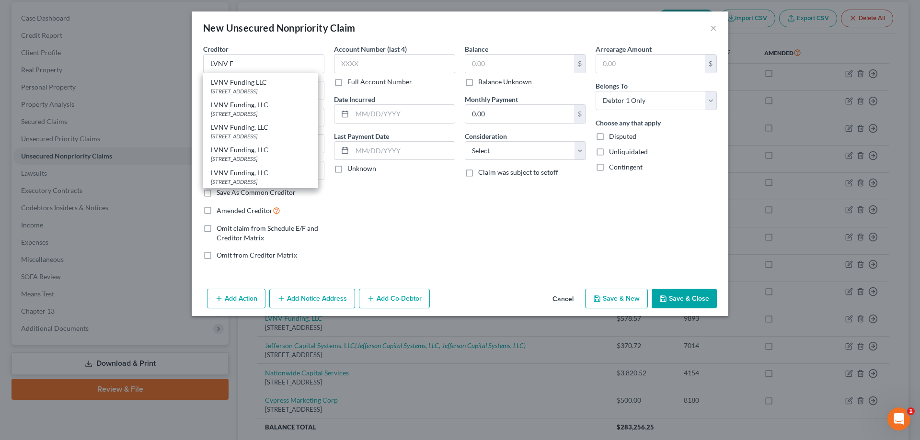
select select "42"
type input "29603"
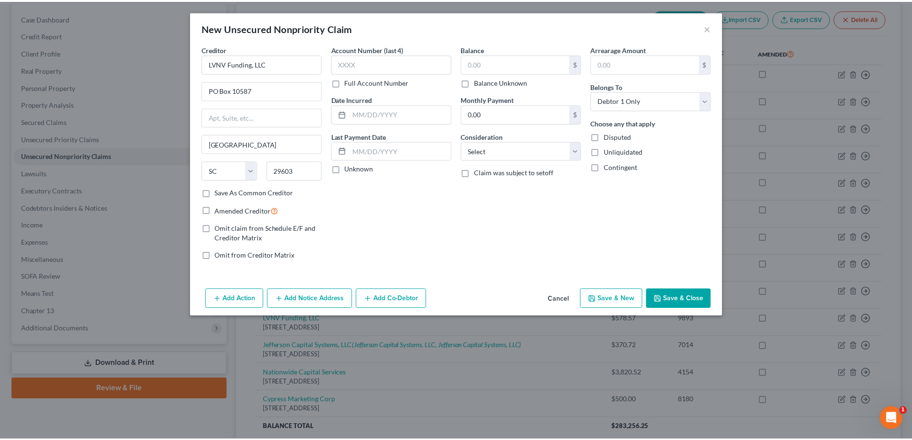
scroll to position [0, 0]
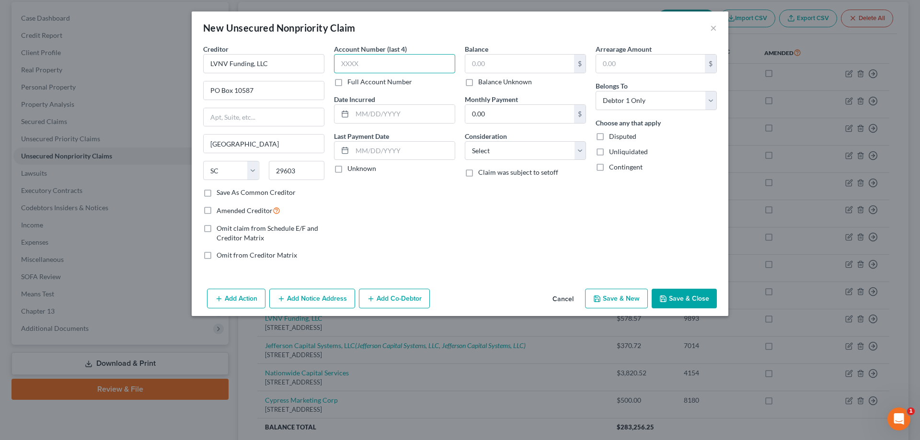
click at [417, 65] on input "text" at bounding box center [394, 63] width 121 height 19
type input "7771"
click at [476, 64] on input "text" at bounding box center [519, 64] width 109 height 18
type input "626.36"
click at [403, 112] on input "text" at bounding box center [403, 114] width 102 height 18
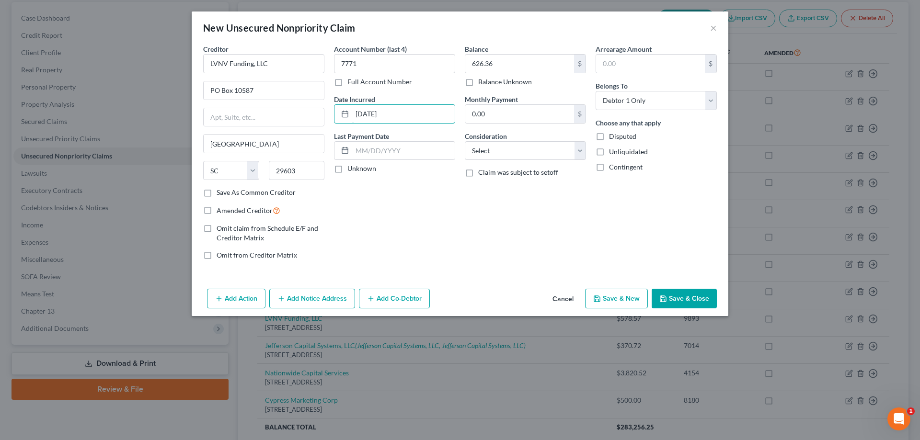
type input "[DATE]"
click at [691, 304] on button "Save & Close" at bounding box center [683, 299] width 65 height 20
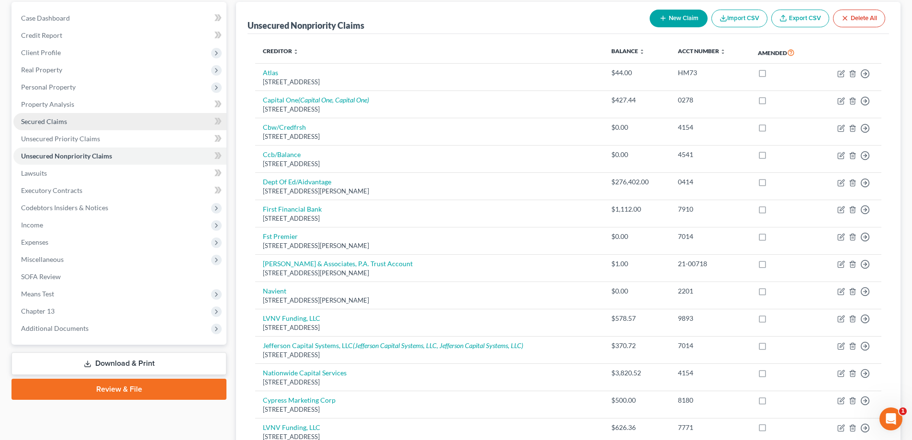
click at [56, 125] on link "Secured Claims" at bounding box center [119, 121] width 213 height 17
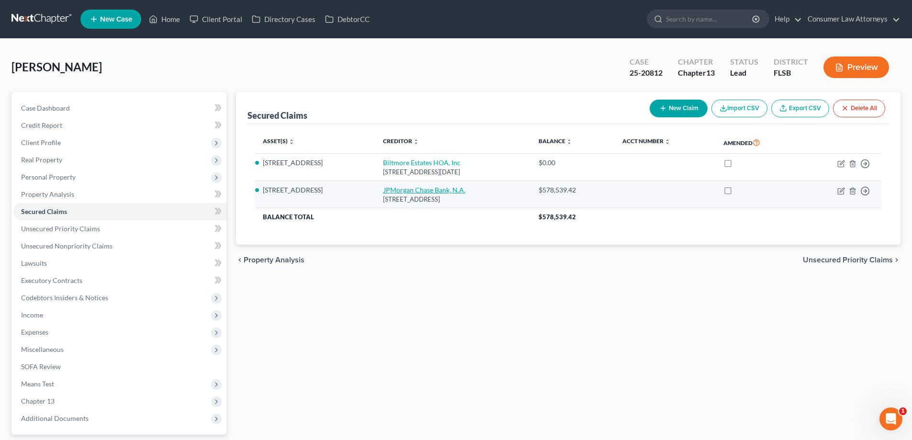
click at [401, 189] on link "JPMorgan Chase Bank, N.A." at bounding box center [424, 190] width 82 height 8
select select "7"
select select "2"
select select "0"
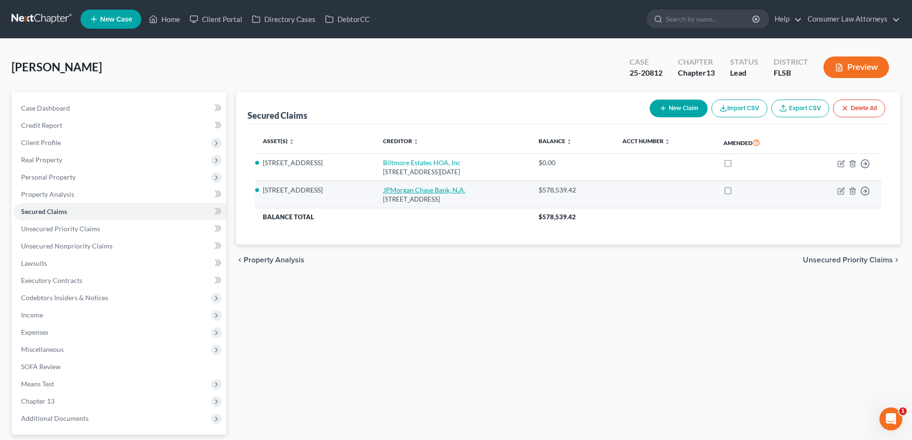
select select "0"
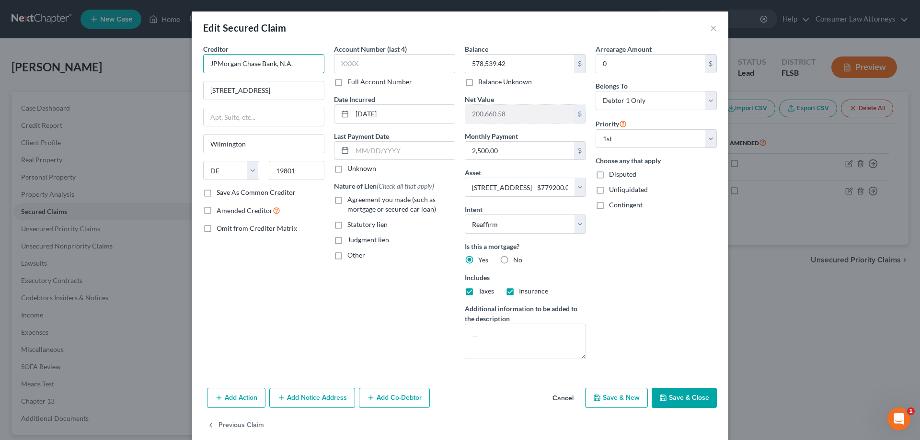
click at [291, 65] on input "JPMorgan Chase Bank, N.A." at bounding box center [263, 63] width 121 height 19
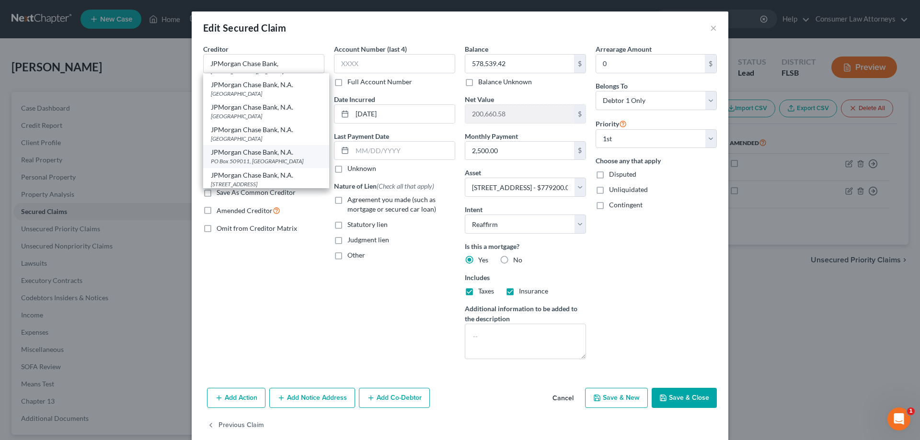
scroll to position [163, 0]
click at [252, 88] on div "JPMorgan Chase Bank, N.A." at bounding box center [266, 84] width 111 height 10
type input "JPMorgan Chase Bank, N.A."
type input "[STREET_ADDRESS][US_STATE]"
type input "Monroe"
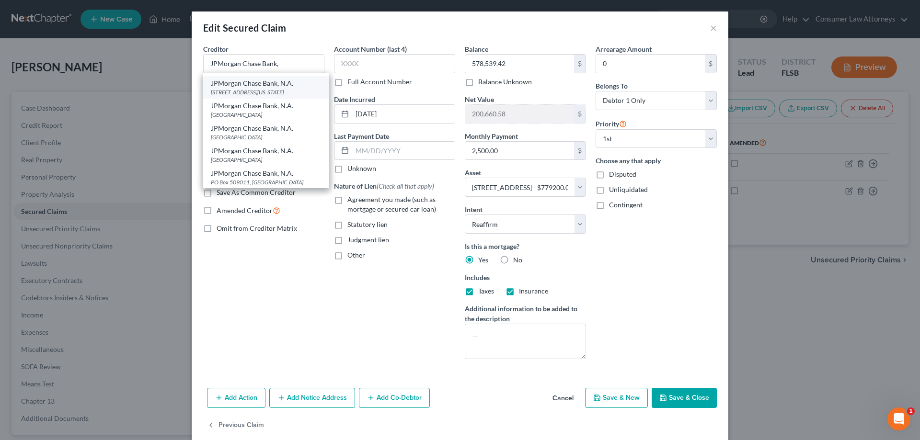
select select "19"
type input "71203"
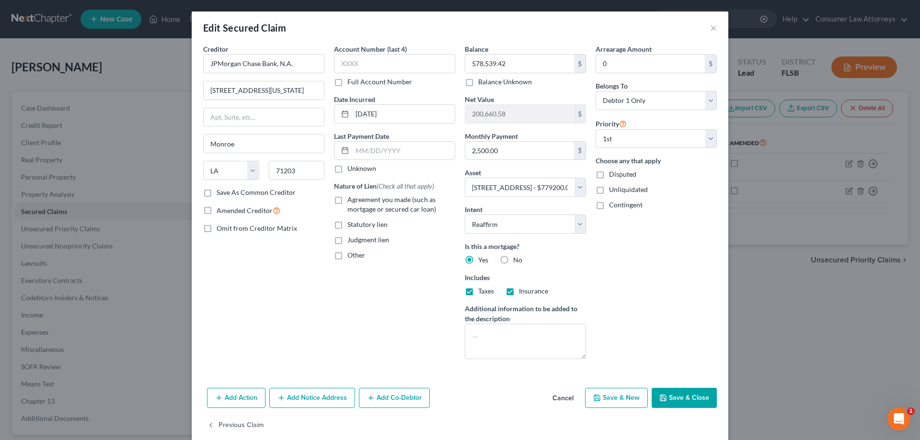
scroll to position [14, 0]
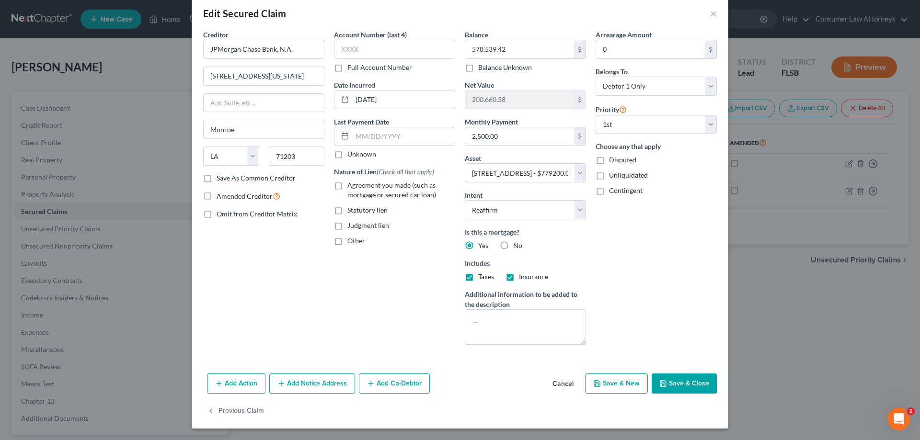
click at [312, 386] on button "Add Notice Address" at bounding box center [312, 384] width 86 height 20
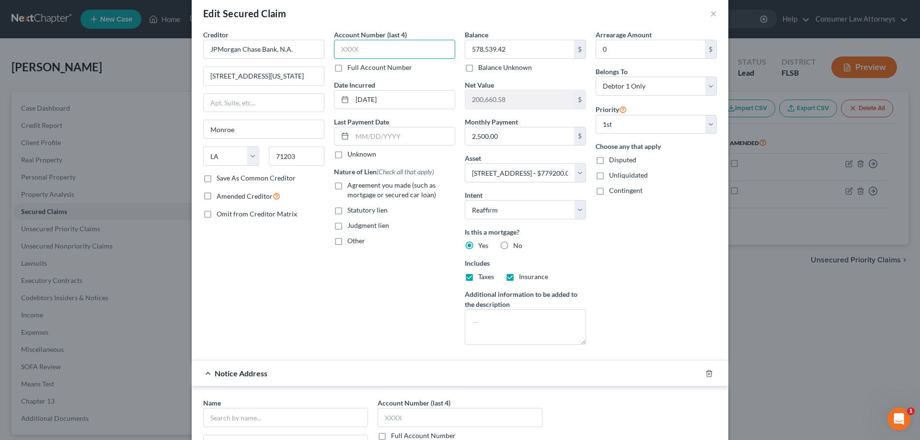
click at [415, 44] on input "text" at bounding box center [394, 49] width 121 height 19
type input "0198"
click at [488, 403] on div "Account Number (last 4) Full Account Number" at bounding box center [459, 419] width 165 height 43
click at [488, 415] on input "text" at bounding box center [459, 417] width 165 height 19
type input "0198"
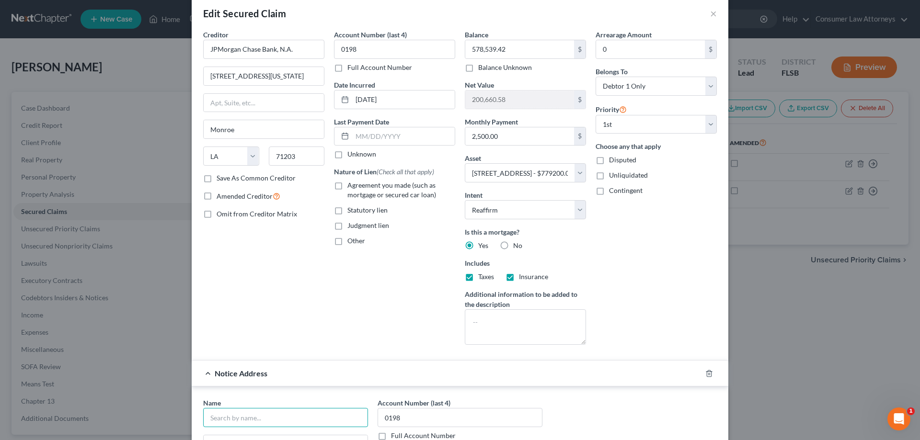
click at [249, 420] on input "text" at bounding box center [285, 417] width 165 height 19
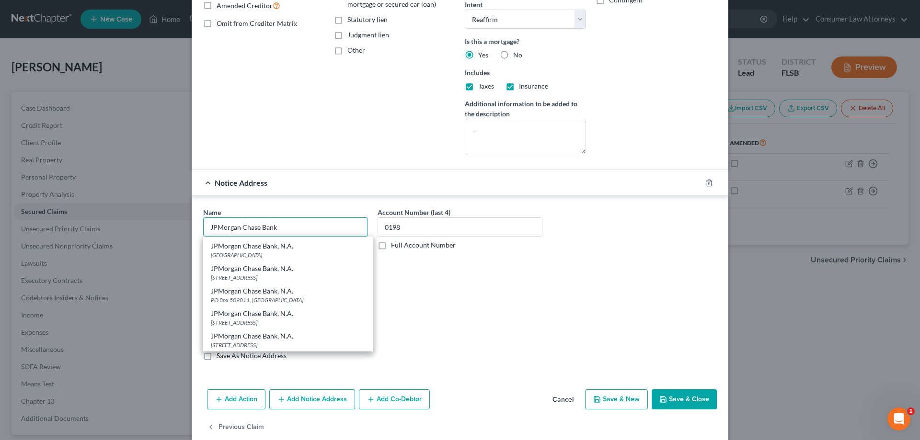
scroll to position [206, 0]
click at [261, 339] on div "JPMorgan Chase Bank, N.A." at bounding box center [288, 335] width 154 height 10
type input "JPMorgan Chase Bank, N.A."
type input "PO Box 15123"
type input "Wilmington"
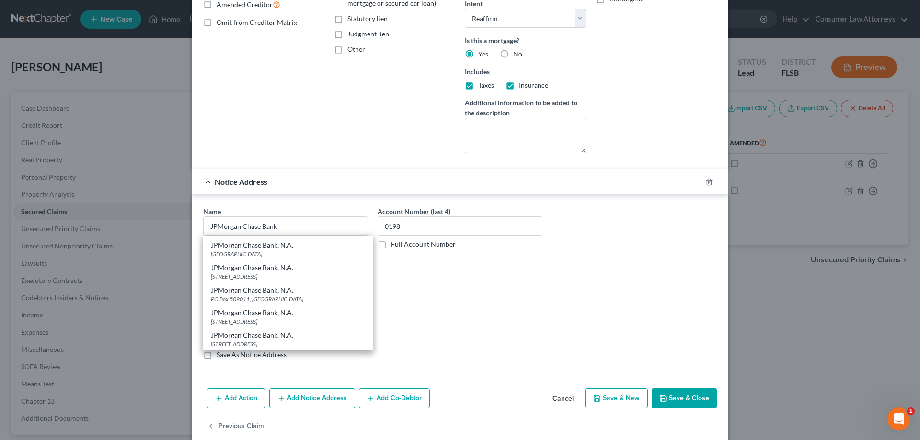
select select "7"
type input "19850-5123"
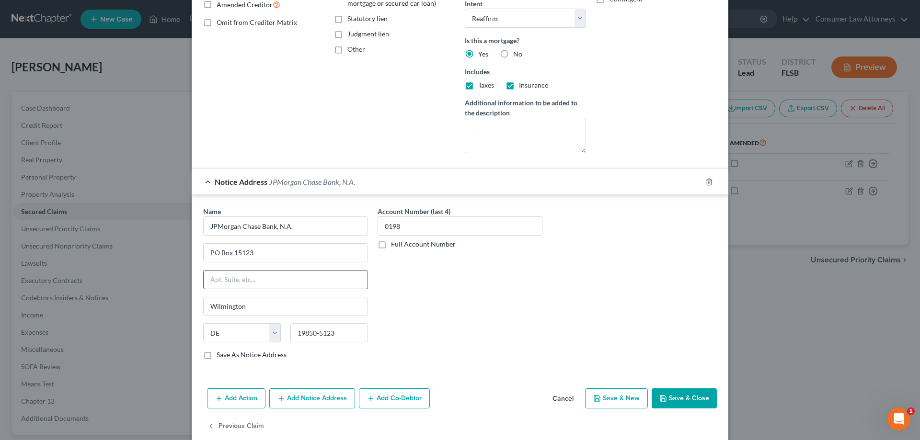
scroll to position [0, 0]
drag, startPoint x: 262, startPoint y: 258, endPoint x: 174, endPoint y: 273, distance: 89.3
click at [174, 273] on div "Edit Secured Claim × Creditor * JPMorgan Chase Bank, N.A. [GEOGRAPHIC_DATA][US_…" at bounding box center [460, 220] width 920 height 440
type input "3415 Vision Dr"
drag, startPoint x: 337, startPoint y: 331, endPoint x: 288, endPoint y: 338, distance: 49.2
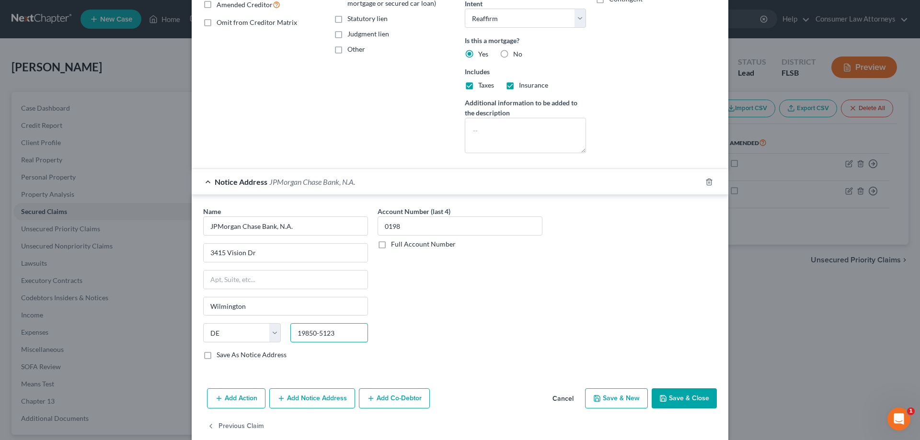
click at [290, 338] on input "19850-5123" at bounding box center [329, 332] width 78 height 19
click at [391, 244] on label "Full Account Number" at bounding box center [423, 244] width 65 height 10
click at [395, 244] on input "Full Account Number" at bounding box center [398, 242] width 6 height 6
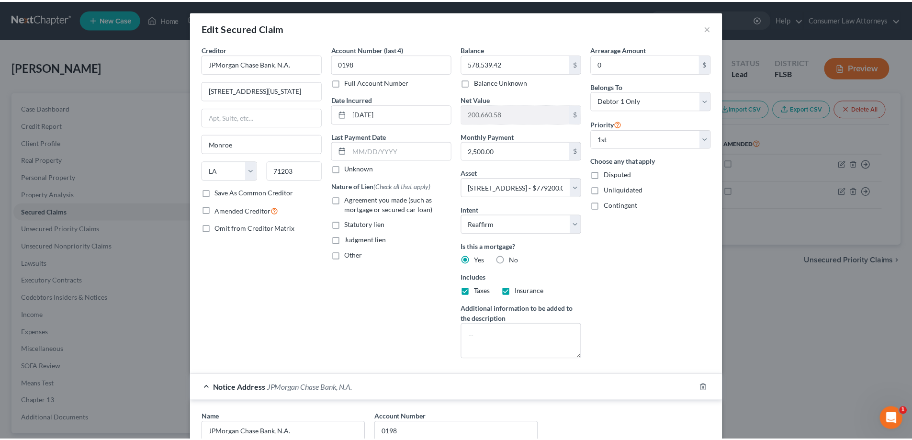
scroll to position [221, 0]
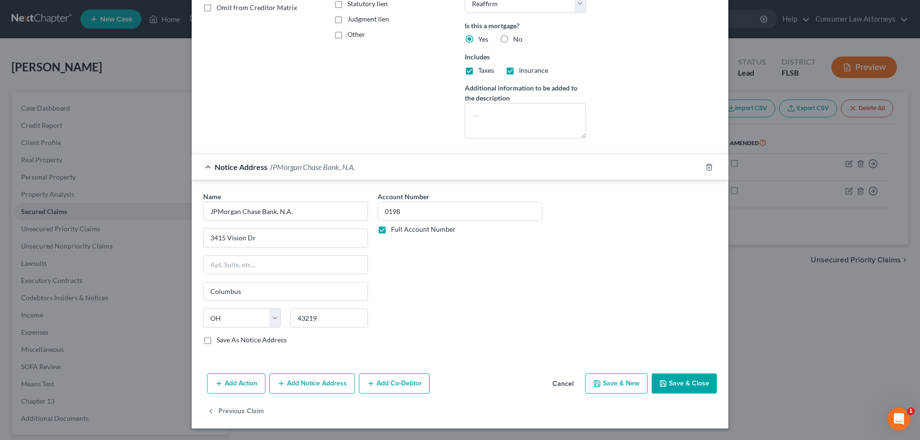
click at [672, 385] on button "Save & Close" at bounding box center [683, 384] width 65 height 20
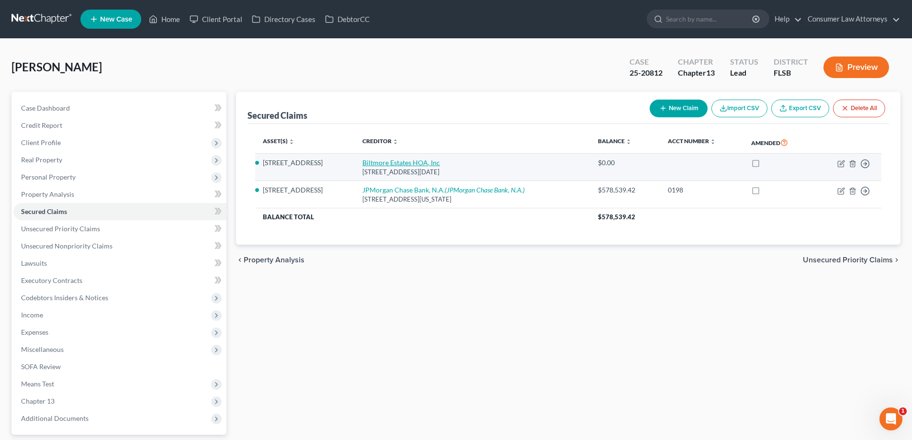
click at [405, 166] on link "Biltmore Estates HOA, Inc" at bounding box center [402, 163] width 78 height 8
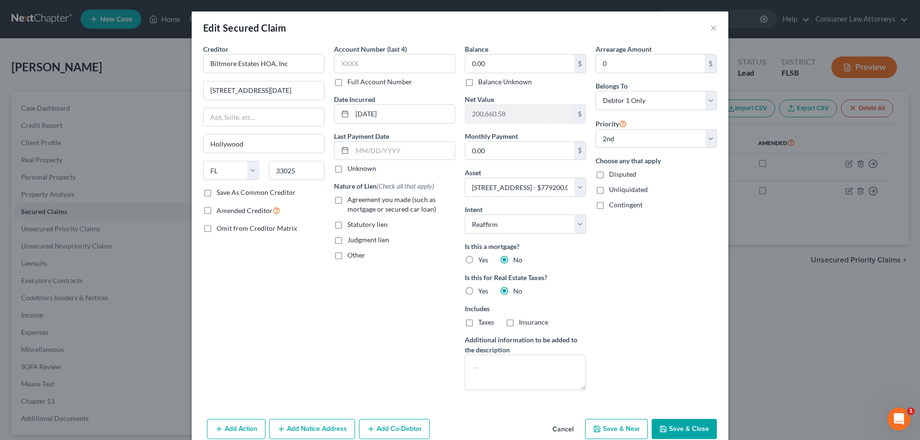
drag, startPoint x: 644, startPoint y: 35, endPoint x: 534, endPoint y: 13, distance: 112.2
click at [644, 35] on div "Edit Secured Claim ×" at bounding box center [460, 27] width 536 height 33
click at [486, 60] on input "0.00" at bounding box center [519, 64] width 109 height 18
drag, startPoint x: 679, startPoint y: 427, endPoint x: 346, endPoint y: 242, distance: 380.1
click at [679, 427] on button "Save & Close" at bounding box center [683, 429] width 65 height 20
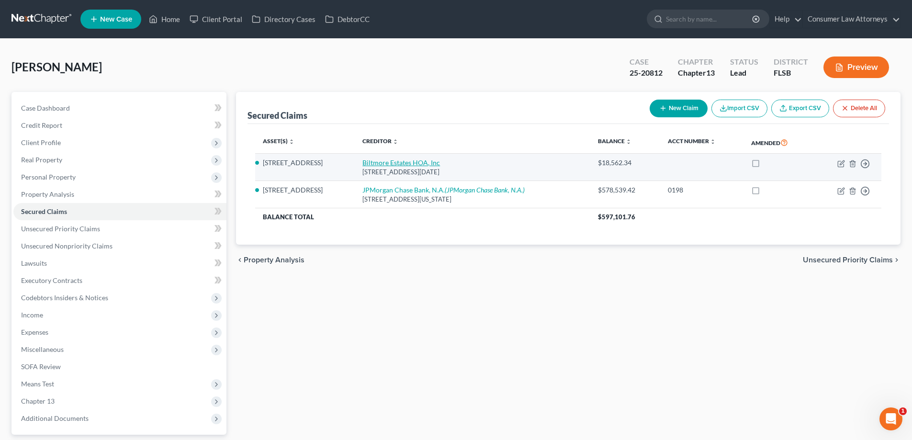
click at [423, 165] on link "Biltmore Estates HOA, Inc" at bounding box center [402, 163] width 78 height 8
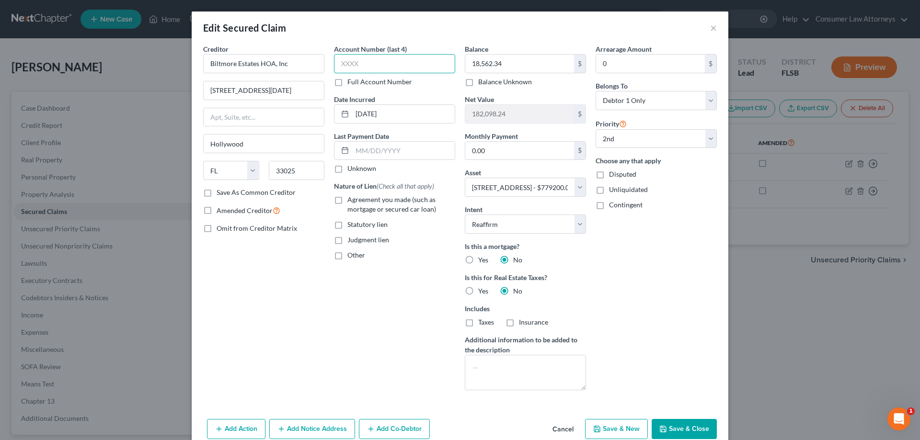
click at [361, 67] on input "text" at bounding box center [394, 63] width 121 height 19
click at [685, 424] on button "Save & Close" at bounding box center [683, 429] width 65 height 20
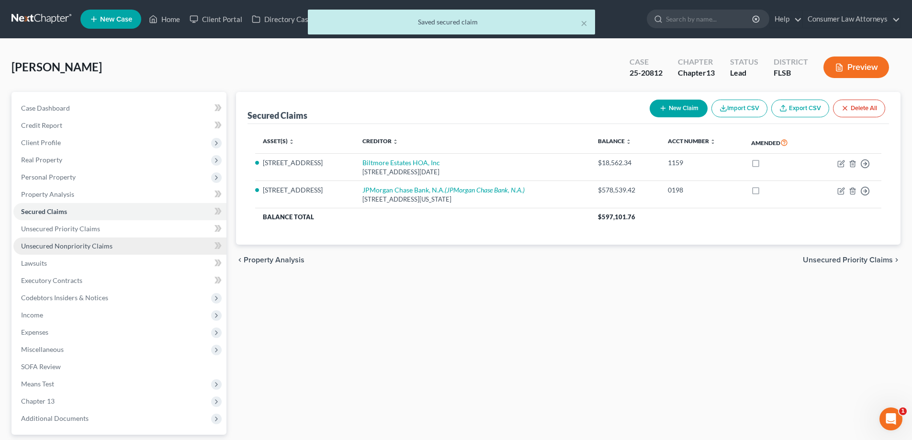
drag, startPoint x: 91, startPoint y: 243, endPoint x: 489, endPoint y: 227, distance: 398.8
click at [91, 243] on span "Unsecured Nonpriority Claims" at bounding box center [66, 246] width 91 height 8
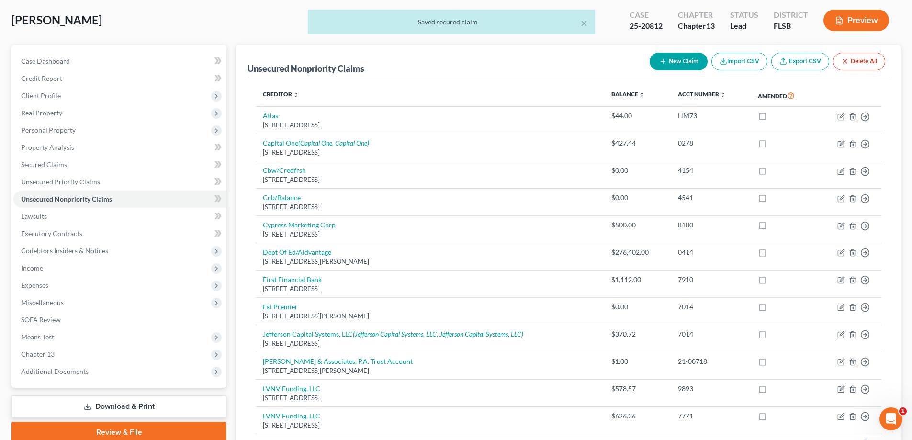
scroll to position [199, 0]
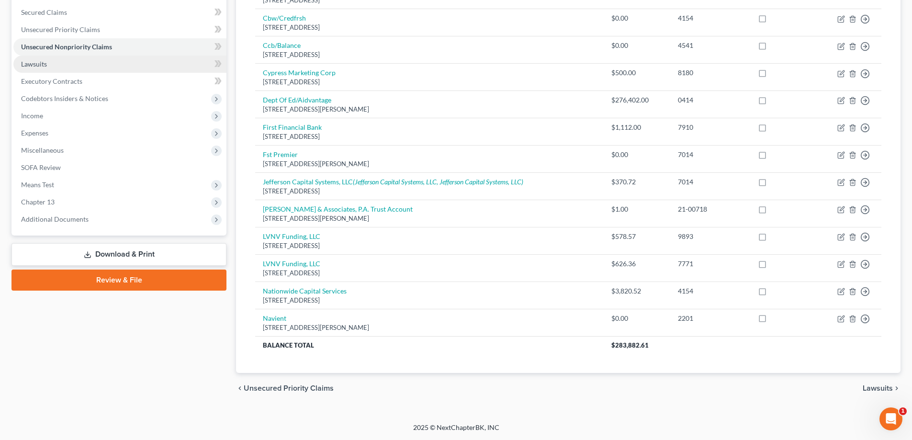
click at [41, 67] on span "Lawsuits" at bounding box center [34, 64] width 26 height 8
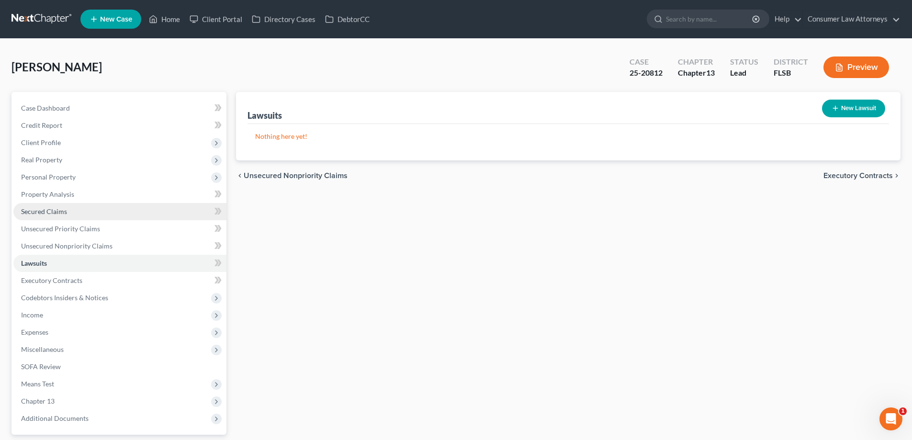
click at [37, 210] on span "Secured Claims" at bounding box center [44, 211] width 46 height 8
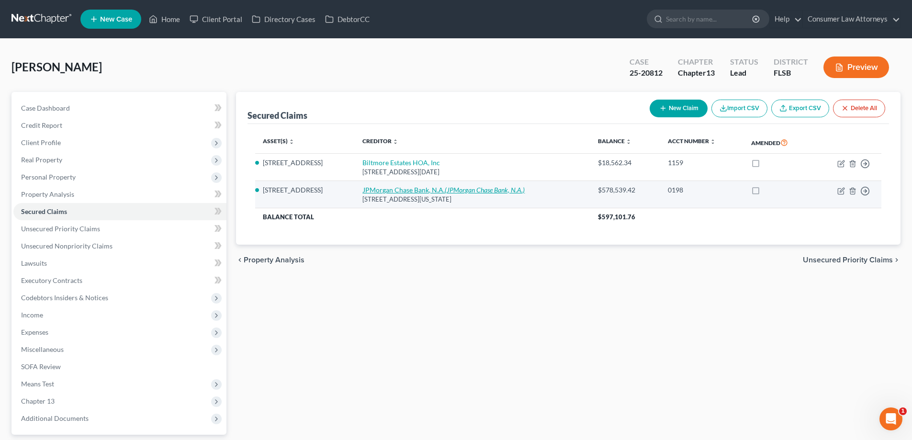
click at [445, 186] on link "JPMorgan Chase Bank, N.A. (JPMorgan Chase Bank, N.A.)" at bounding box center [444, 190] width 162 height 8
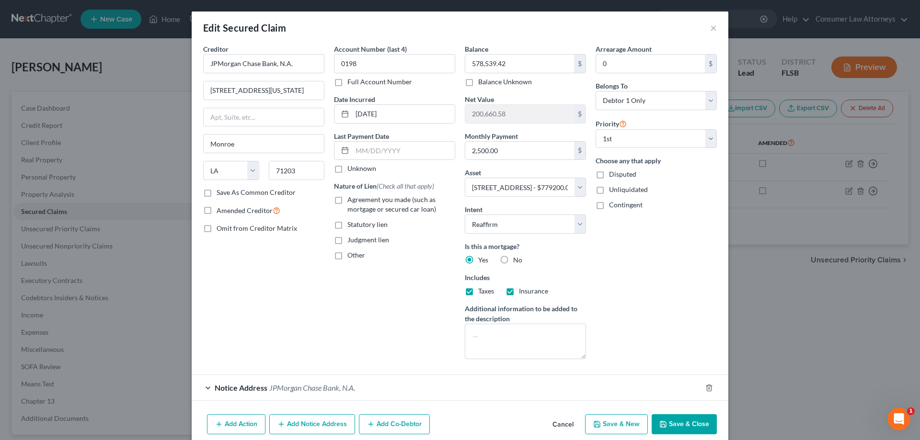
click at [225, 426] on button "Add Action" at bounding box center [236, 424] width 58 height 20
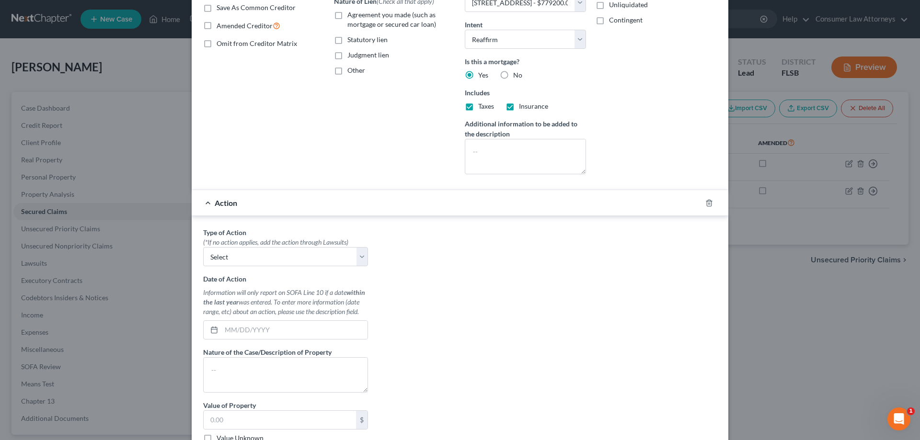
scroll to position [192, 0]
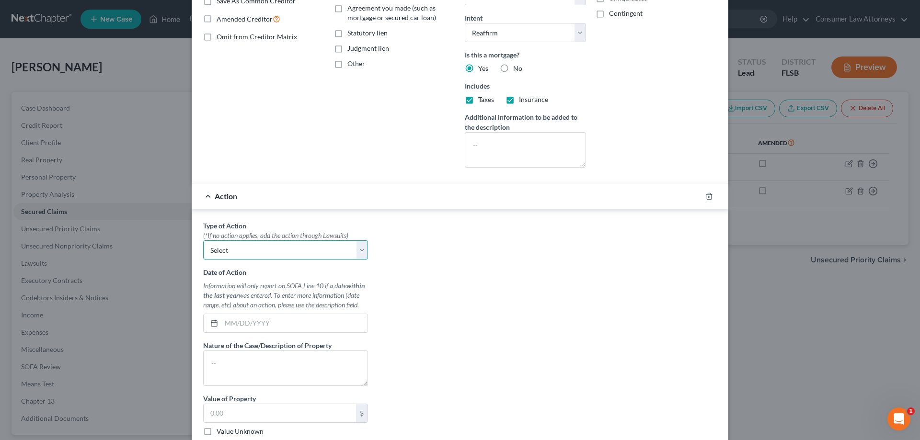
drag, startPoint x: 250, startPoint y: 250, endPoint x: 239, endPoint y: 246, distance: 10.8
click at [250, 250] on select "Select Repossession Garnishment Foreclosure Personal Injury Attached, Seized, O…" at bounding box center [285, 249] width 165 height 19
click at [203, 240] on select "Select Repossession Garnishment Foreclosure Personal Injury Attached, Seized, O…" at bounding box center [285, 249] width 165 height 19
click at [233, 328] on input "text" at bounding box center [294, 323] width 146 height 18
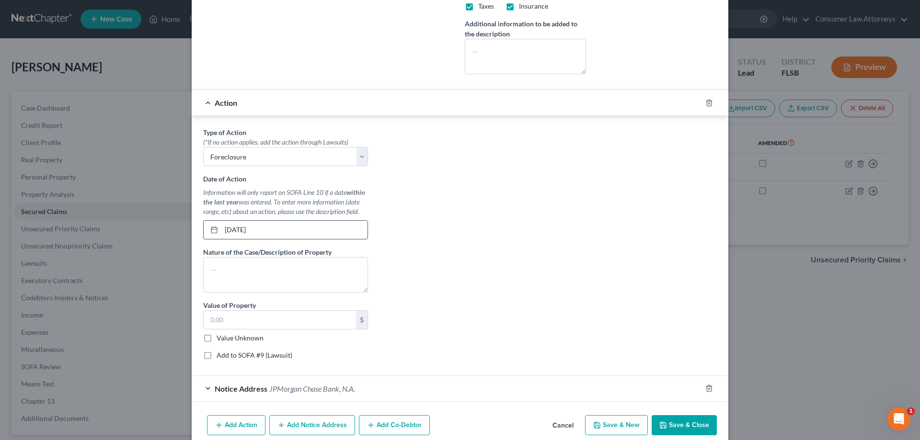
scroll to position [287, 0]
click at [216, 353] on label "Add to SOFA #9 (Lawsuit)" at bounding box center [254, 353] width 76 height 10
click at [220, 353] on input "Add to SOFA #9 (Lawsuit)" at bounding box center [223, 351] width 6 height 6
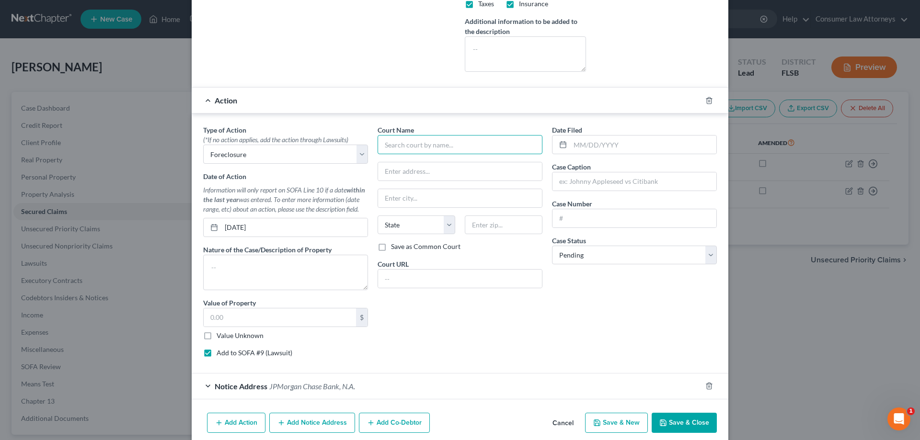
click at [441, 143] on input "text" at bounding box center [459, 144] width 165 height 19
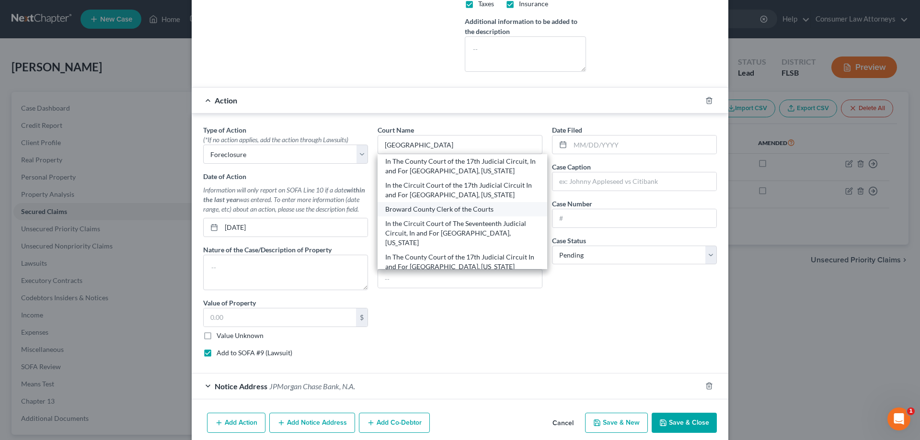
click at [453, 209] on div "Broward County Clerk of the Courts" at bounding box center [462, 209] width 154 height 10
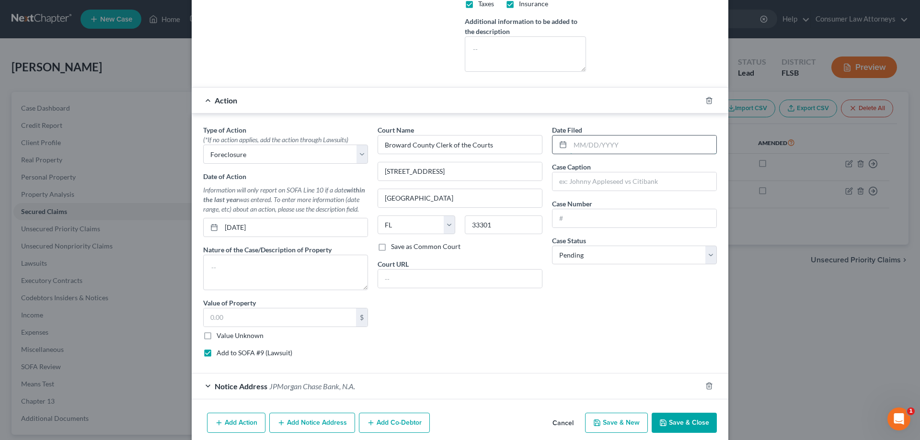
click at [633, 148] on input "text" at bounding box center [643, 145] width 146 height 18
click at [605, 180] on input "text" at bounding box center [634, 181] width 164 height 18
click at [567, 217] on input "text" at bounding box center [634, 218] width 164 height 18
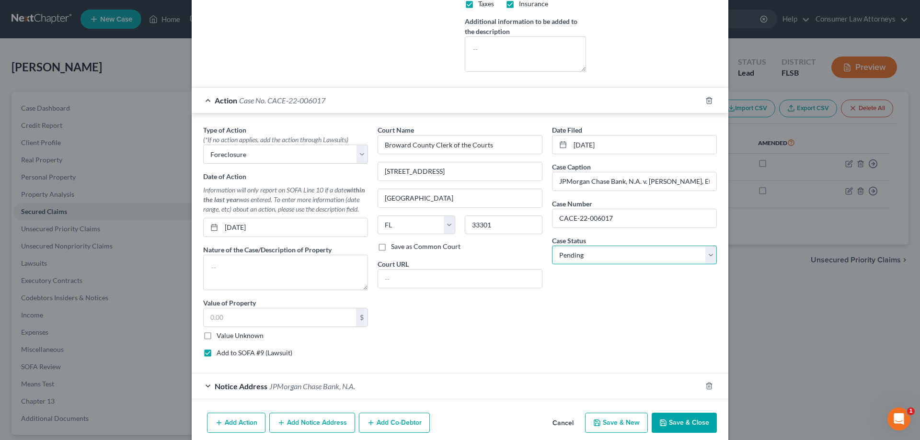
click at [566, 254] on select "Select Pending On Appeal Concluded" at bounding box center [634, 255] width 165 height 19
click at [552, 246] on select "Select Pending On Appeal Concluded" at bounding box center [634, 255] width 165 height 19
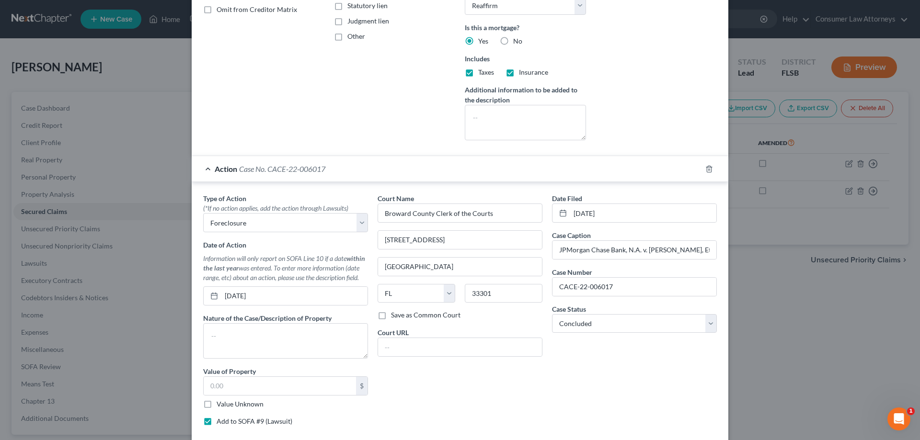
scroll to position [287, 0]
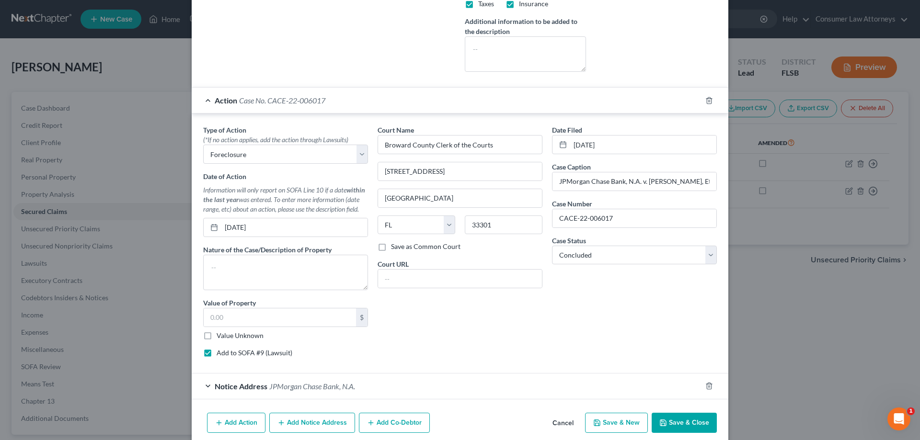
click at [683, 423] on button "Save & Close" at bounding box center [683, 423] width 65 height 20
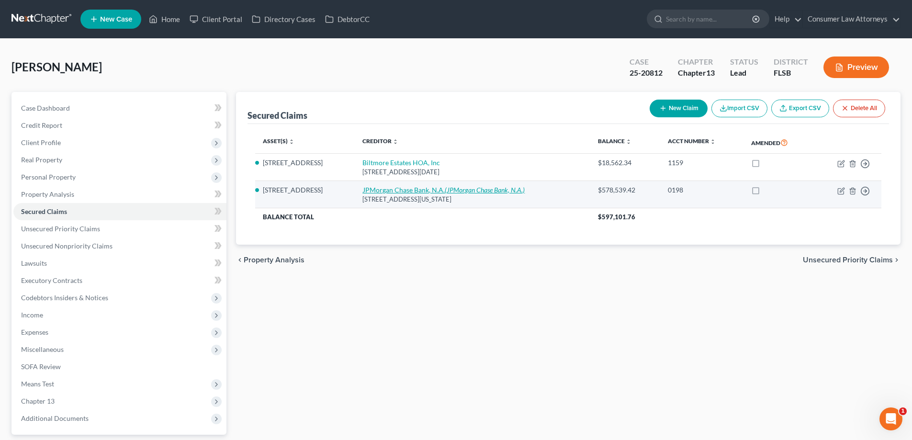
click at [423, 193] on link "JPMorgan Chase Bank, N.A. (JPMorgan Chase Bank, N.A.)" at bounding box center [444, 190] width 162 height 8
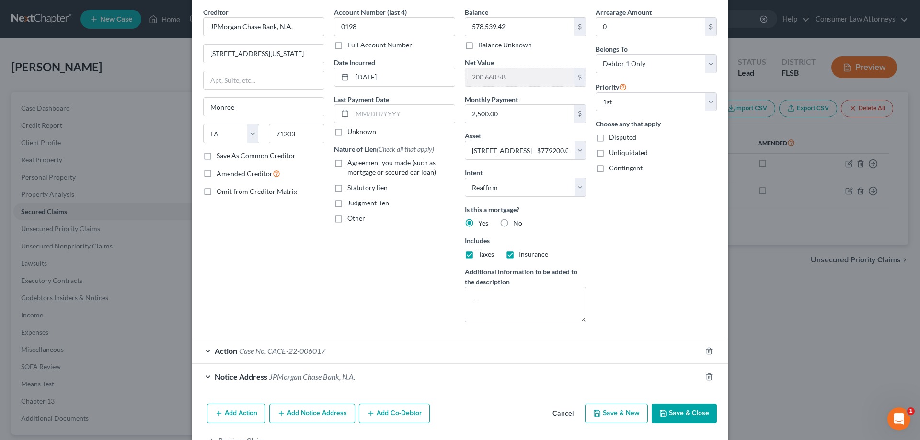
scroll to position [67, 0]
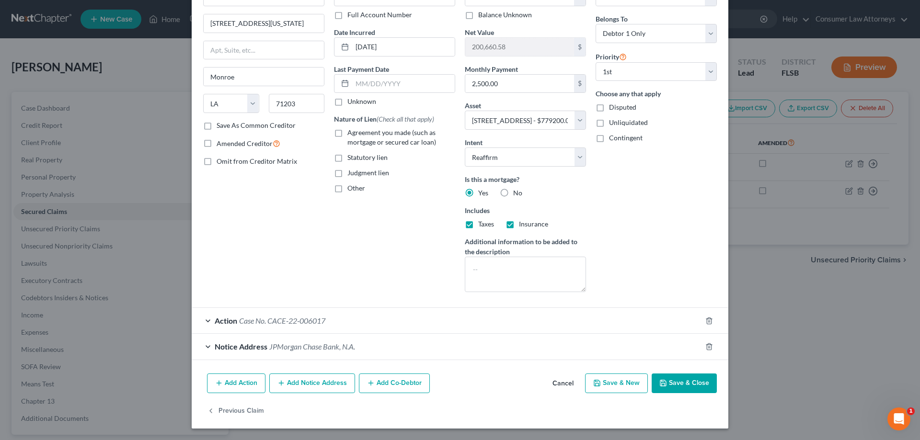
click at [678, 385] on button "Save & Close" at bounding box center [683, 384] width 65 height 20
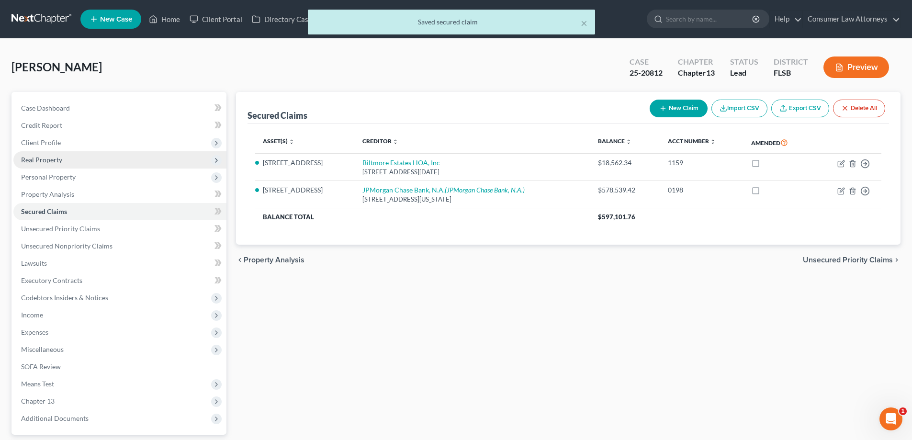
click at [41, 160] on span "Real Property" at bounding box center [41, 160] width 41 height 8
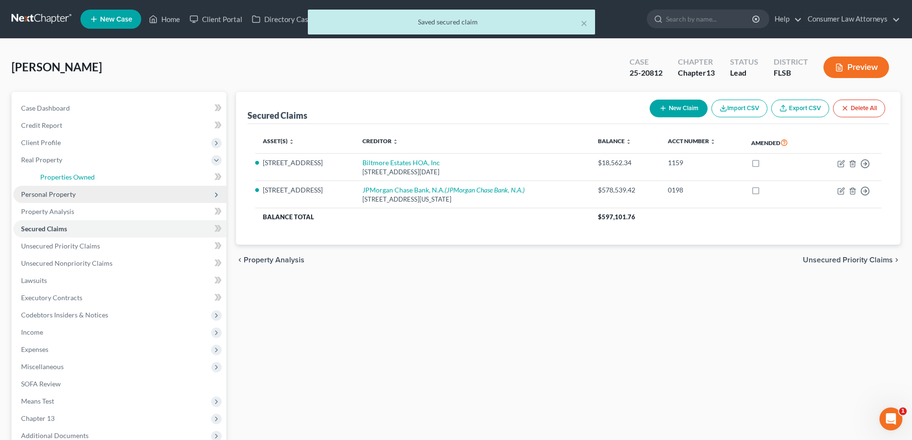
click at [56, 173] on span "Properties Owned" at bounding box center [67, 177] width 55 height 8
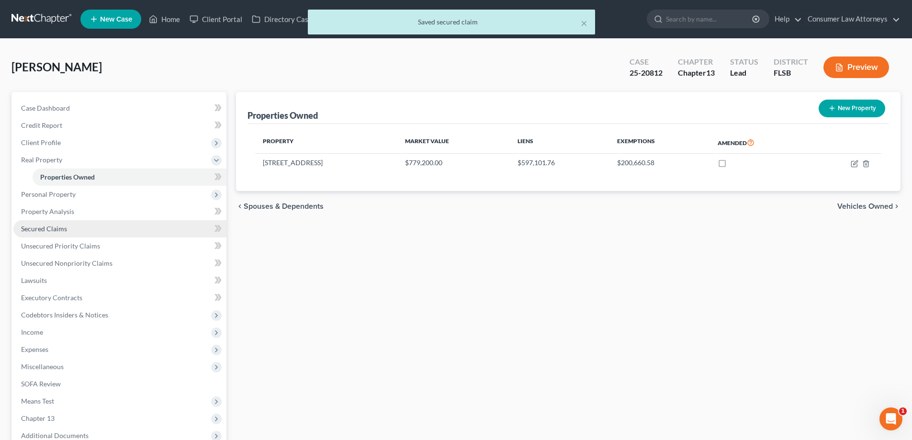
click at [63, 232] on span "Secured Claims" at bounding box center [44, 229] width 46 height 8
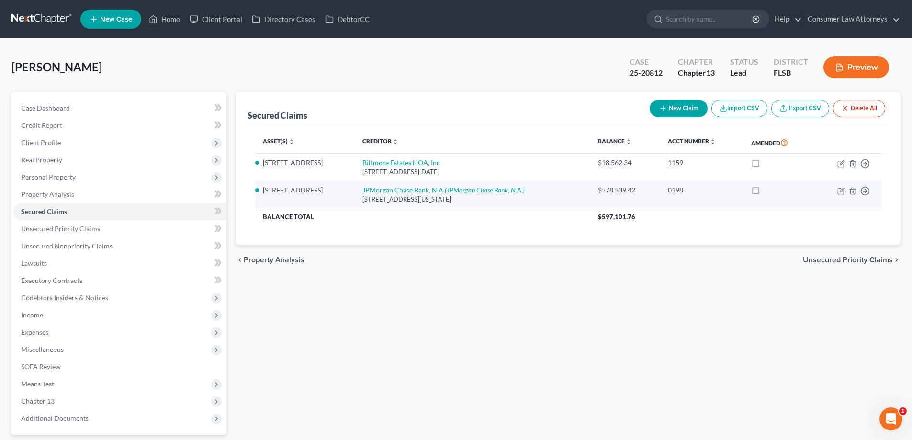
drag, startPoint x: 387, startPoint y: 198, endPoint x: 389, endPoint y: 191, distance: 7.6
click at [387, 197] on div "[STREET_ADDRESS][US_STATE]" at bounding box center [473, 199] width 220 height 9
click at [389, 191] on link "JPMorgan Chase Bank, N.A. (JPMorgan Chase Bank, N.A.)" at bounding box center [444, 190] width 162 height 8
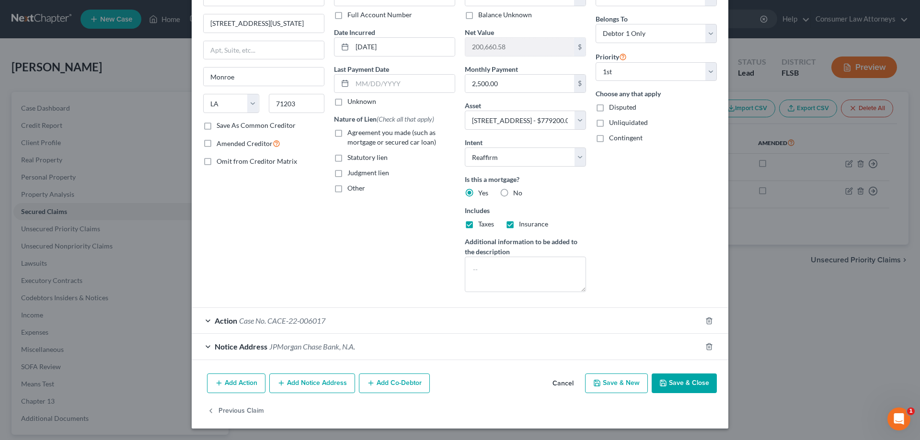
click at [305, 318] on span "Case No. CACE-22-006017" at bounding box center [282, 320] width 86 height 9
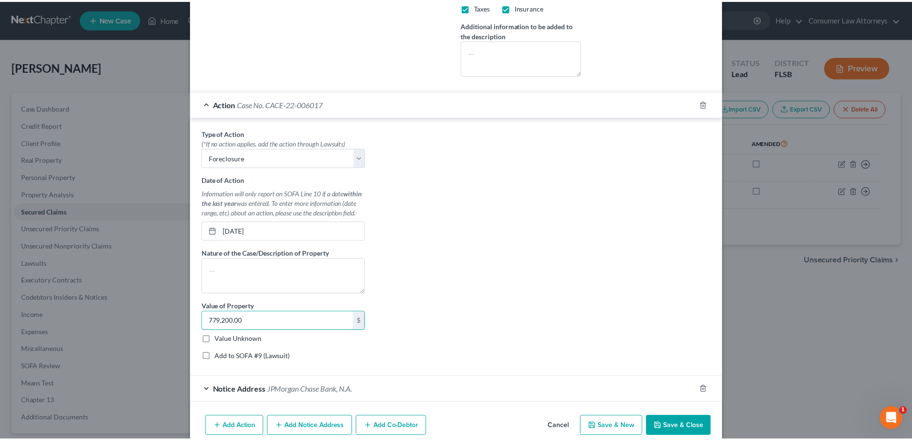
scroll to position [327, 0]
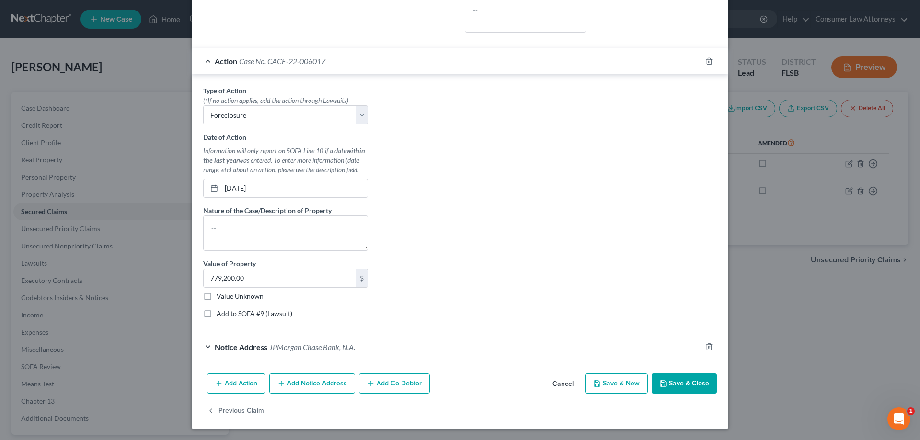
click at [705, 387] on button "Save & Close" at bounding box center [683, 384] width 65 height 20
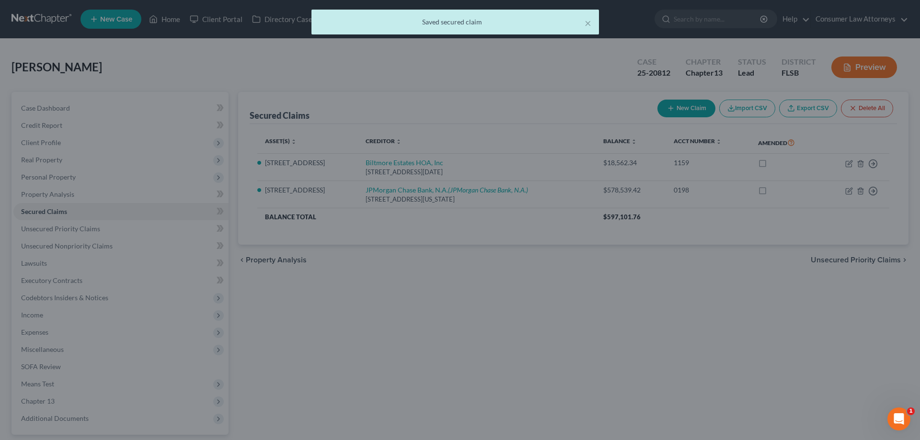
scroll to position [0, 0]
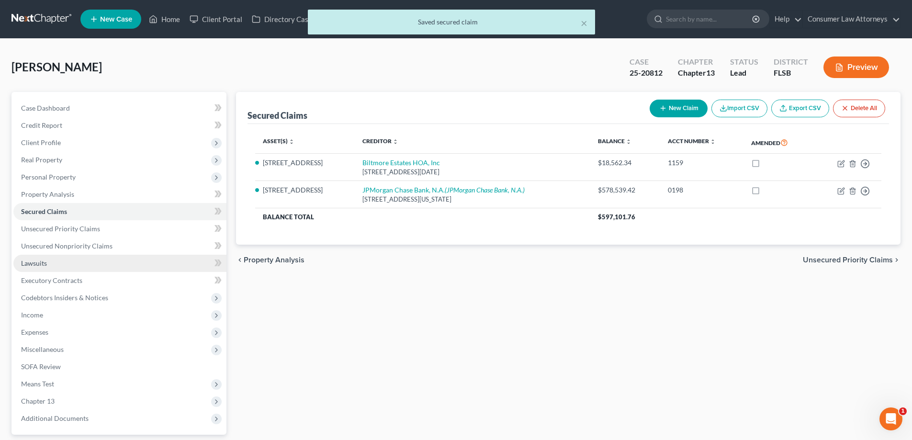
click at [39, 262] on span "Lawsuits" at bounding box center [34, 263] width 26 height 8
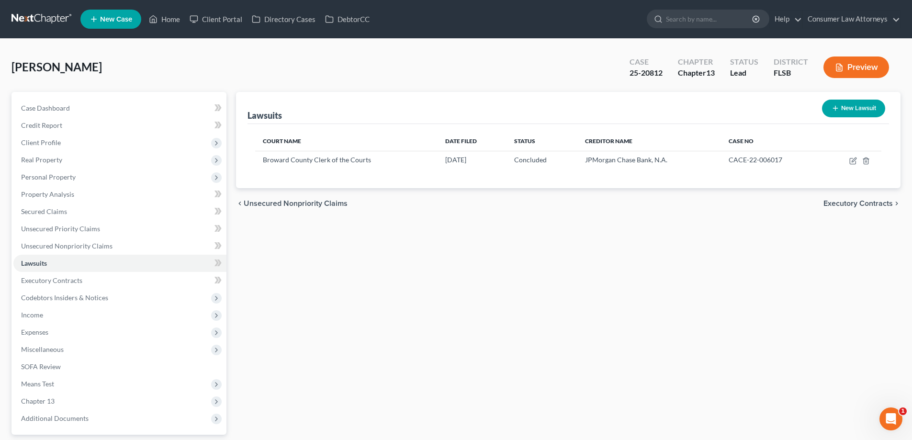
click at [243, 286] on div "Lawsuits New Lawsuit Court Name Date Filed Status Creditor Name Case No Broward…" at bounding box center [568, 291] width 674 height 398
click at [45, 209] on span "Secured Claims" at bounding box center [44, 211] width 46 height 8
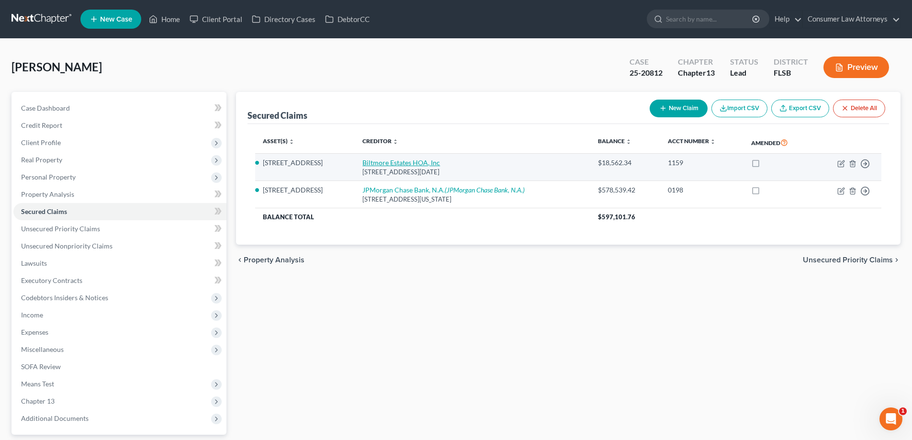
click at [403, 164] on link "Biltmore Estates HOA, Inc" at bounding box center [402, 163] width 78 height 8
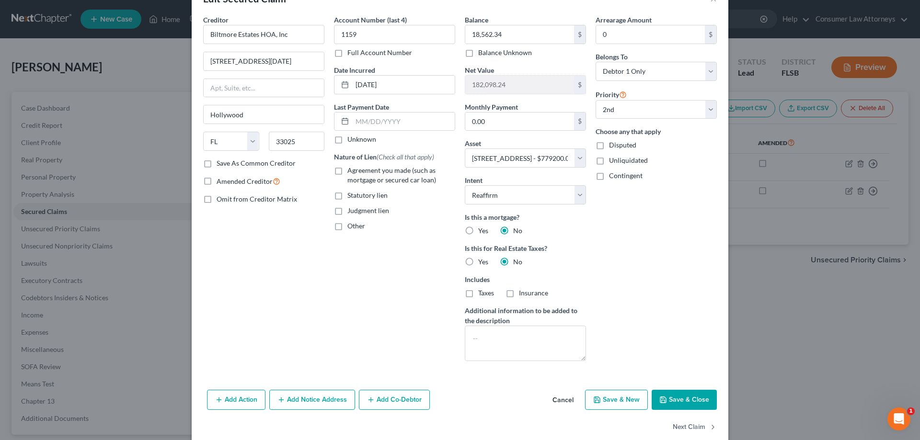
scroll to position [45, 0]
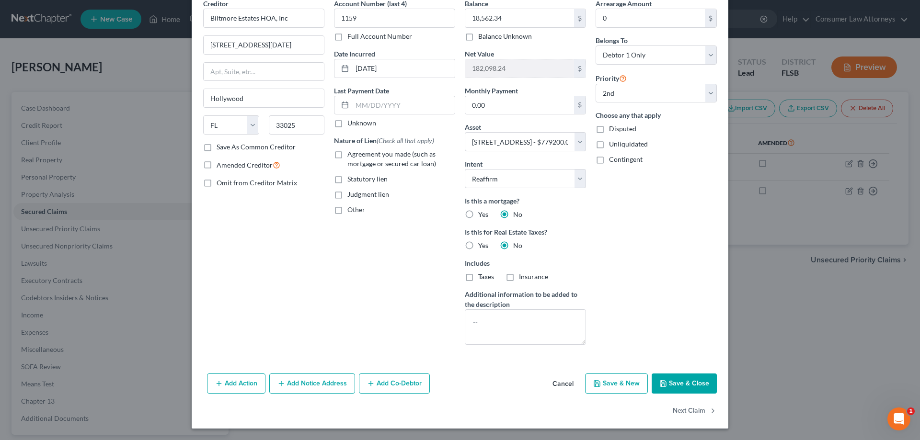
drag, startPoint x: 232, startPoint y: 385, endPoint x: 28, endPoint y: 311, distance: 216.8
click at [232, 385] on button "Add Action" at bounding box center [236, 384] width 58 height 20
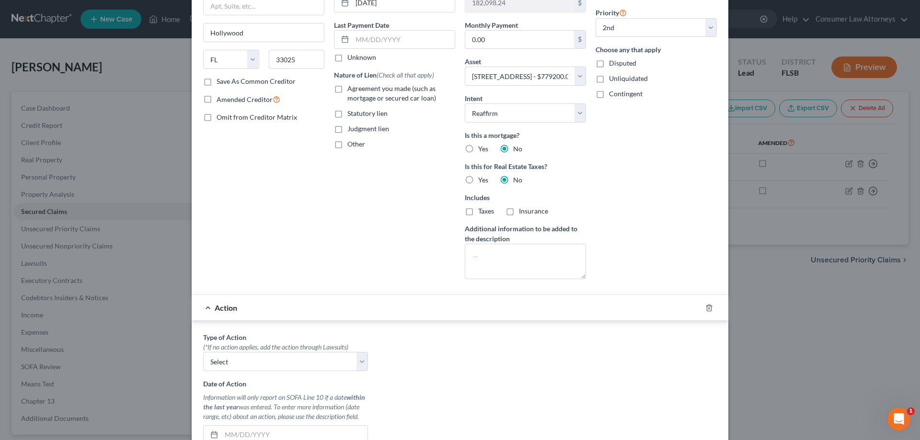
scroll to position [189, 0]
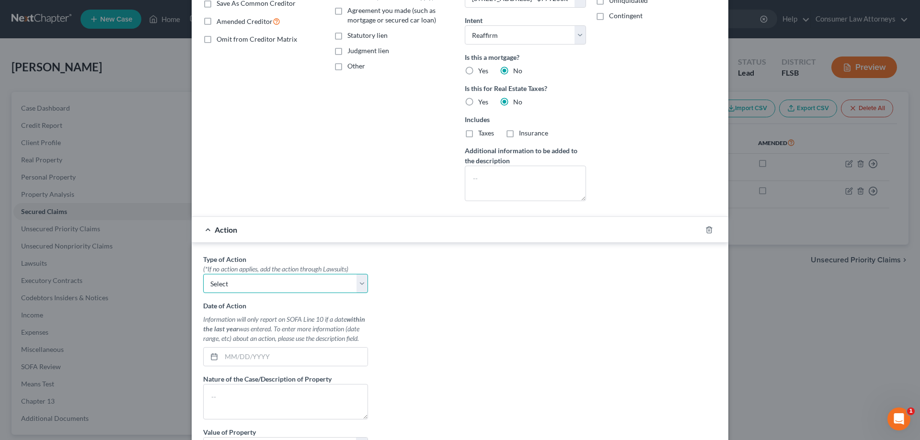
drag, startPoint x: 241, startPoint y: 286, endPoint x: 235, endPoint y: 292, distance: 8.5
click at [241, 286] on select "Select Repossession Garnishment Foreclosure Personal Injury Attached, Seized, O…" at bounding box center [285, 283] width 165 height 19
click at [203, 274] on select "Select Repossession Garnishment Foreclosure Personal Injury Attached, Seized, O…" at bounding box center [285, 283] width 165 height 19
click at [250, 354] on input "text" at bounding box center [294, 357] width 146 height 18
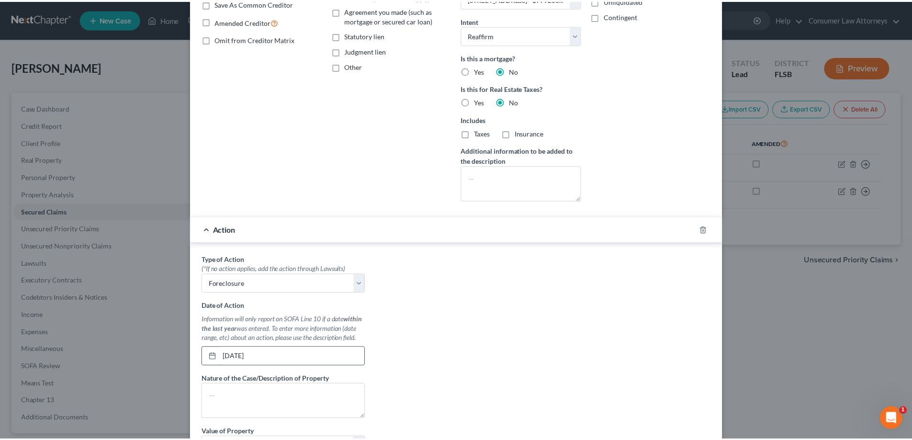
scroll to position [331, 0]
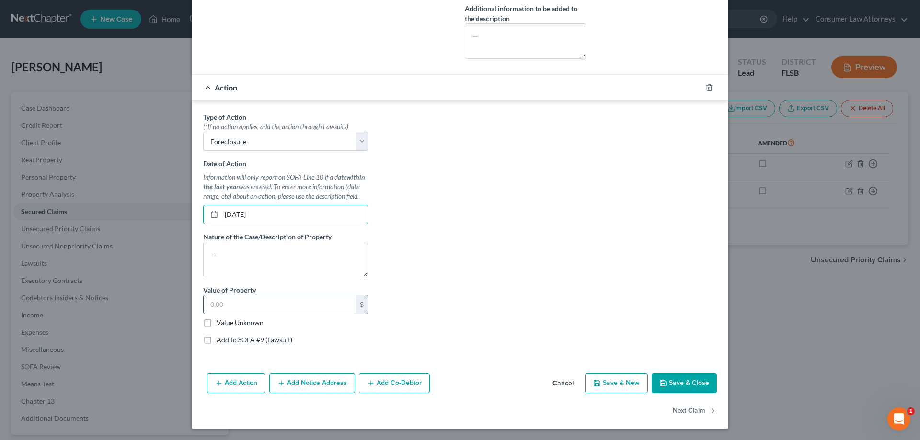
click at [242, 306] on input "text" at bounding box center [280, 304] width 152 height 18
click at [216, 339] on label "Add to SOFA #9 (Lawsuit)" at bounding box center [254, 340] width 76 height 10
click at [220, 339] on input "Add to SOFA #9 (Lawsuit)" at bounding box center [223, 338] width 6 height 6
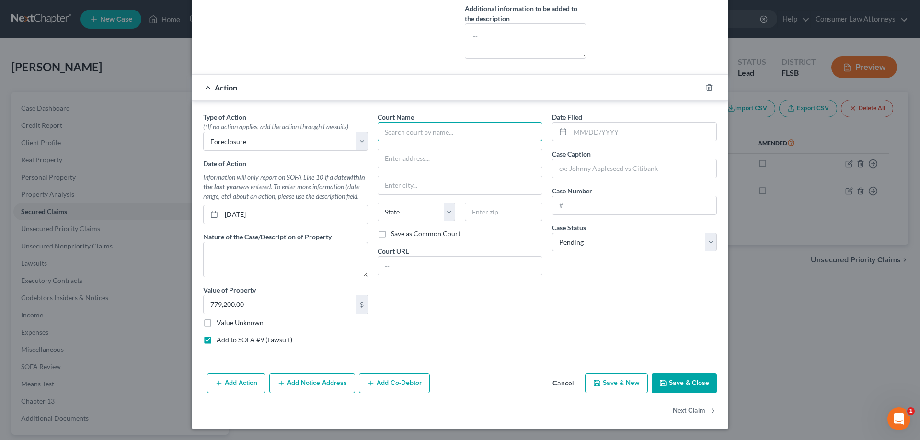
click at [446, 134] on input "text" at bounding box center [459, 131] width 165 height 19
click at [442, 149] on div "Broward County Clerk of the Courts" at bounding box center [439, 149] width 108 height 10
click at [620, 135] on input "text" at bounding box center [643, 132] width 146 height 18
click at [577, 209] on input "text" at bounding box center [634, 205] width 164 height 18
click at [571, 210] on input "COSA-22-001159" at bounding box center [634, 205] width 164 height 18
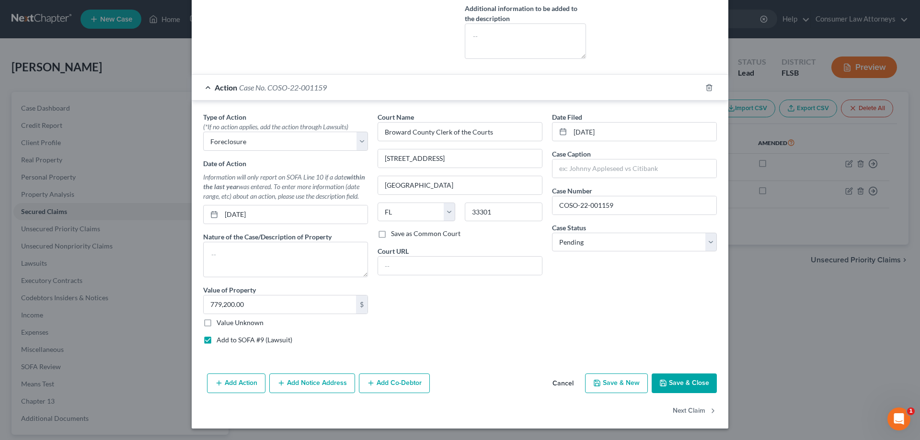
click at [567, 260] on div "Date Filed [DATE] Case Caption Case Number COSO-22-001159 Case Status * Select …" at bounding box center [634, 232] width 174 height 240
click at [568, 246] on select "Select Pending On Appeal Concluded" at bounding box center [634, 242] width 165 height 19
click at [552, 233] on select "Select Pending On Appeal Concluded" at bounding box center [634, 242] width 165 height 19
click at [563, 176] on input "text" at bounding box center [634, 168] width 164 height 18
paste input "Bilmore Estates HOA INC"
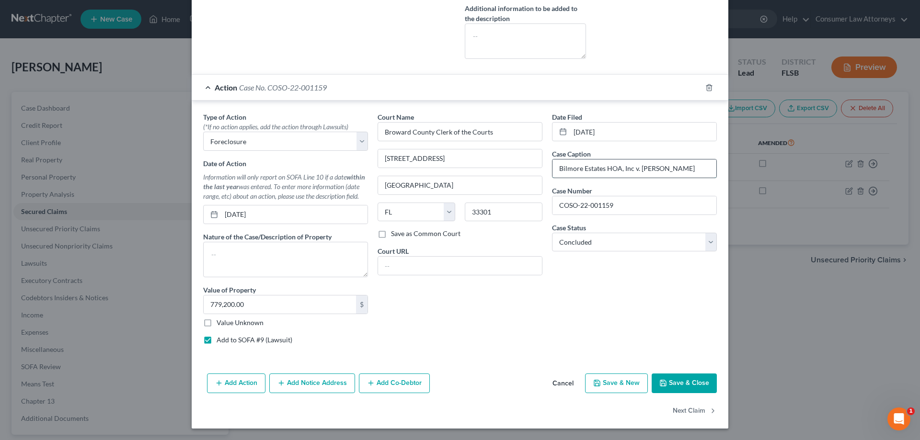
click at [564, 169] on input "Bilmore Estates HOA, Inc v. [PERSON_NAME]" at bounding box center [634, 168] width 164 height 18
click at [694, 385] on button "Save & Close" at bounding box center [683, 384] width 65 height 20
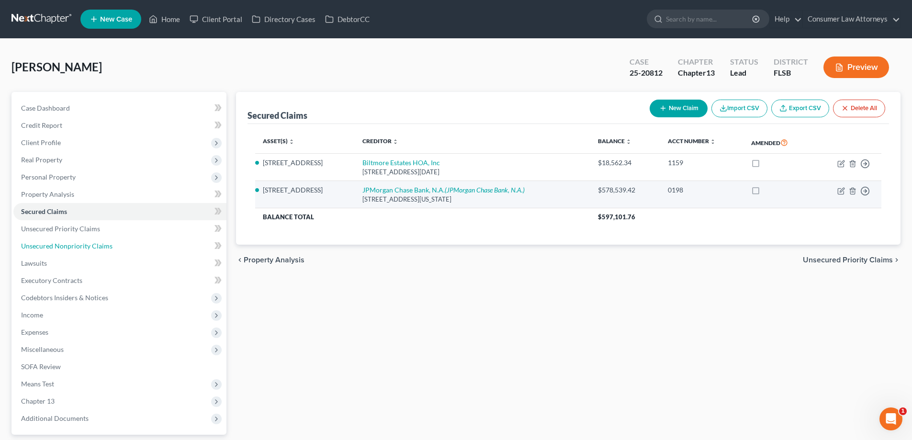
drag, startPoint x: 57, startPoint y: 246, endPoint x: 457, endPoint y: 204, distance: 402.6
click at [57, 246] on span "Unsecured Nonpriority Claims" at bounding box center [66, 246] width 91 height 8
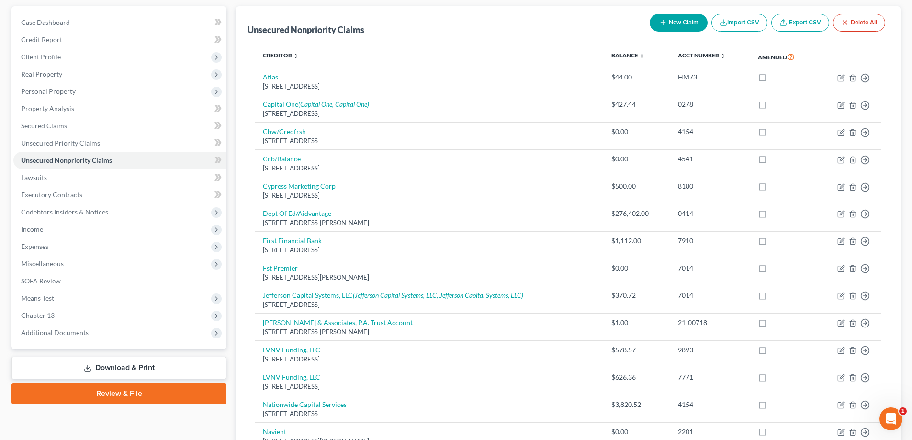
scroll to position [199, 0]
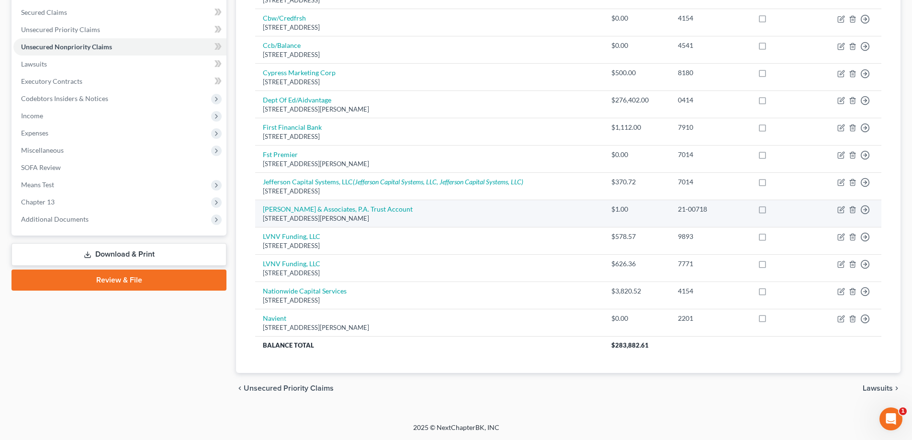
drag, startPoint x: 138, startPoint y: 255, endPoint x: 518, endPoint y: 212, distance: 382.3
click at [138, 255] on link "Download & Print" at bounding box center [118, 254] width 215 height 23
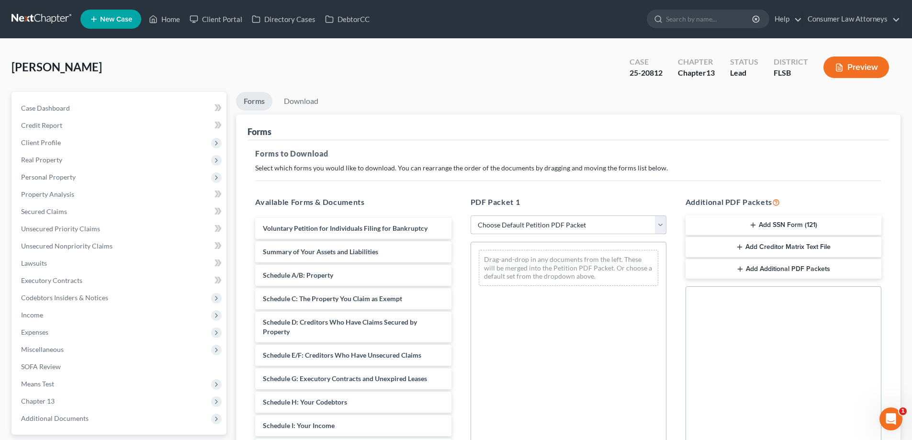
drag, startPoint x: 507, startPoint y: 224, endPoint x: 517, endPoint y: 217, distance: 11.8
click at [507, 224] on select "Choose Default Petition PDF Packet Complete Bankruptcy Petition (all forms and …" at bounding box center [569, 225] width 196 height 19
click at [512, 152] on h5 "Forms to Download" at bounding box center [568, 153] width 626 height 11
click at [325, 254] on span "Summary of Your Assets and Liabilities" at bounding box center [320, 252] width 115 height 8
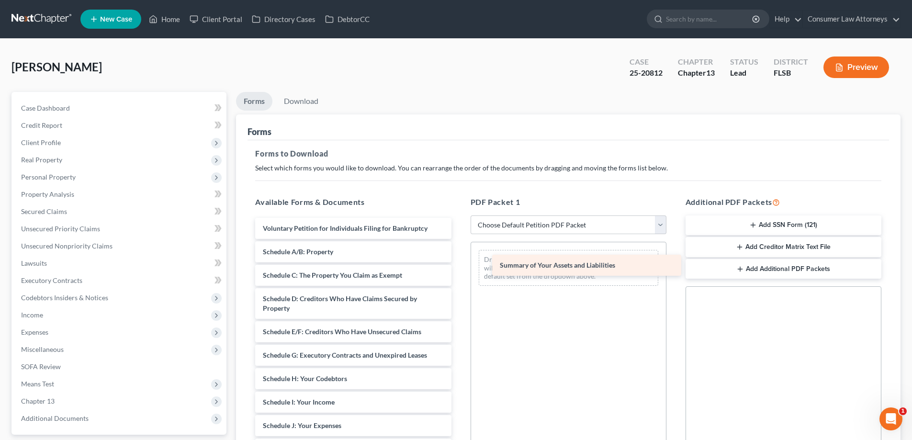
drag, startPoint x: 311, startPoint y: 252, endPoint x: 555, endPoint y: 266, distance: 244.2
click at [459, 266] on div "Summary of Your Assets and Liabilities Voluntary Petition for Individuals Filin…" at bounding box center [353, 419] width 211 height 402
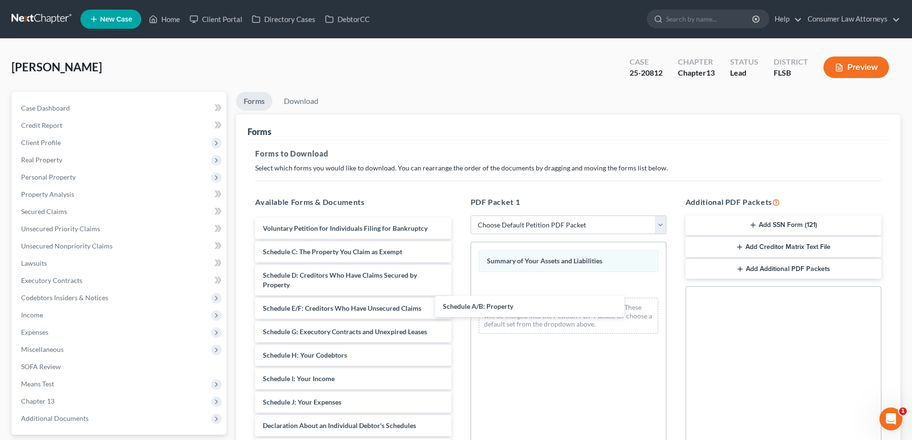
drag, startPoint x: 336, startPoint y: 254, endPoint x: 462, endPoint y: 281, distance: 128.8
click at [459, 313] on div "Schedule A/B: Property Voluntary Petition for Individuals Filing for Bankruptcy…" at bounding box center [353, 407] width 211 height 378
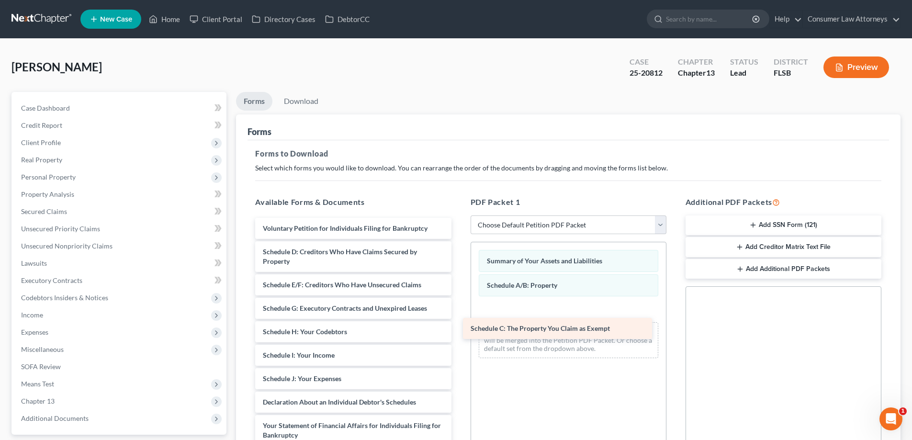
drag, startPoint x: 382, startPoint y: 255, endPoint x: 590, endPoint y: 331, distance: 221.5
click at [459, 331] on div "Schedule C: The Property You Claim as Exempt Voluntary Petition for Individuals…" at bounding box center [353, 395] width 211 height 355
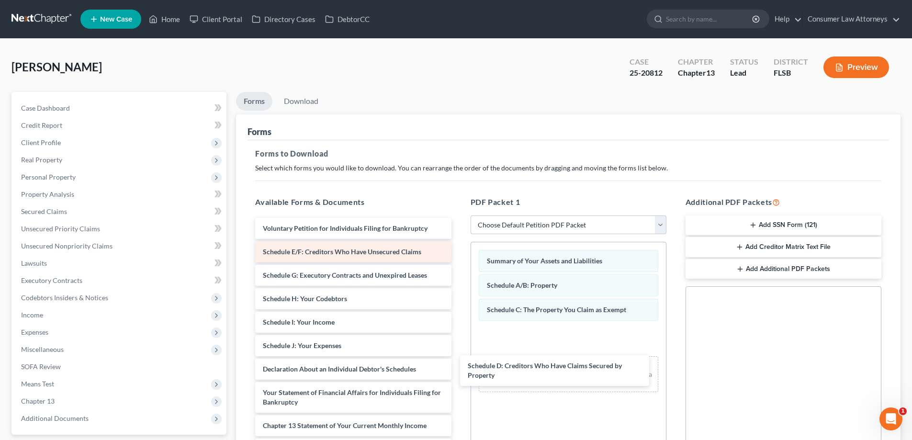
drag, startPoint x: 360, startPoint y: 254, endPoint x: 320, endPoint y: 259, distance: 40.0
click at [459, 368] on div "Schedule D: Creditors Who Have Claims Secured by Property Voluntary Petition fo…" at bounding box center [353, 379] width 211 height 322
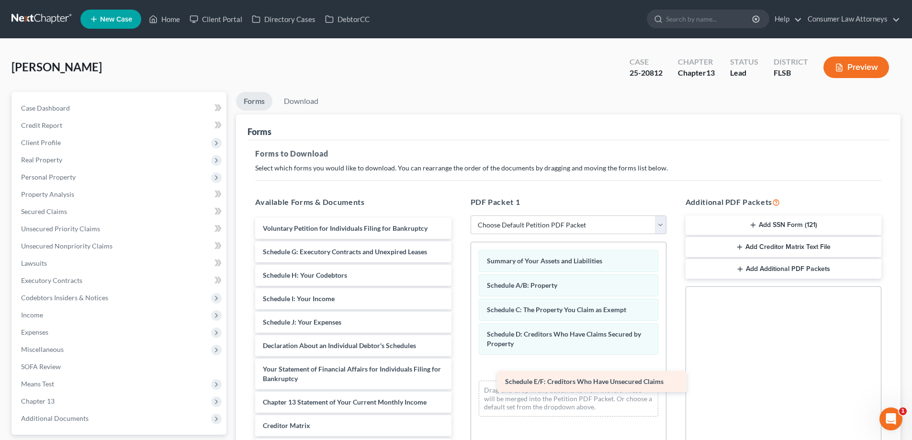
drag, startPoint x: 317, startPoint y: 250, endPoint x: 559, endPoint y: 380, distance: 274.9
click at [459, 380] on div "Schedule E/F: Creditors Who Have Unsecured Claims Voluntary Petition for Indivi…" at bounding box center [353, 367] width 211 height 298
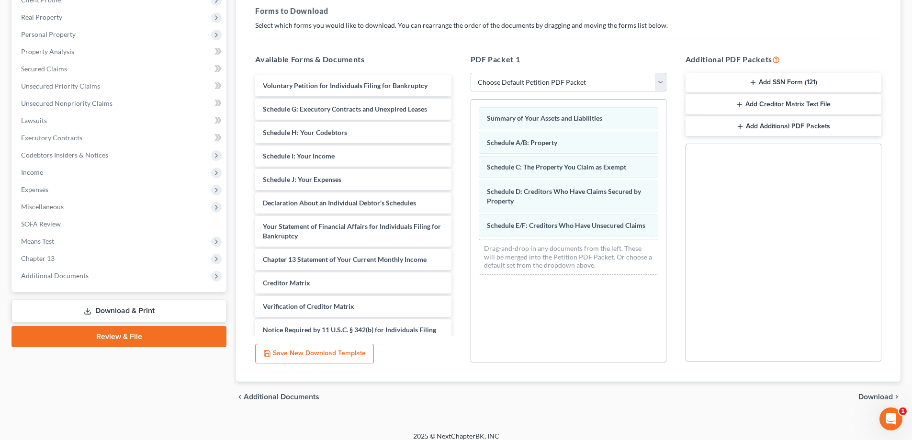
scroll to position [144, 0]
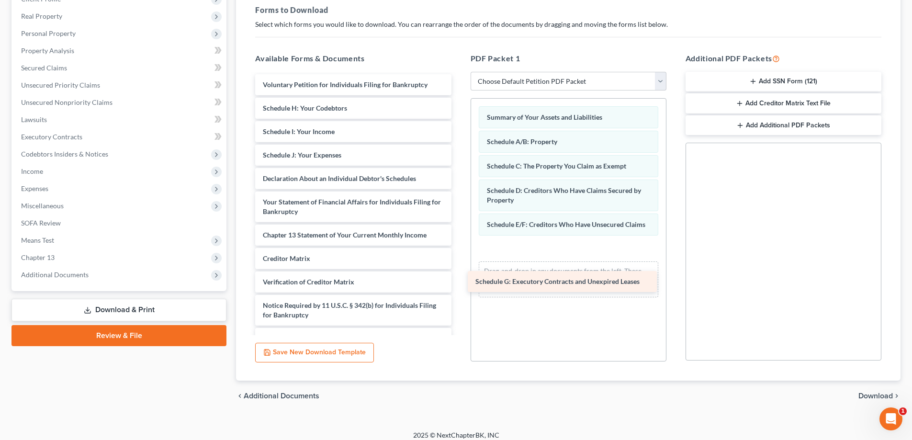
drag, startPoint x: 330, startPoint y: 105, endPoint x: 543, endPoint y: 278, distance: 274.4
click at [459, 278] on div "Schedule G: Executory Contracts and Unexpired Leases Voluntary Petition for Ind…" at bounding box center [353, 211] width 211 height 275
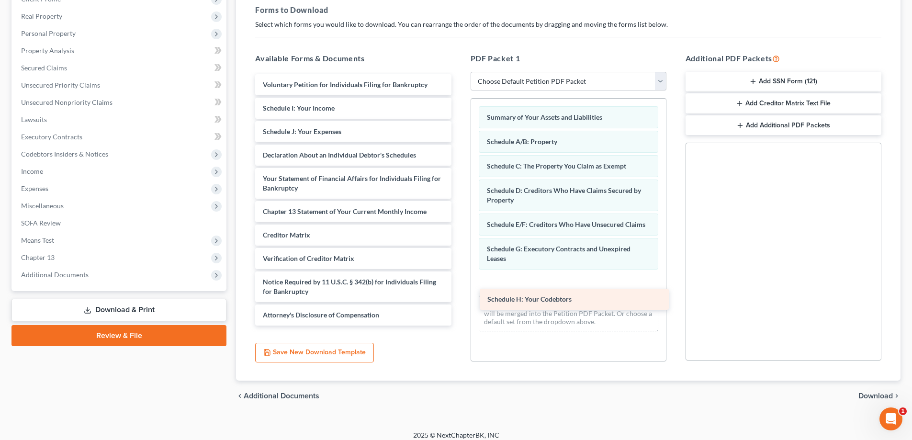
drag, startPoint x: 315, startPoint y: 108, endPoint x: 540, endPoint y: 299, distance: 295.3
click at [459, 299] on div "Schedule H: Your Codebtors Voluntary Petition for Individuals Filing for Bankru…" at bounding box center [353, 199] width 211 height 251
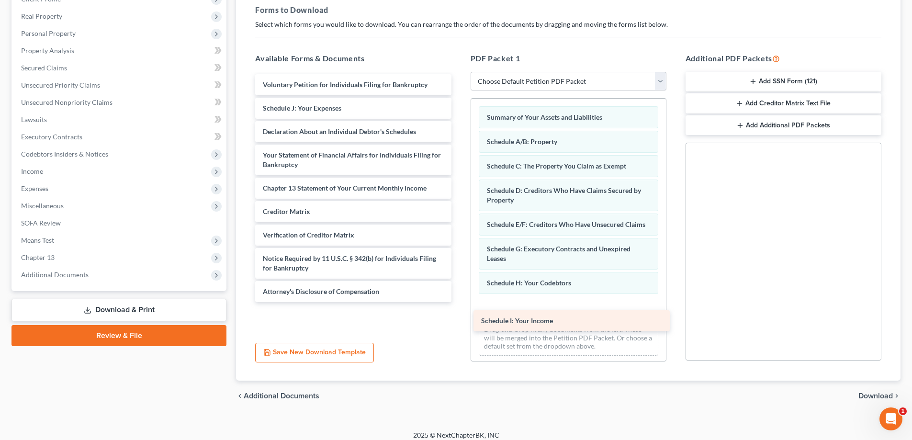
drag, startPoint x: 307, startPoint y: 104, endPoint x: 535, endPoint y: 321, distance: 315.0
click at [459, 302] on div "Schedule I: Your Income Voluntary Petition for Individuals Filing for Bankruptc…" at bounding box center [353, 188] width 211 height 228
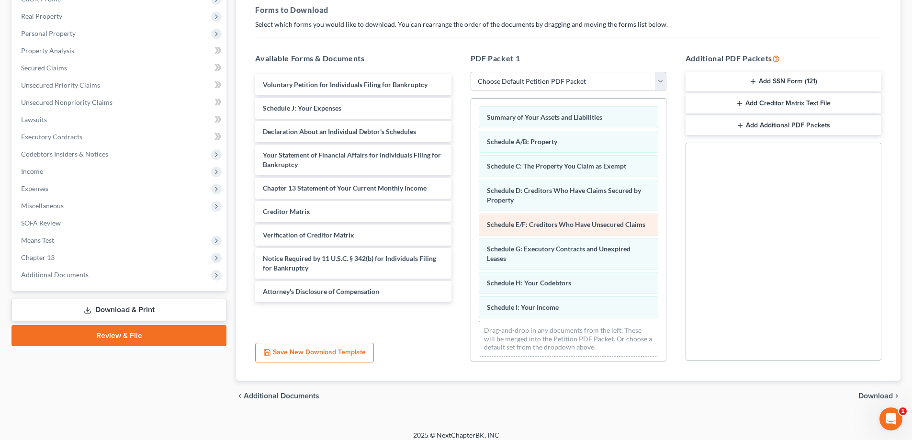
scroll to position [13, 0]
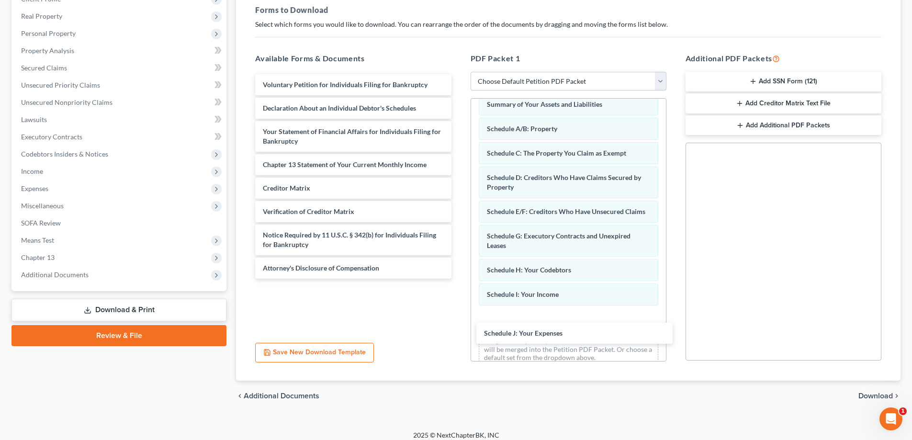
drag, startPoint x: 307, startPoint y: 107, endPoint x: 551, endPoint y: 316, distance: 320.3
click at [459, 279] on div "Schedule J: Your Expenses Voluntary Petition for Individuals Filing for Bankrup…" at bounding box center [353, 176] width 211 height 204
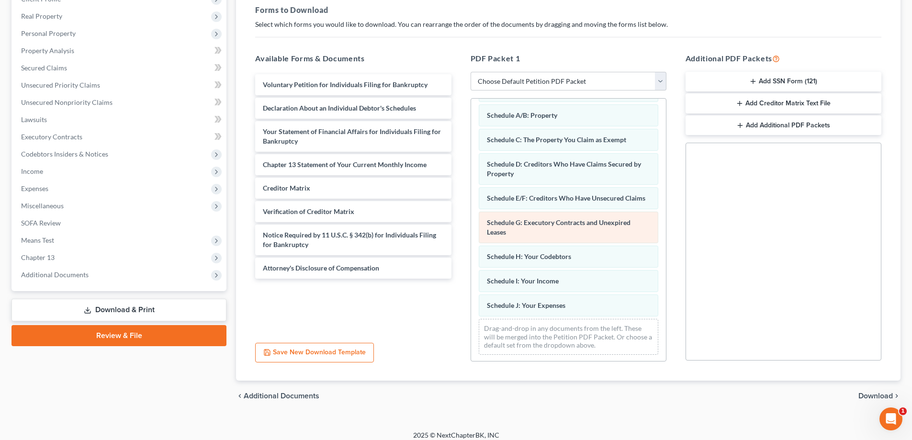
scroll to position [37, 0]
click at [232, 132] on div "Forms Download Forms Forms to Download Select which forms you would like to dow…" at bounding box center [568, 180] width 674 height 464
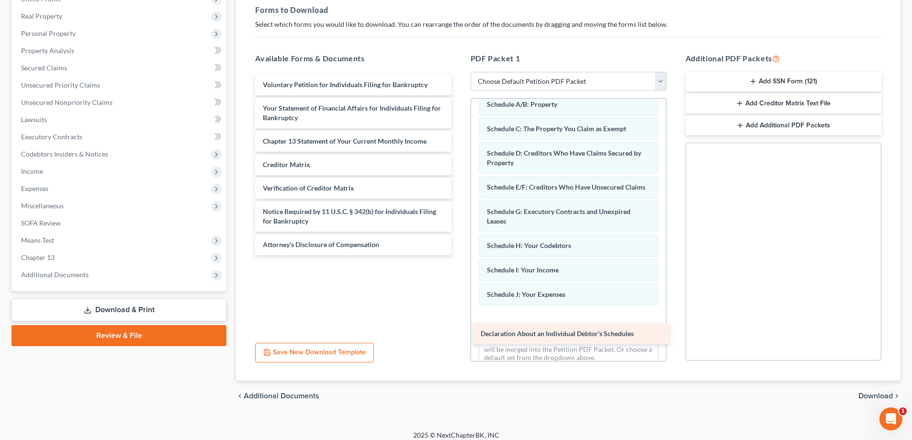
drag, startPoint x: 338, startPoint y: 105, endPoint x: 556, endPoint y: 330, distance: 313.6
click at [459, 255] on div "Declaration About an Individual Debtor's Schedules Voluntary Petition for Indiv…" at bounding box center [353, 164] width 211 height 181
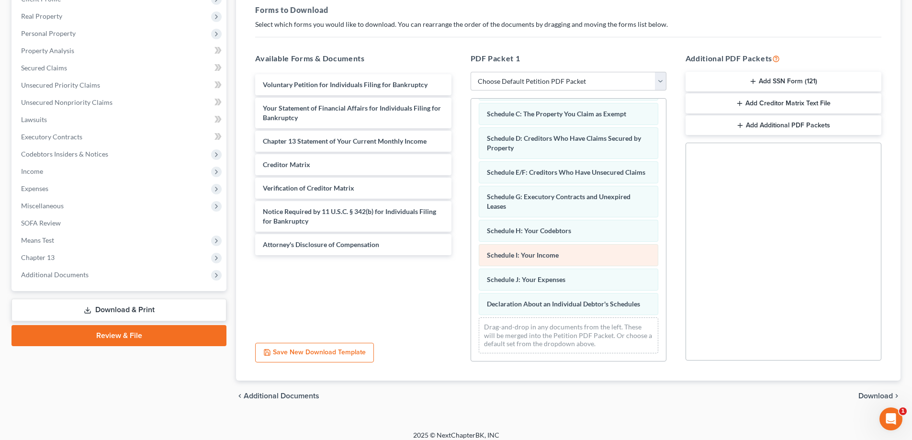
scroll to position [62, 0]
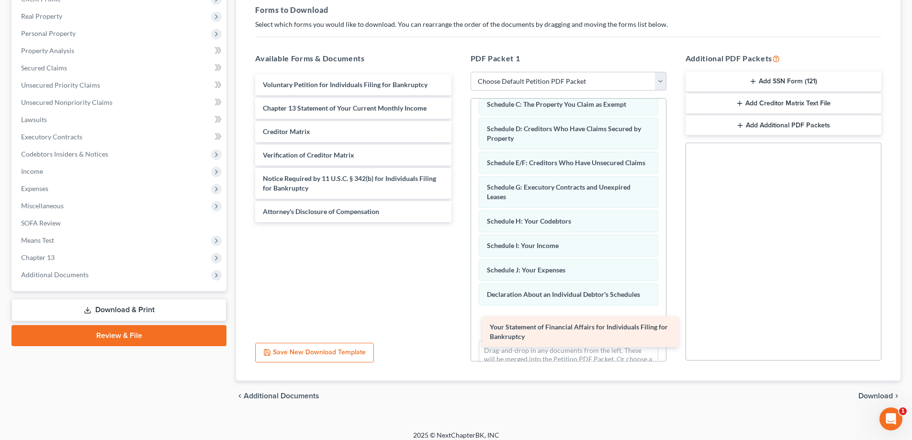
drag, startPoint x: 323, startPoint y: 108, endPoint x: 550, endPoint y: 327, distance: 315.3
click at [459, 222] on div "Your Statement of Financial Affairs for Individuals Filing for Bankruptcy Volun…" at bounding box center [353, 148] width 211 height 148
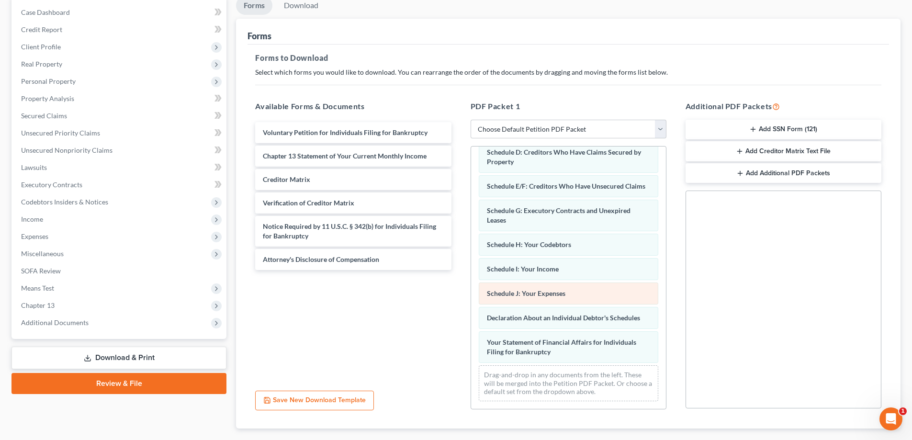
scroll to position [144, 0]
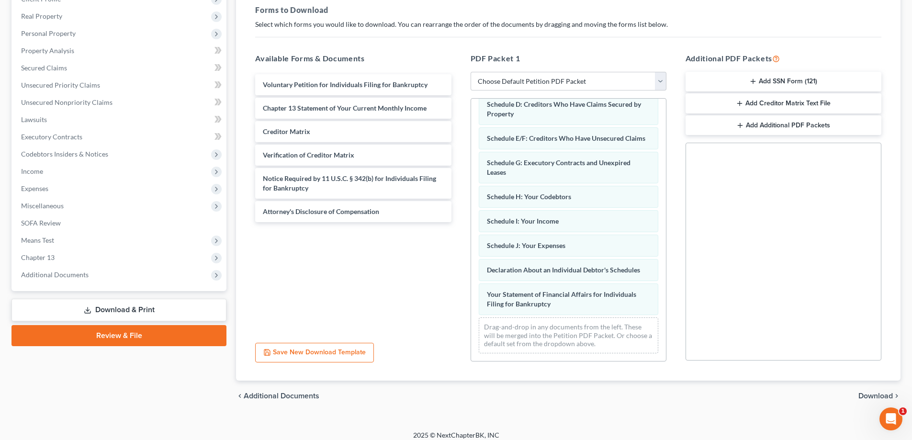
click at [426, 247] on div "Voluntary Petition for Individuals Filing for Bankruptcy Chapter 13 Statement o…" at bounding box center [353, 203] width 211 height 263
click at [394, 259] on div "Voluntary Petition for Individuals Filing for Bankruptcy Chapter 13 Statement o…" at bounding box center [353, 203] width 211 height 263
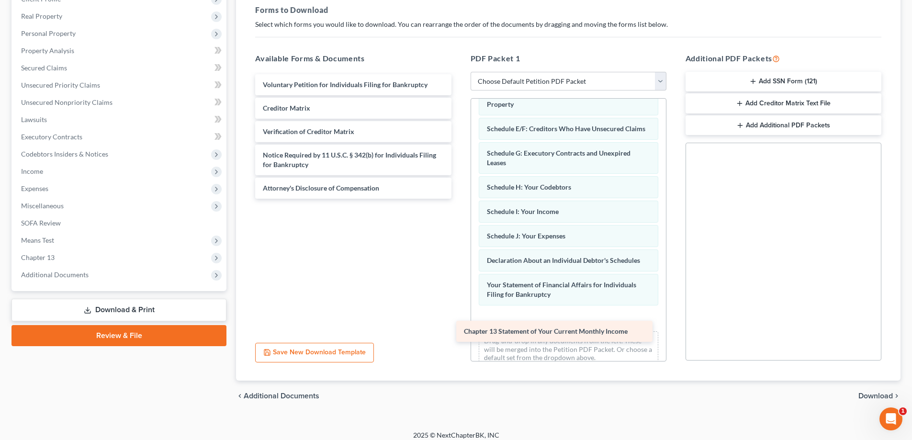
drag, startPoint x: 313, startPoint y: 108, endPoint x: 515, endPoint y: 331, distance: 301.1
click at [459, 199] on div "Chapter 13 Statement of Your Current Monthly Income Voluntary Petition for Indi…" at bounding box center [353, 136] width 211 height 125
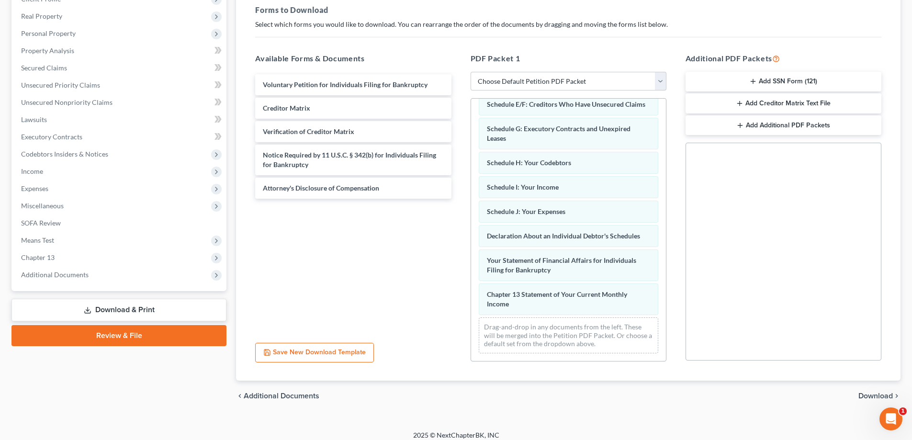
scroll to position [130, 0]
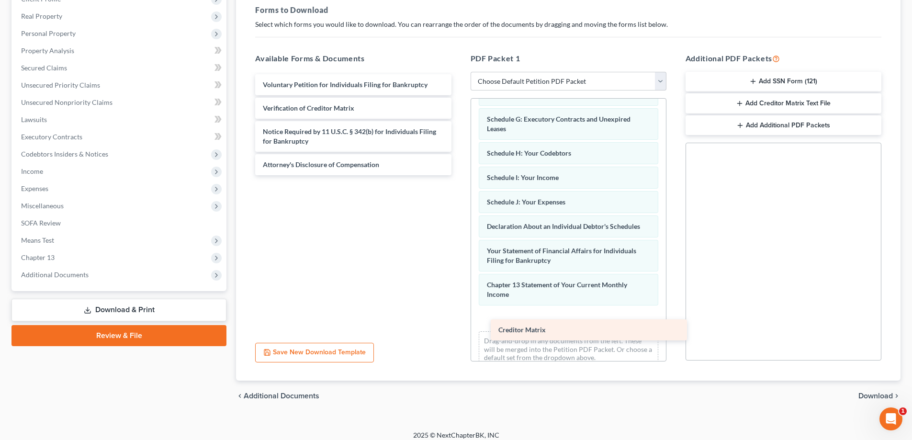
drag, startPoint x: 299, startPoint y: 107, endPoint x: 528, endPoint y: 326, distance: 317.4
click at [459, 175] on div "Creditor Matrix Voluntary Petition for Individuals Filing for Bankruptcy Credit…" at bounding box center [353, 124] width 211 height 101
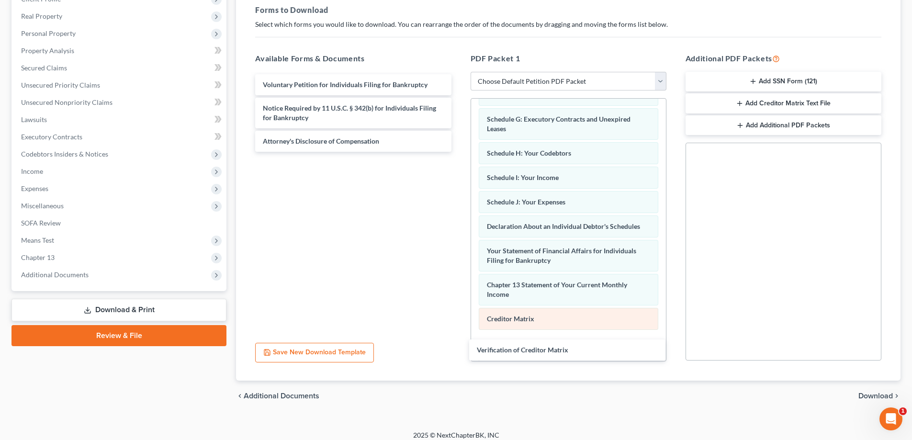
drag, startPoint x: 317, startPoint y: 108, endPoint x: 548, endPoint y: 334, distance: 323.1
click at [459, 152] on div "Verification of Creditor Matrix Voluntary Petition for Individuals Filing for B…" at bounding box center [353, 113] width 211 height 78
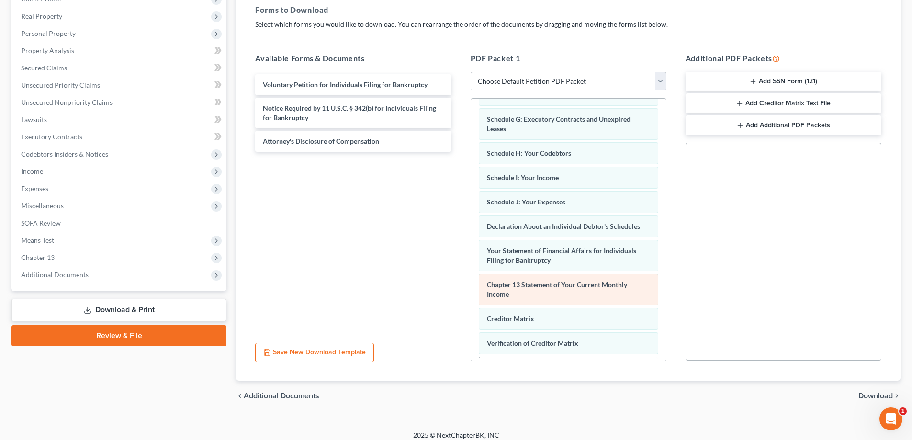
scroll to position [179, 0]
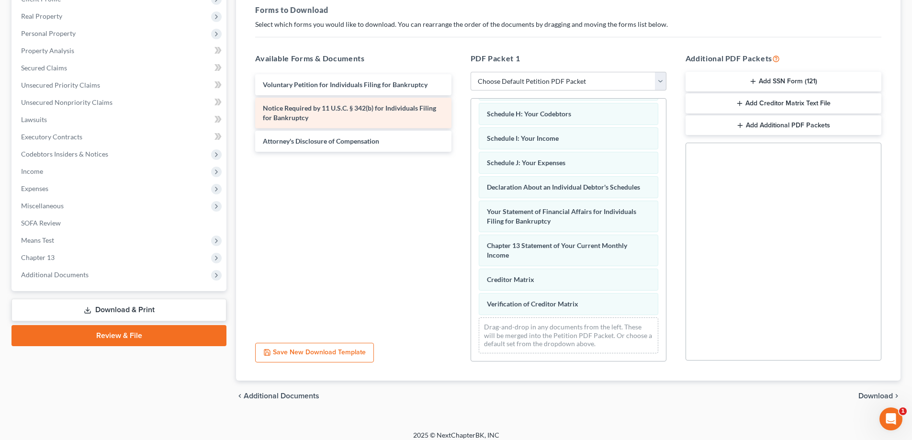
click at [298, 107] on span "Notice Required by 11 U.S.C. § 342(b) for Individuals Filing for Bankruptcy" at bounding box center [349, 113] width 173 height 18
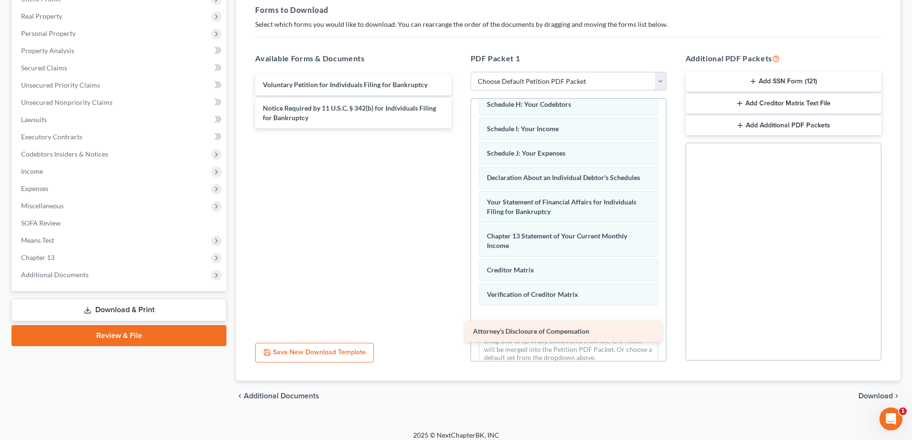
drag, startPoint x: 306, startPoint y: 145, endPoint x: 532, endPoint y: 340, distance: 298.5
click at [459, 128] on div "Attorney's Disclosure of Compensation Voluntary Petition for Individuals Filing…" at bounding box center [353, 101] width 211 height 54
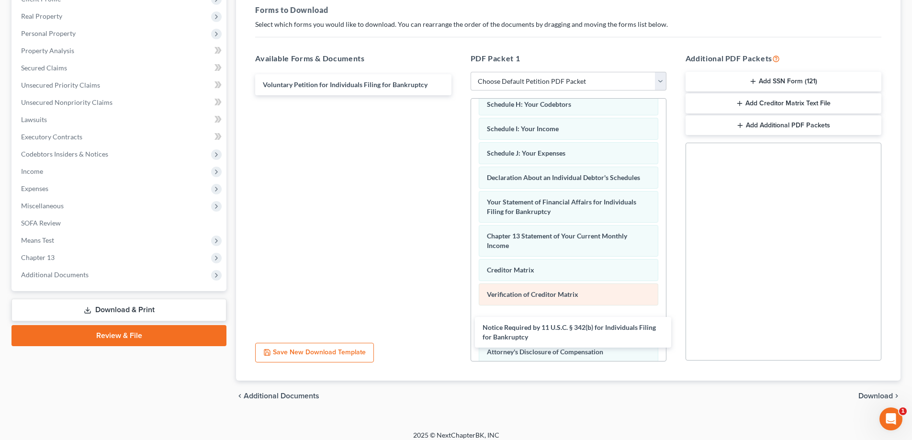
drag, startPoint x: 325, startPoint y: 114, endPoint x: 545, endPoint y: 305, distance: 291.9
click at [459, 95] on div "Notice Required by 11 U.S.C. § 342(b) for Individuals Filing for Bankruptcy Vol…" at bounding box center [353, 84] width 211 height 21
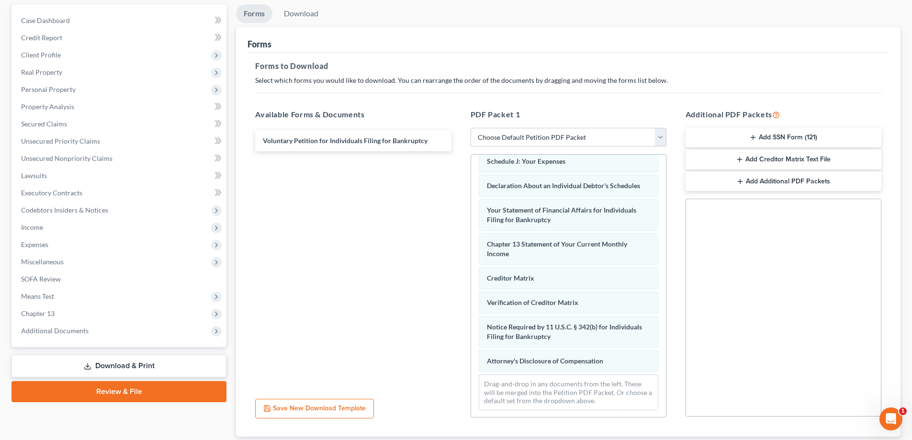
scroll to position [0, 0]
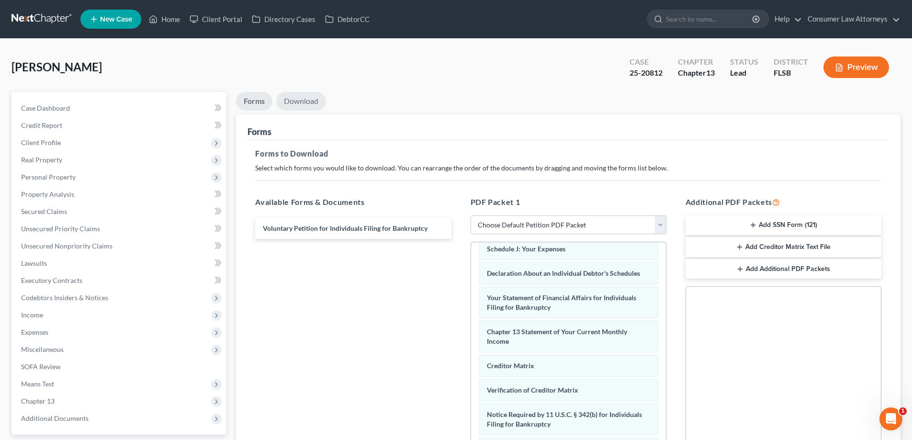
click at [309, 99] on link "Download" at bounding box center [301, 101] width 50 height 19
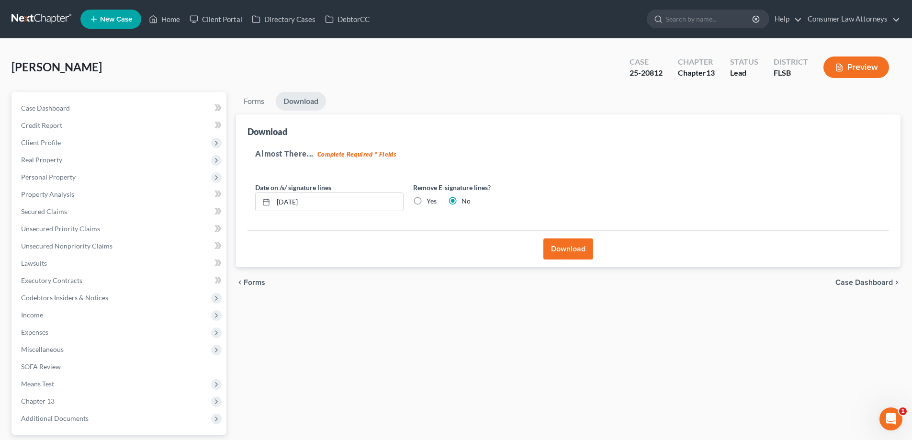
click at [568, 251] on button "Download" at bounding box center [569, 248] width 50 height 21
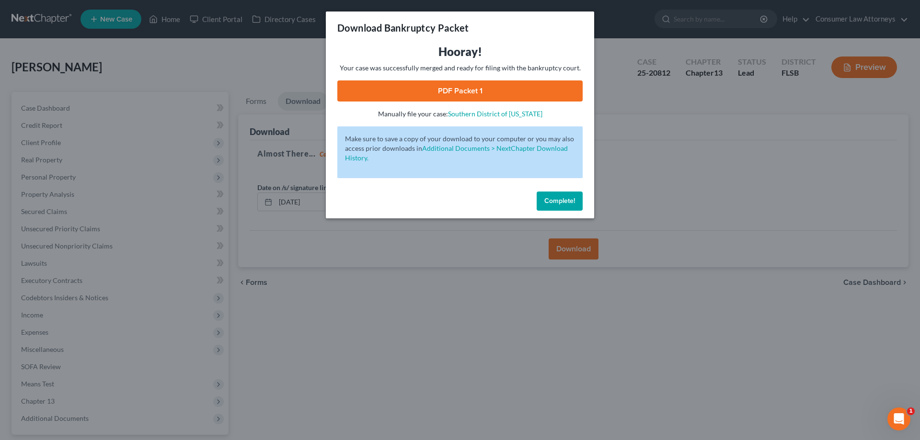
click at [459, 94] on link "PDF Packet 1" at bounding box center [459, 90] width 245 height 21
click at [571, 203] on span "Complete!" at bounding box center [559, 201] width 31 height 8
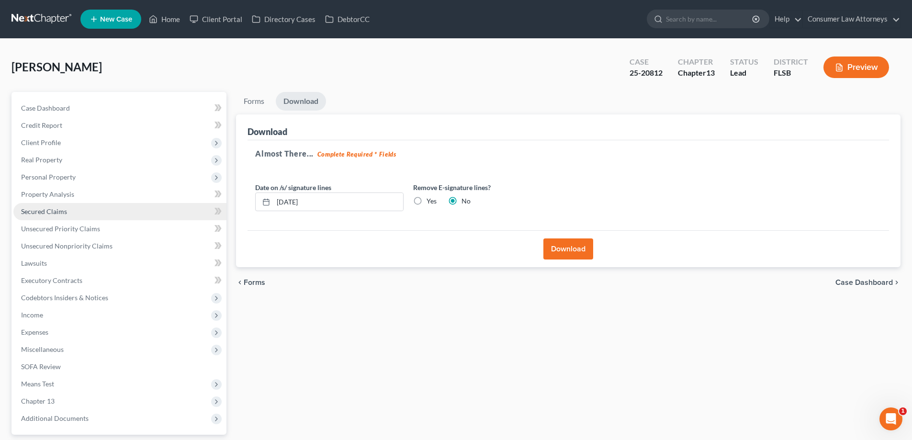
click at [54, 210] on span "Secured Claims" at bounding box center [44, 211] width 46 height 8
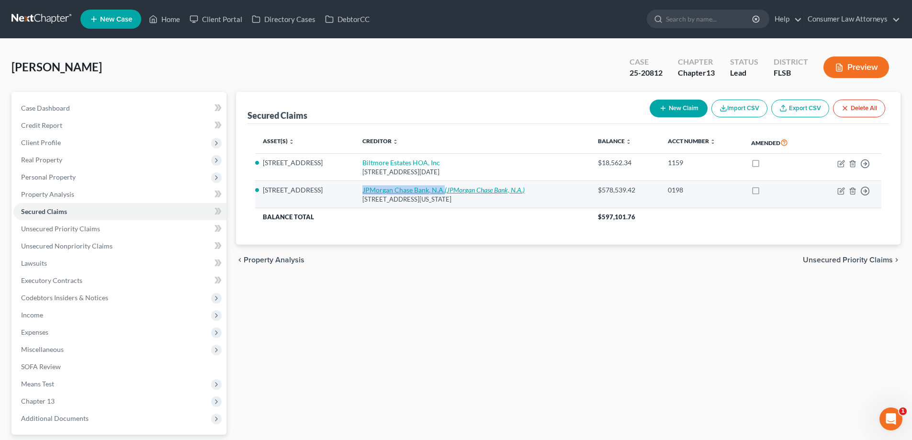
drag, startPoint x: 366, startPoint y: 192, endPoint x: 454, endPoint y: 190, distance: 88.6
click at [454, 190] on td "JPMorgan Chase Bank, N.A. (JPMorgan Chase Bank, N.A.) [STREET_ADDRESS][US_STATE]" at bounding box center [473, 194] width 236 height 27
copy link "JPMorgan Chase Bank, N.A."
drag, startPoint x: 473, startPoint y: 197, endPoint x: 373, endPoint y: 202, distance: 99.7
click at [373, 202] on div "[STREET_ADDRESS][US_STATE]" at bounding box center [473, 199] width 220 height 9
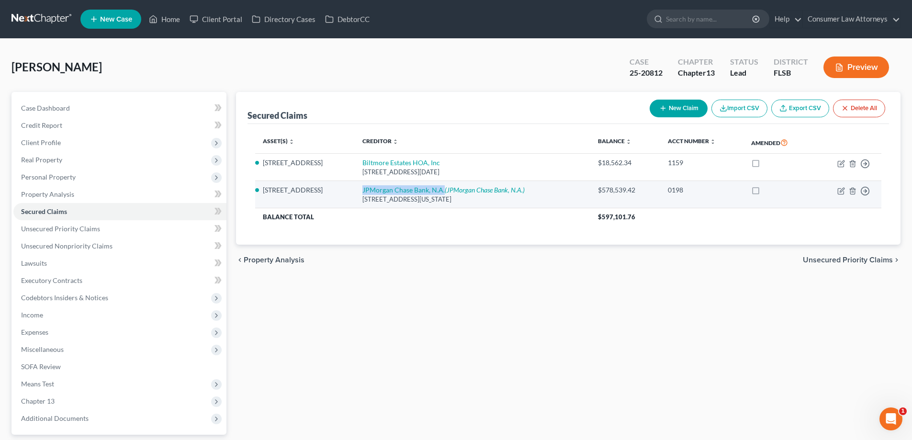
copy div "[STREET_ADDRESS][US_STATE]"
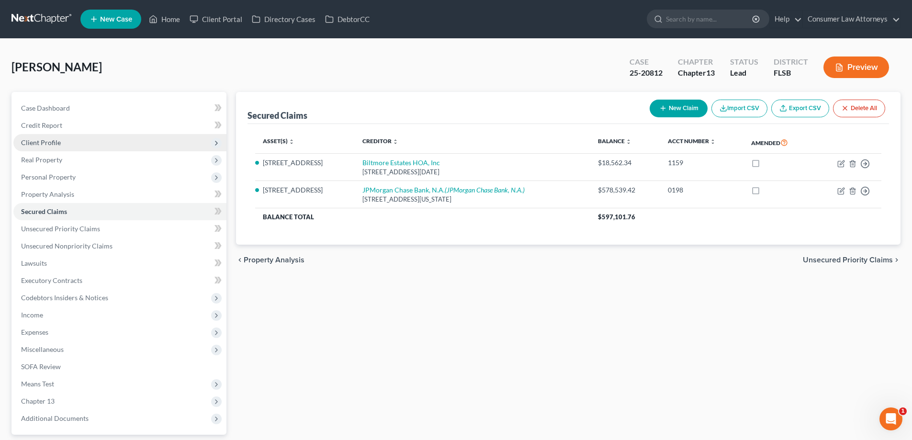
click at [54, 148] on span "Client Profile" at bounding box center [119, 142] width 213 height 17
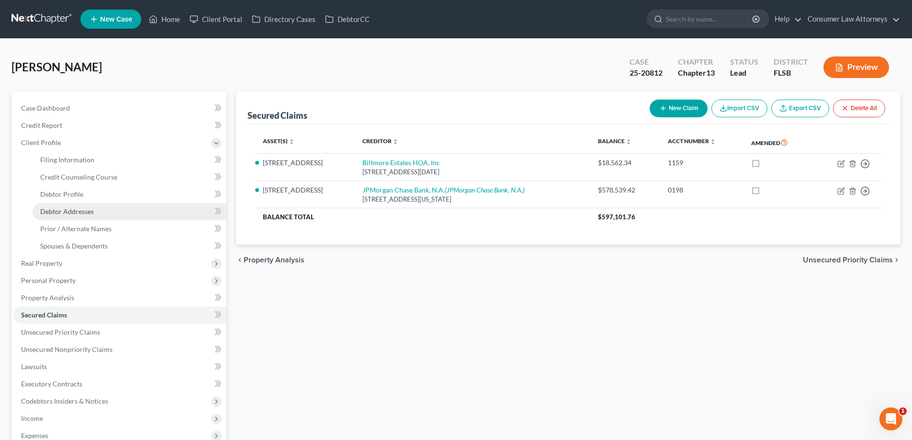
click at [70, 214] on span "Debtor Addresses" at bounding box center [67, 211] width 54 height 8
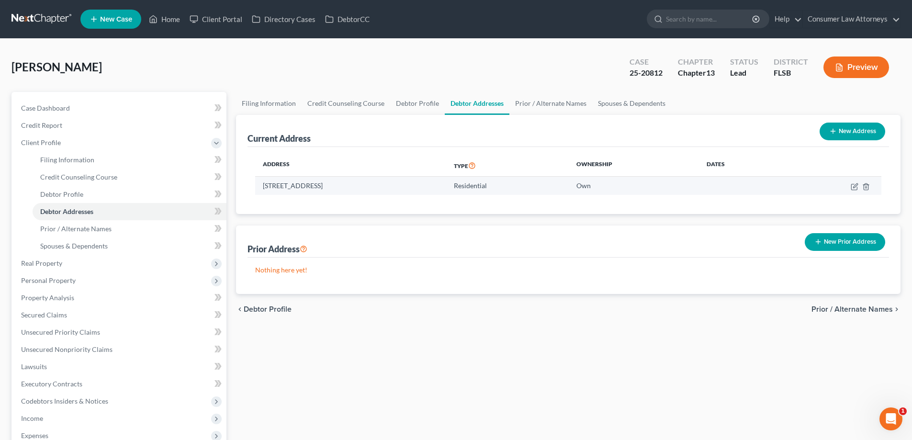
drag, startPoint x: 398, startPoint y: 186, endPoint x: 256, endPoint y: 190, distance: 142.3
click at [256, 190] on td "[STREET_ADDRESS]" at bounding box center [350, 186] width 191 height 18
copy td "[STREET_ADDRESS]"
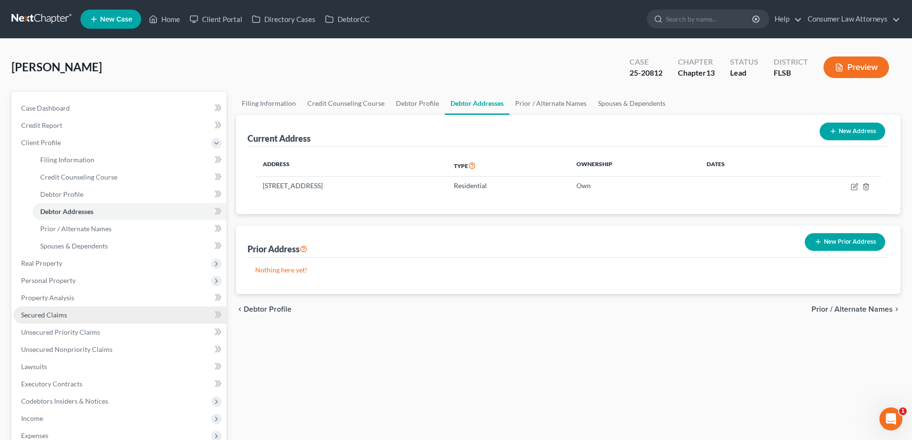
click at [39, 317] on span "Secured Claims" at bounding box center [44, 315] width 46 height 8
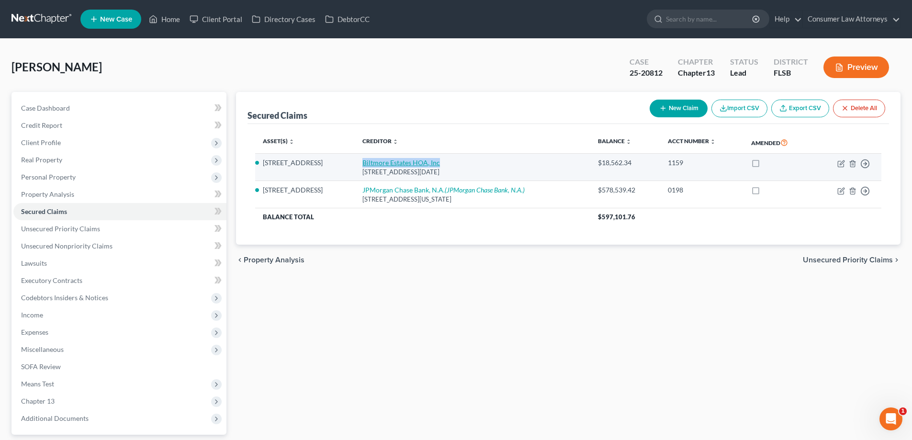
drag, startPoint x: 368, startPoint y: 160, endPoint x: 449, endPoint y: 161, distance: 80.9
click at [449, 161] on td "Biltmore Estates HOA, Inc [STREET_ADDRESS][DATE]" at bounding box center [473, 167] width 236 height 27
copy link "Biltmore Estates HOA, Inc"
drag, startPoint x: 366, startPoint y: 172, endPoint x: 503, endPoint y: 175, distance: 137.0
click at [503, 175] on td "Biltmore Estates HOA, Inc [STREET_ADDRESS][DATE]" at bounding box center [473, 167] width 236 height 27
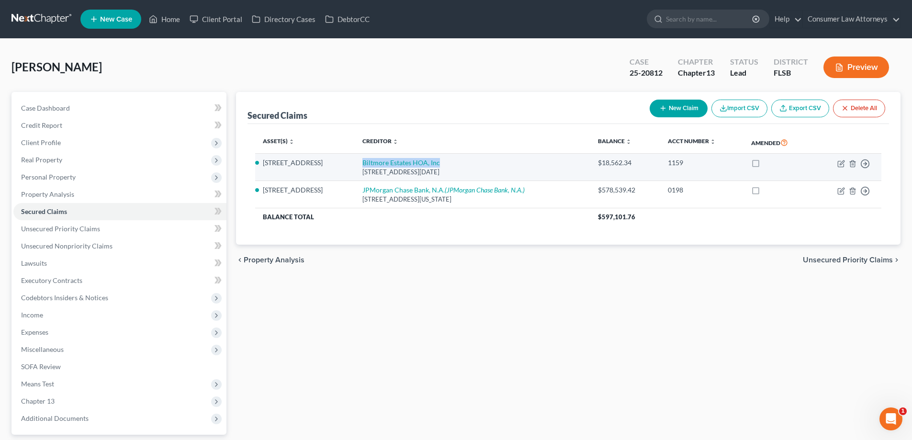
copy div "[STREET_ADDRESS][DATE]"
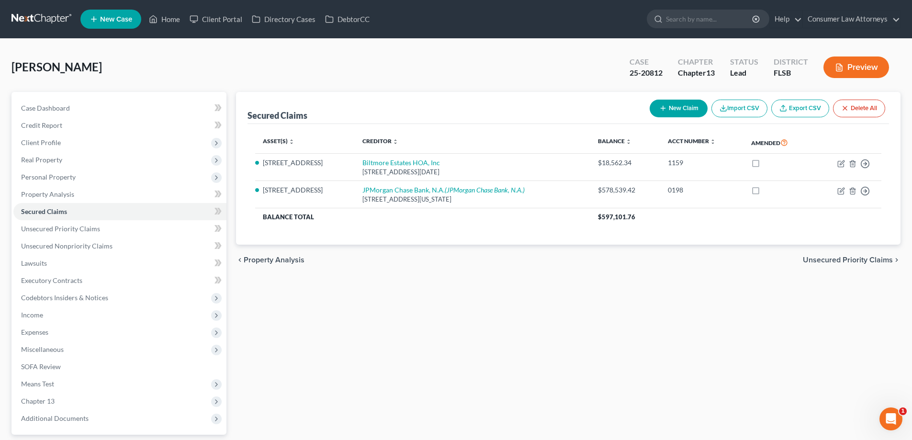
click at [473, 295] on div "Secured Claims New Claim Import CSV Export CSV Delete All Asset(s) expand_more …" at bounding box center [568, 291] width 674 height 398
